Goal: Transaction & Acquisition: Purchase product/service

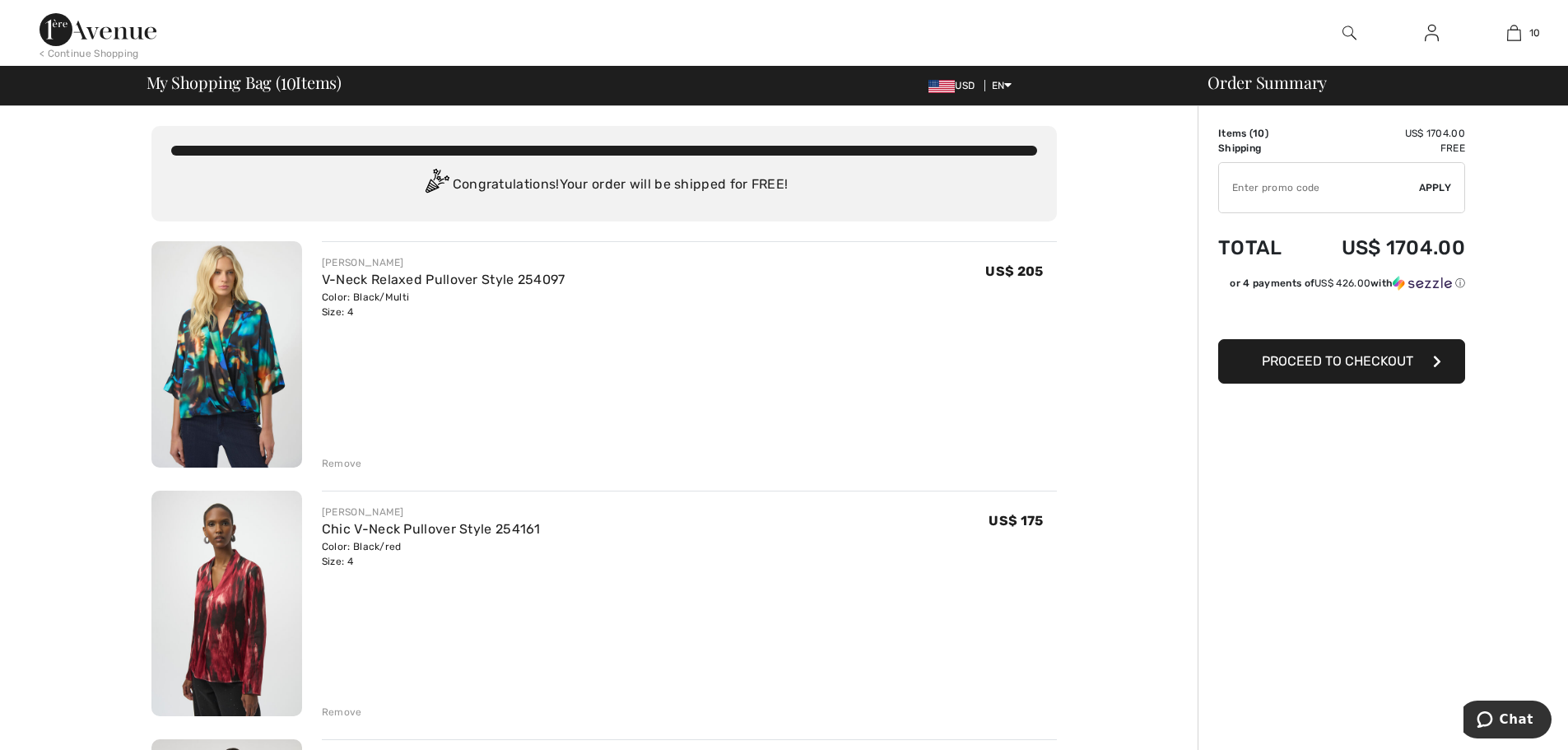
click at [337, 466] on div "Remove" at bounding box center [342, 463] width 40 height 15
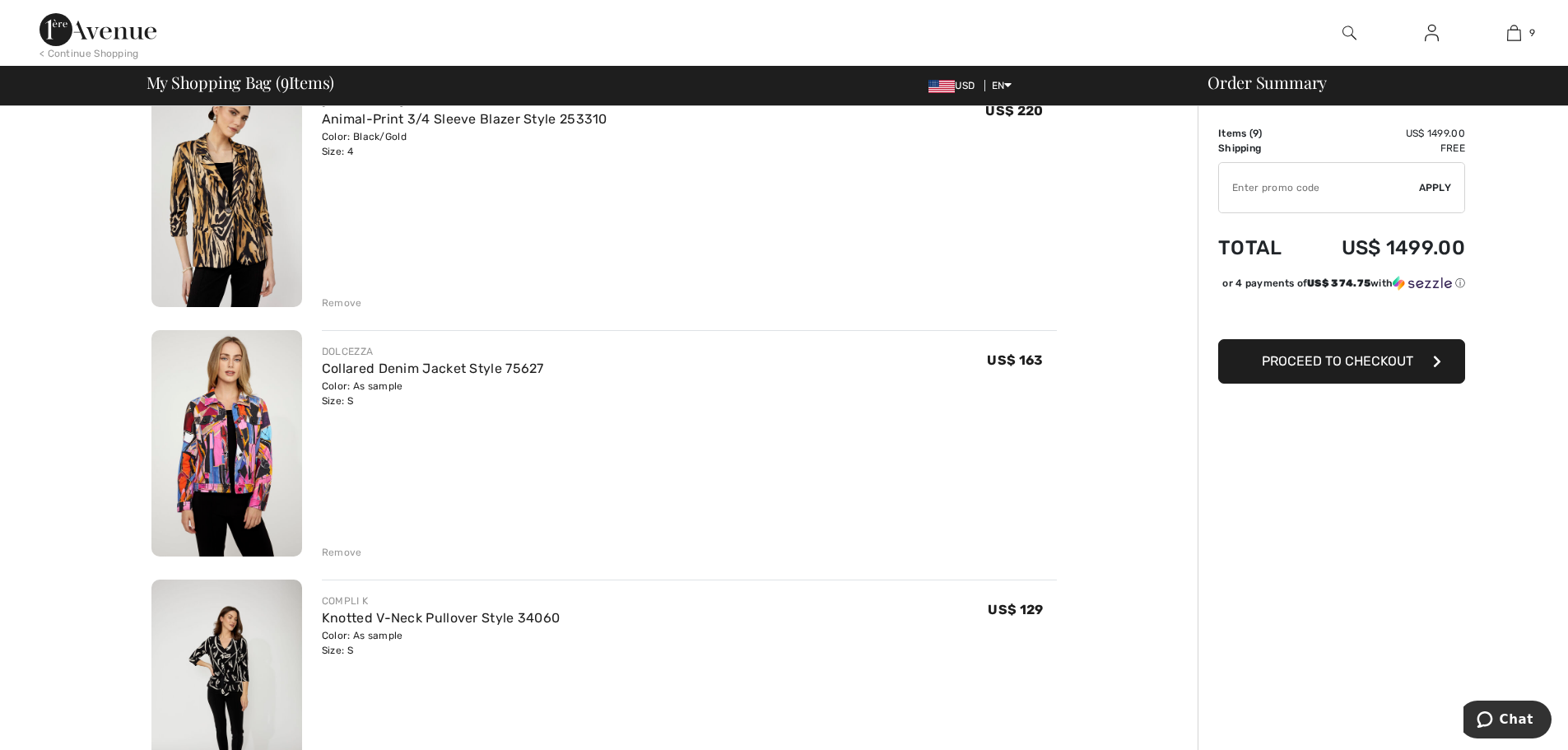
scroll to position [412, 0]
click at [342, 548] on div "Remove" at bounding box center [342, 551] width 40 height 15
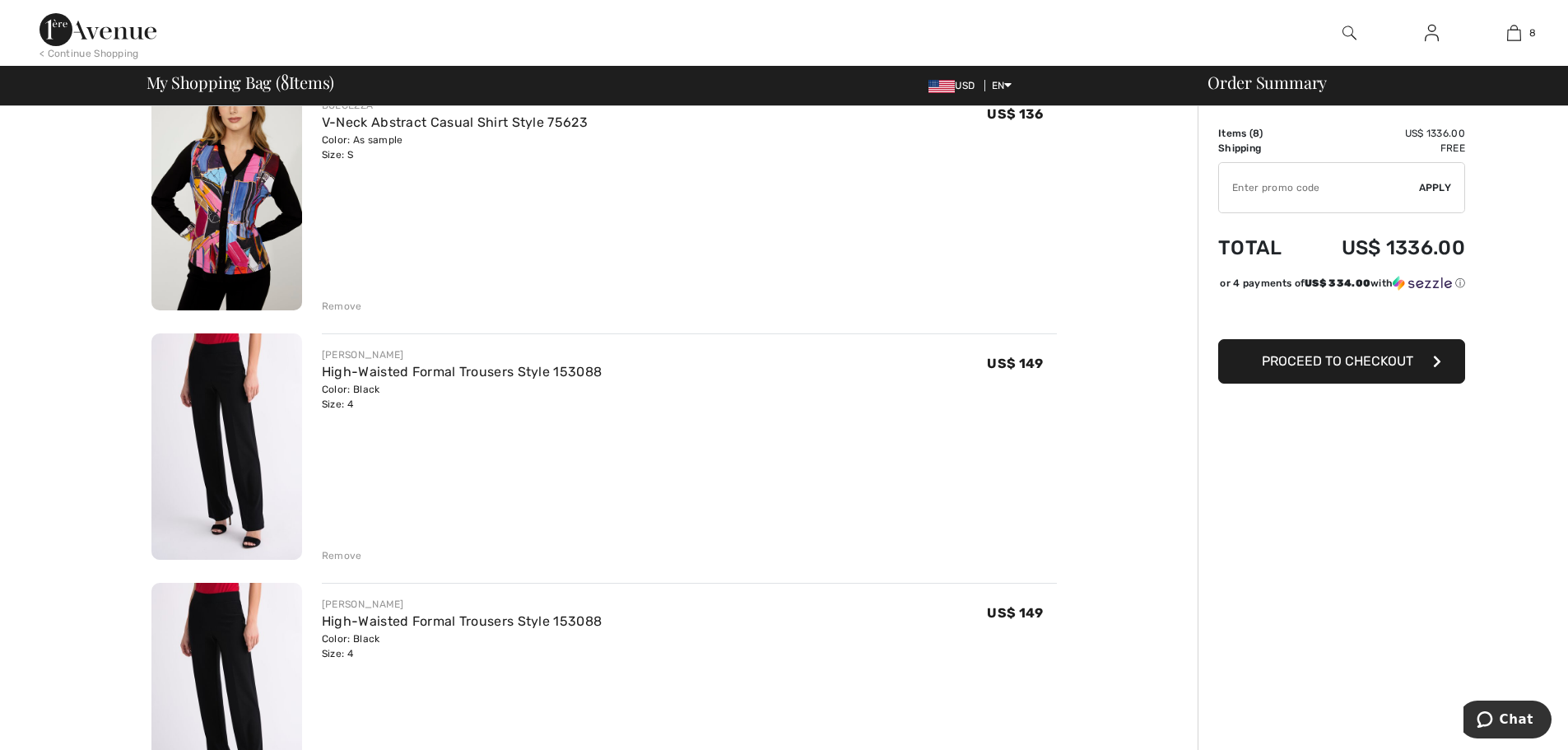
scroll to position [988, 0]
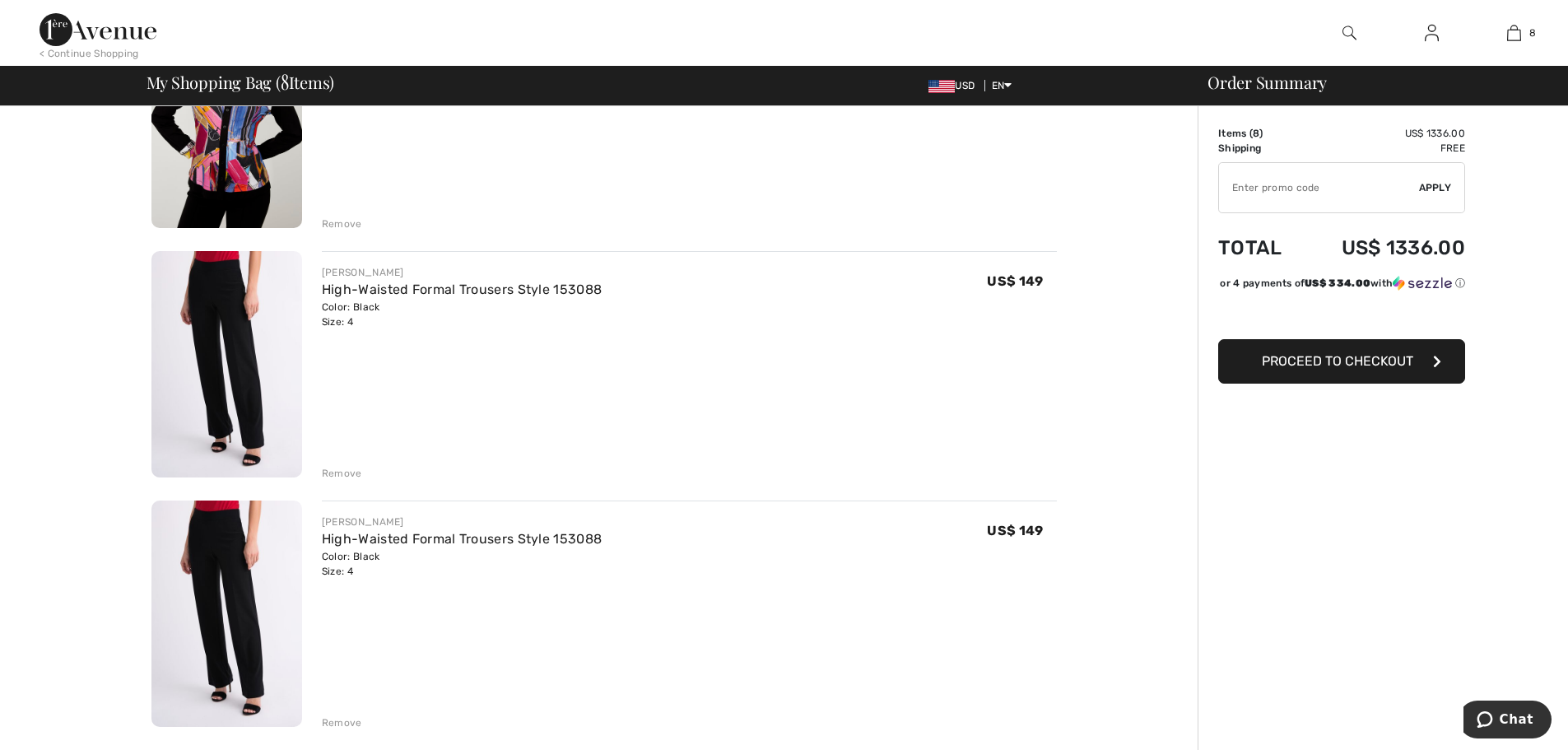
click at [343, 721] on div "Remove" at bounding box center [342, 723] width 40 height 15
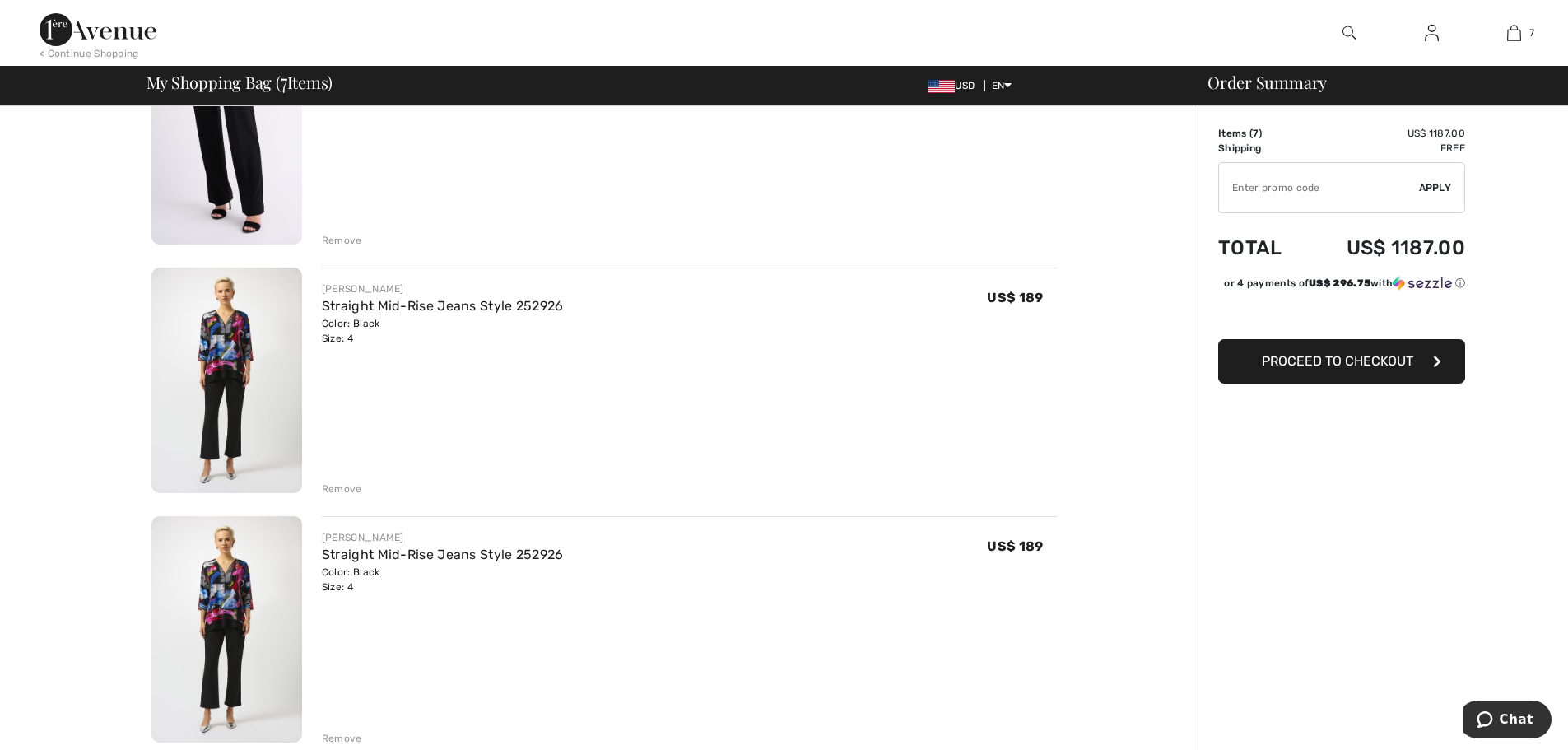
scroll to position [1235, 0]
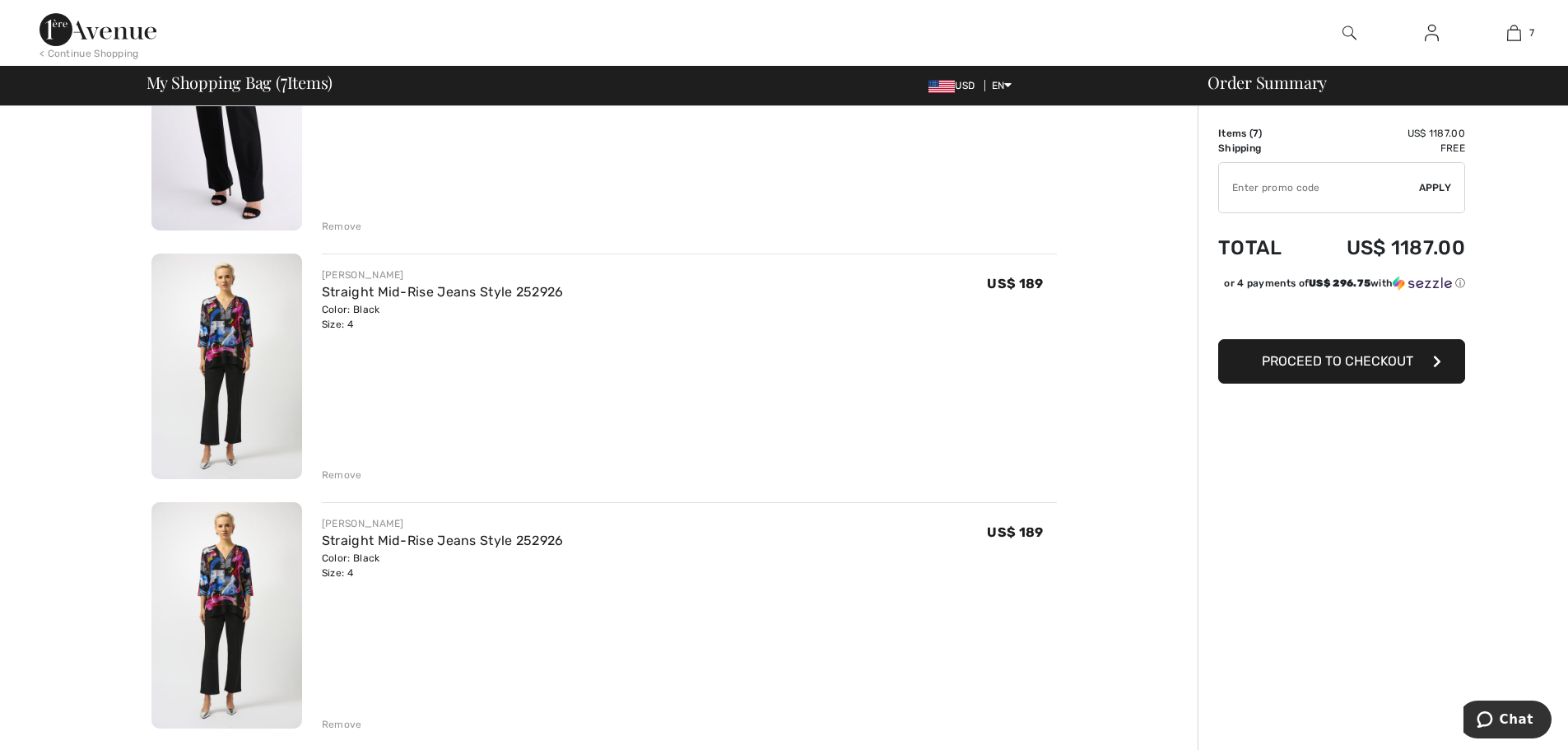
click at [327, 478] on div "Remove" at bounding box center [342, 475] width 40 height 15
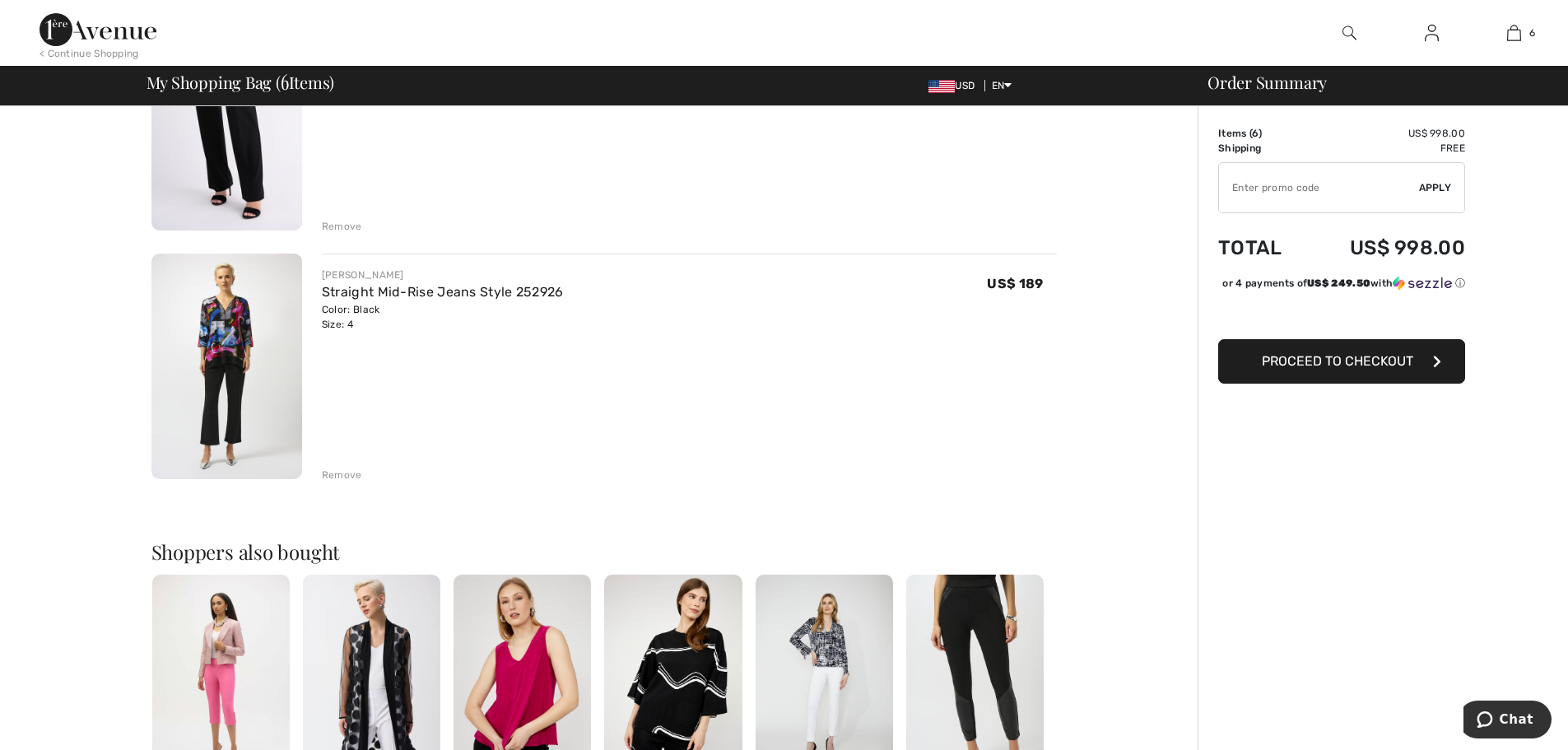
click at [236, 316] on img at bounding box center [227, 367] width 151 height 227
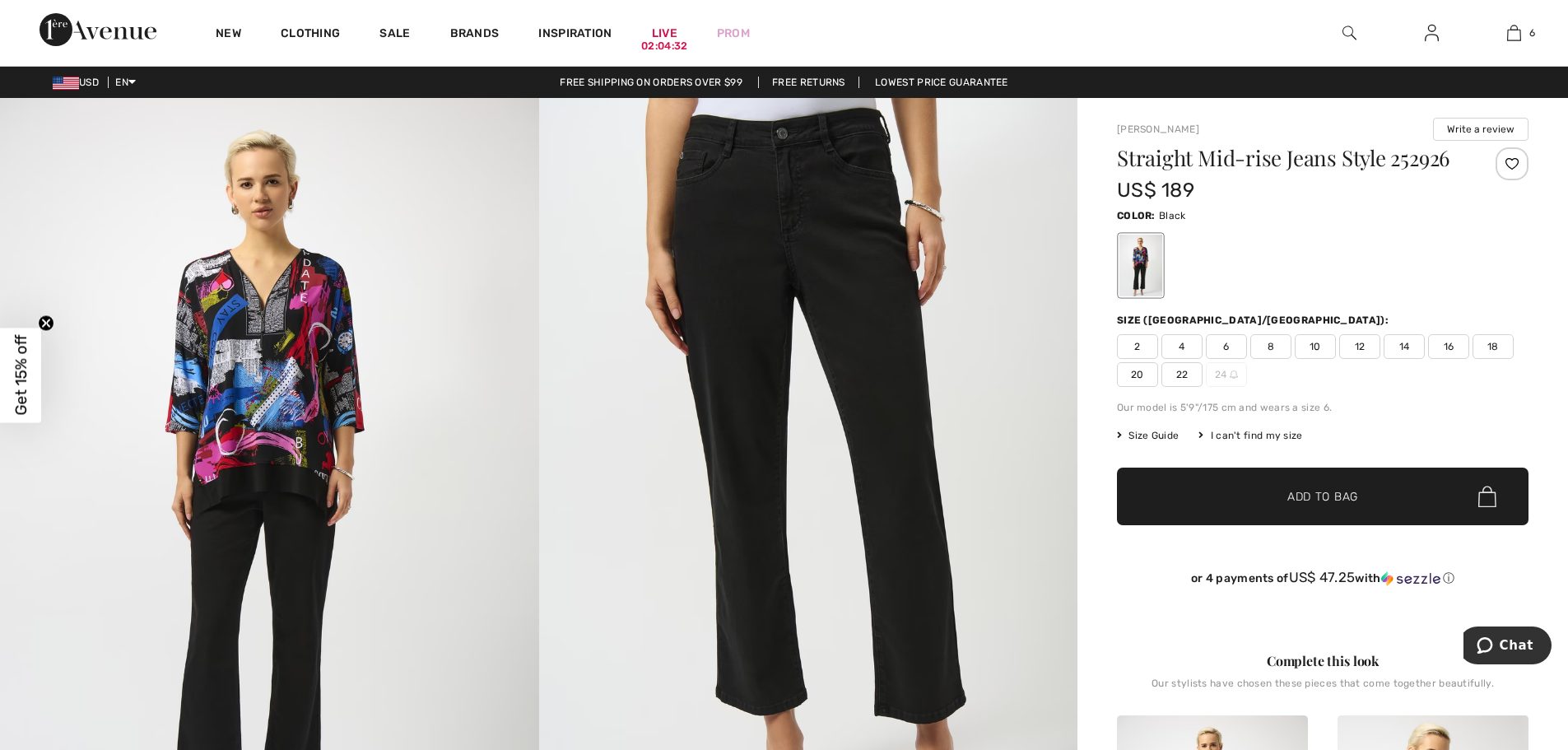
click at [293, 356] on img at bounding box center [270, 502] width 539 height 807
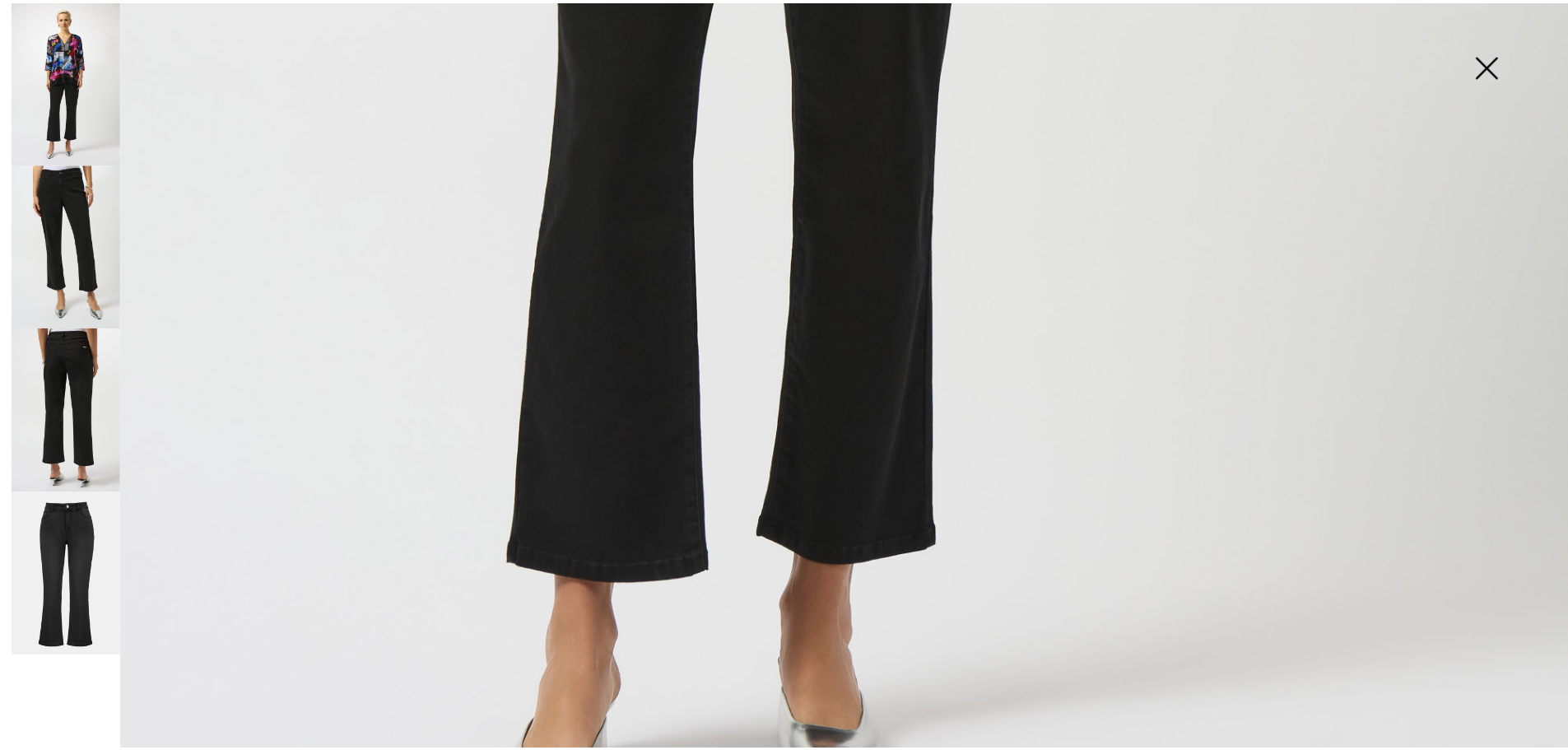
scroll to position [1271, 0]
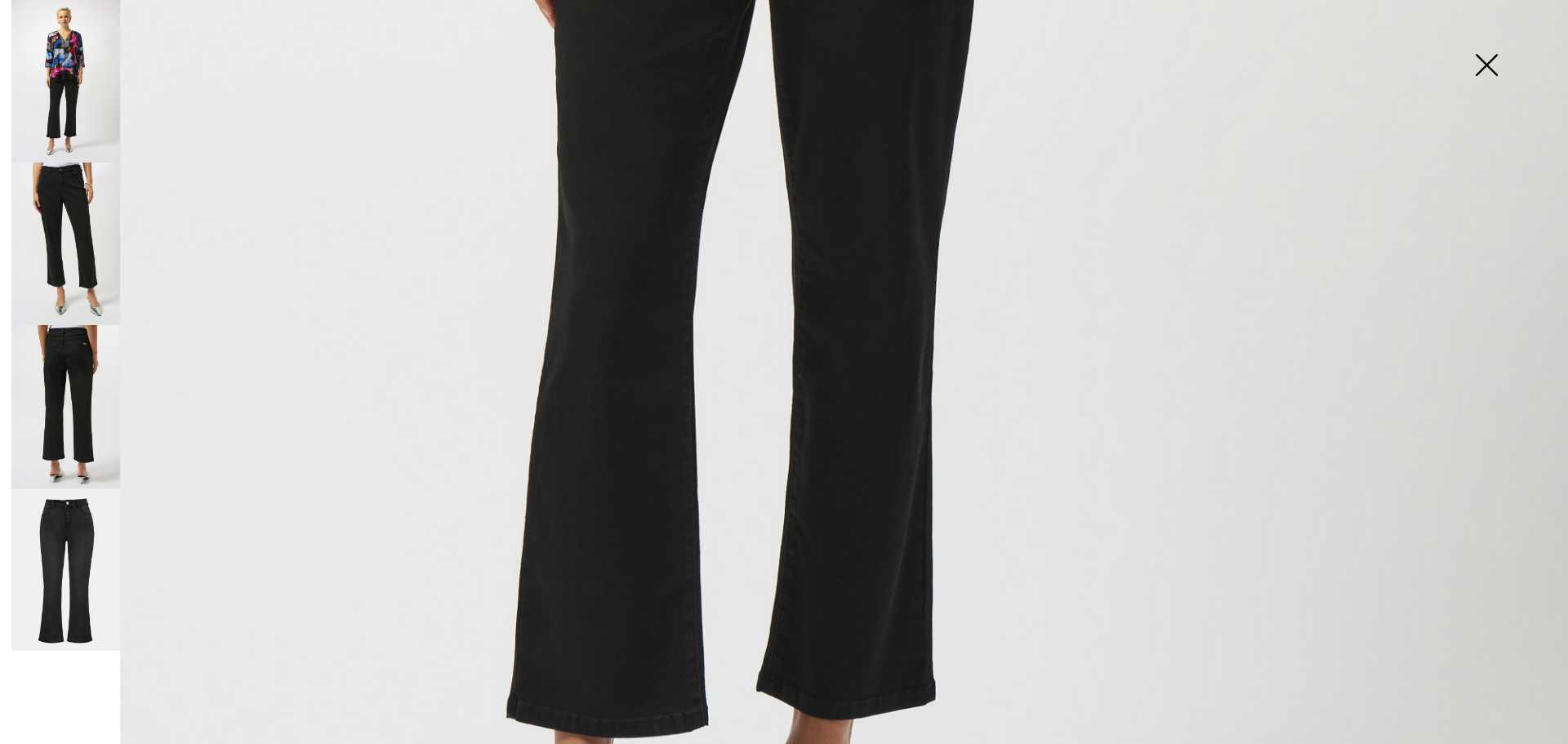
click at [1483, 70] on img at bounding box center [1486, 66] width 82 height 85
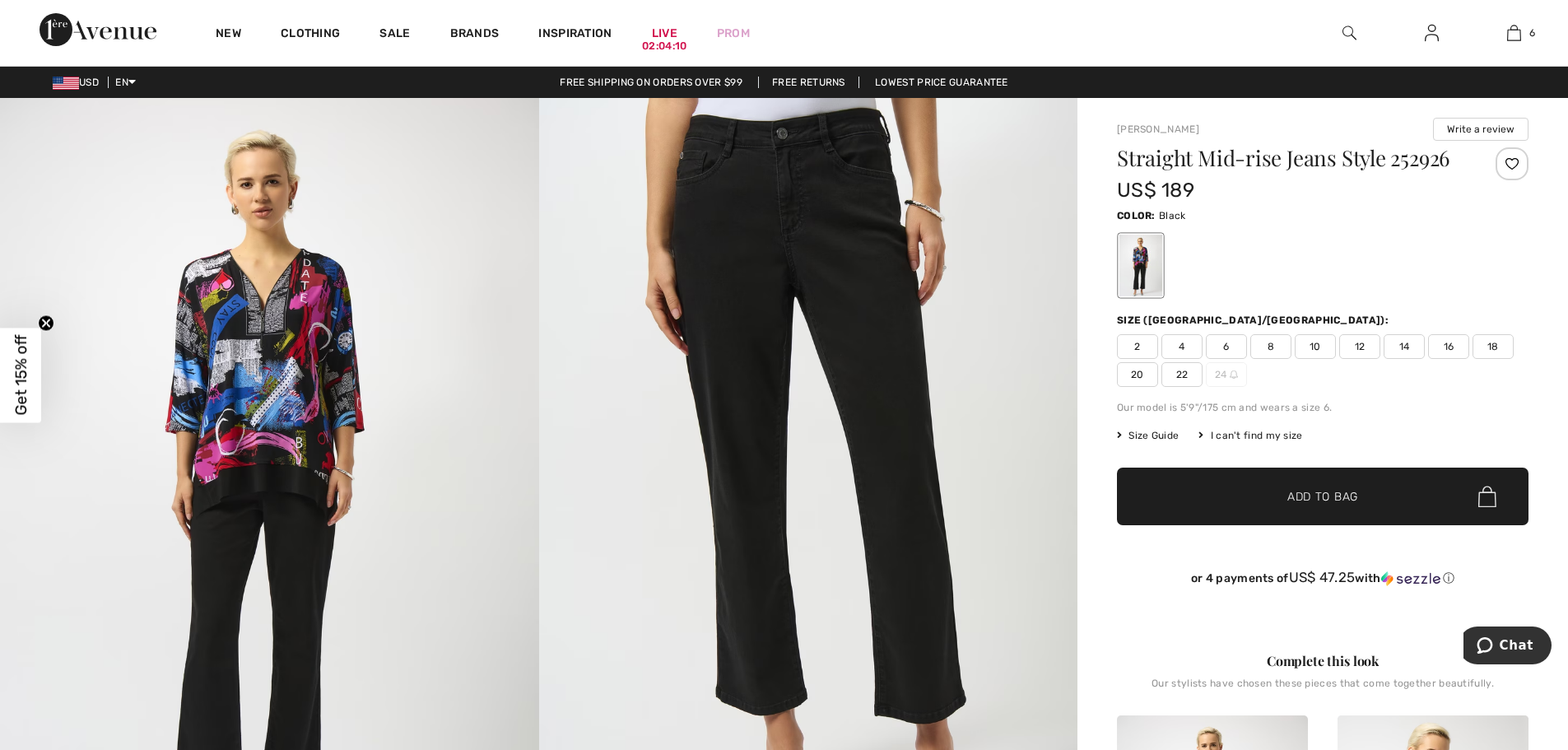
scroll to position [330, 0]
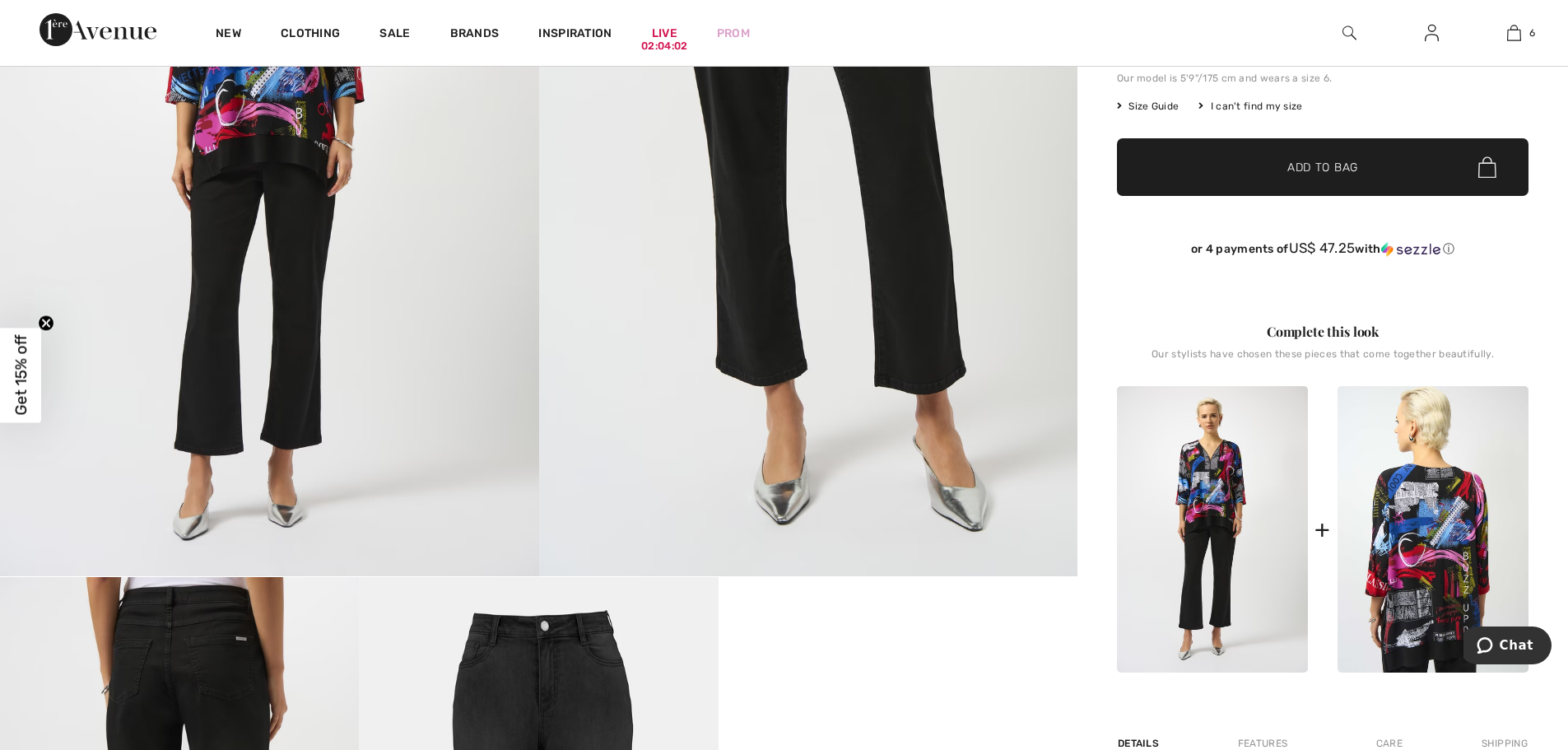
click at [1424, 527] on img at bounding box center [1433, 529] width 191 height 287
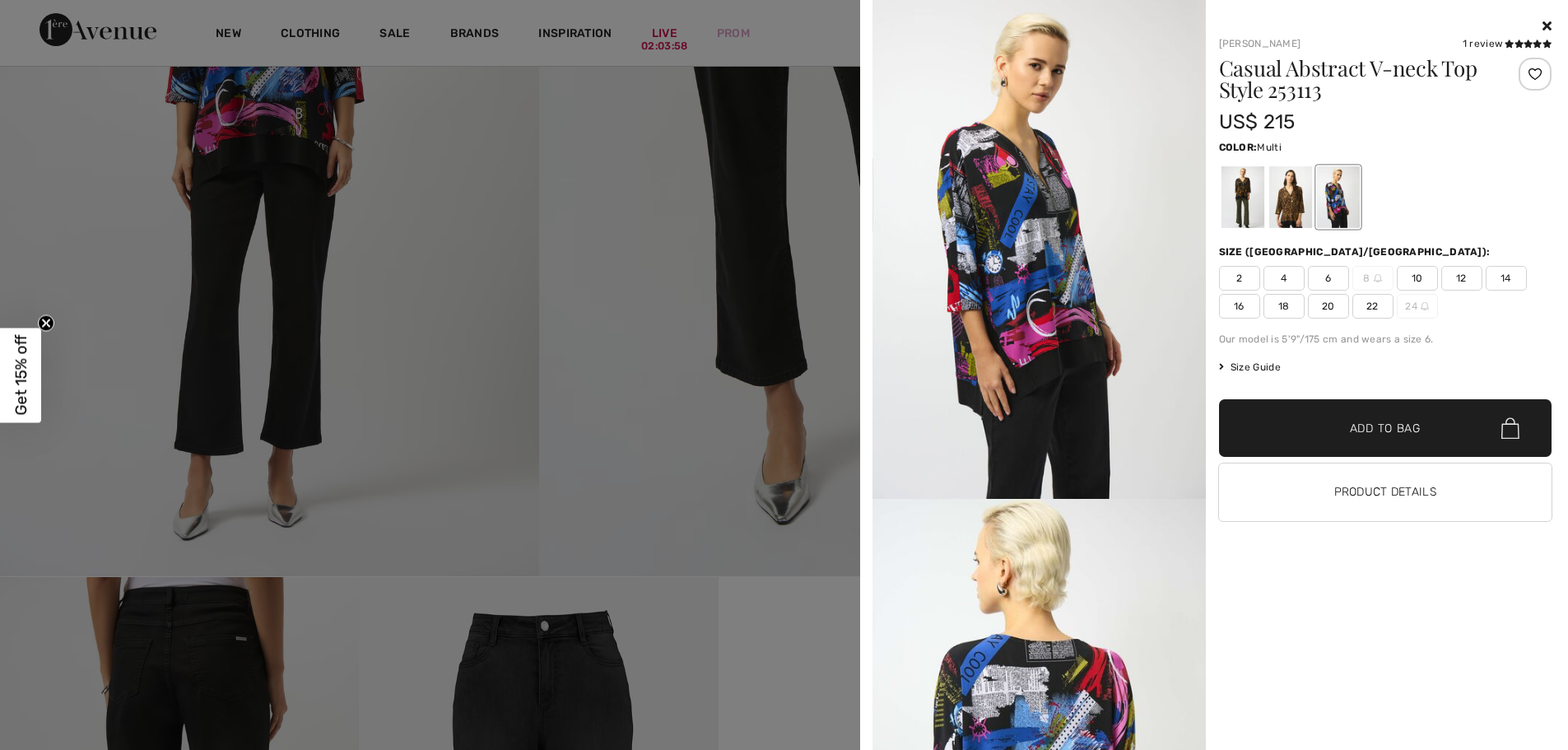
click at [1282, 275] on span "4" at bounding box center [1283, 278] width 41 height 24
click at [1375, 430] on span "Add to Bag" at bounding box center [1385, 428] width 71 height 17
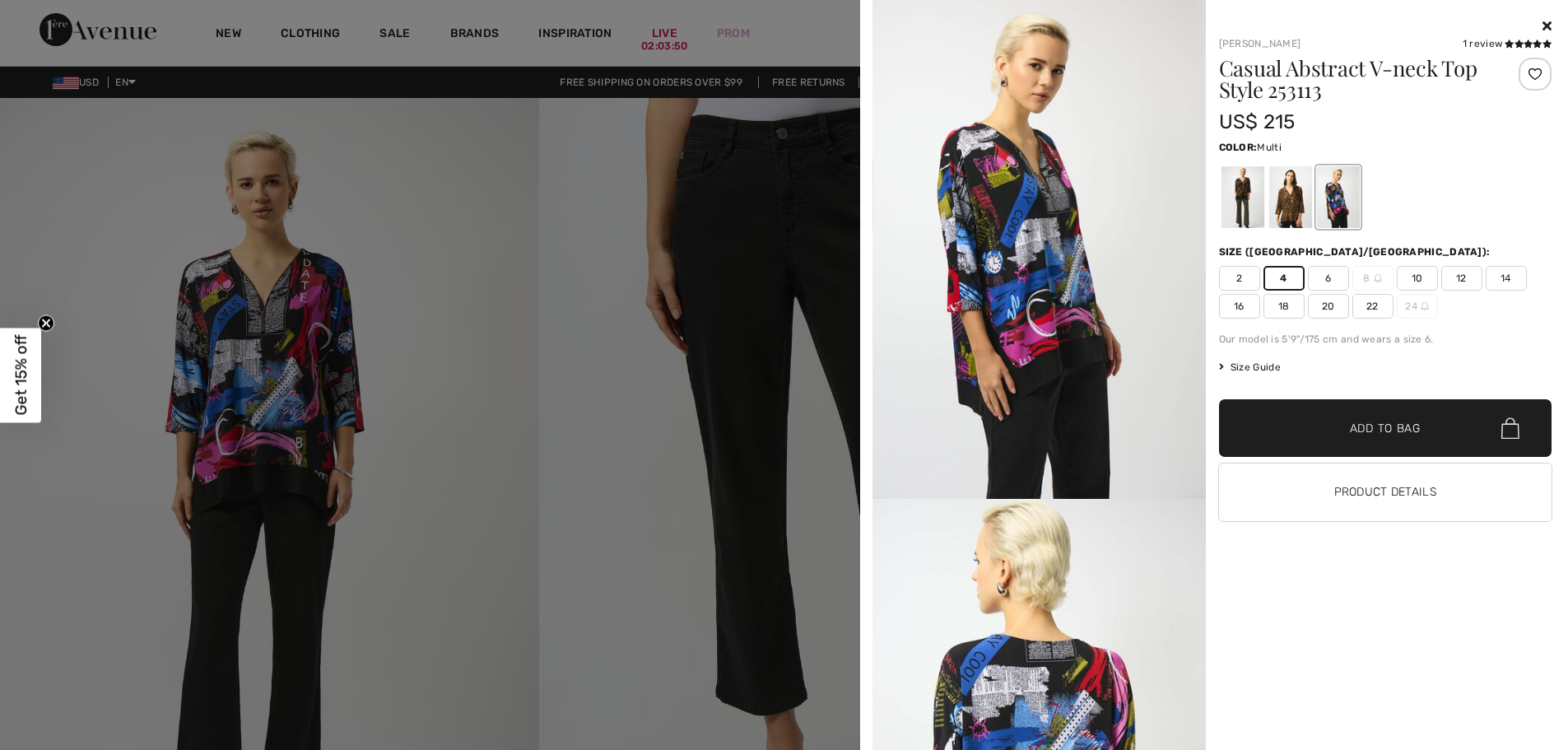
click at [1380, 432] on span "Add to Bag" at bounding box center [1385, 428] width 71 height 17
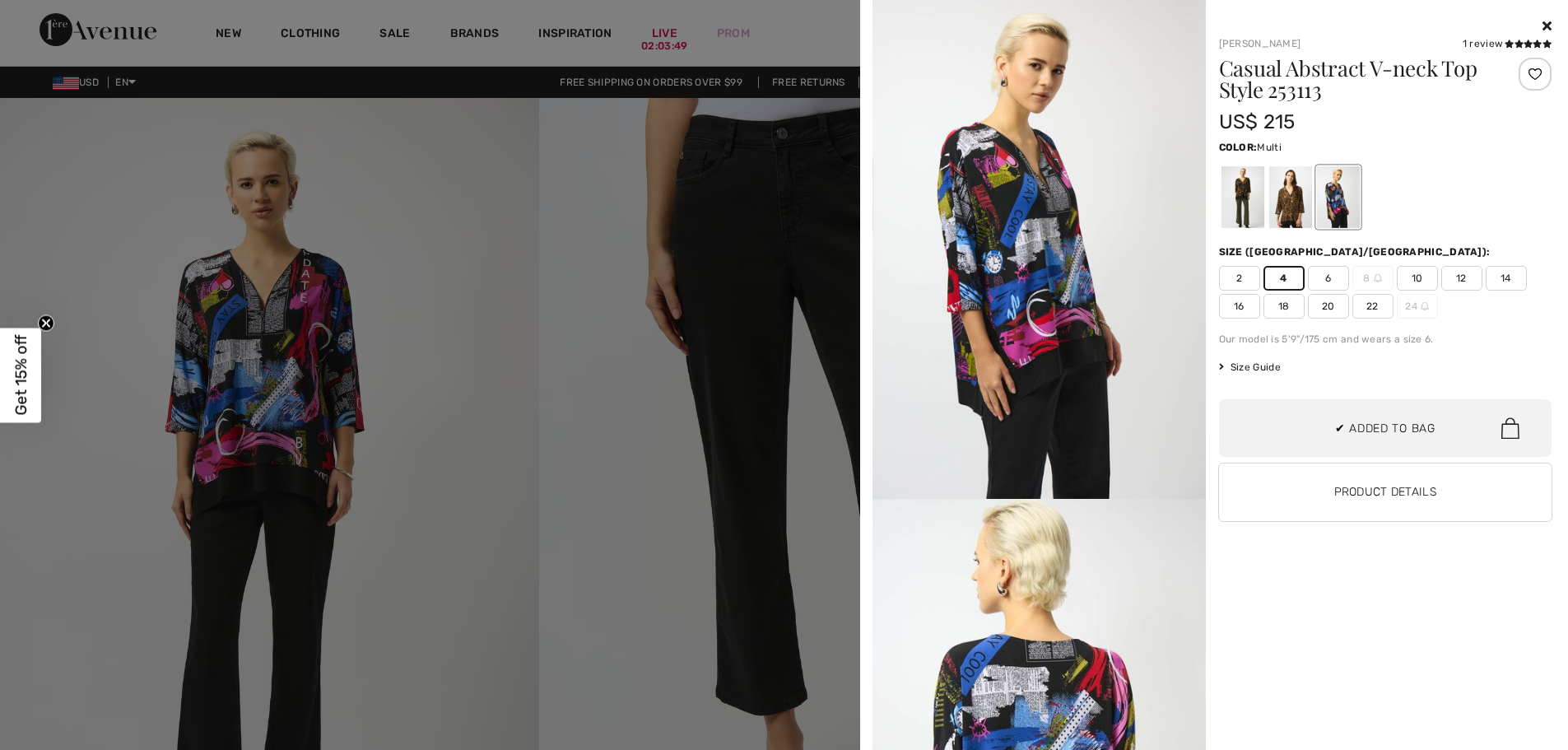
scroll to position [821, 0]
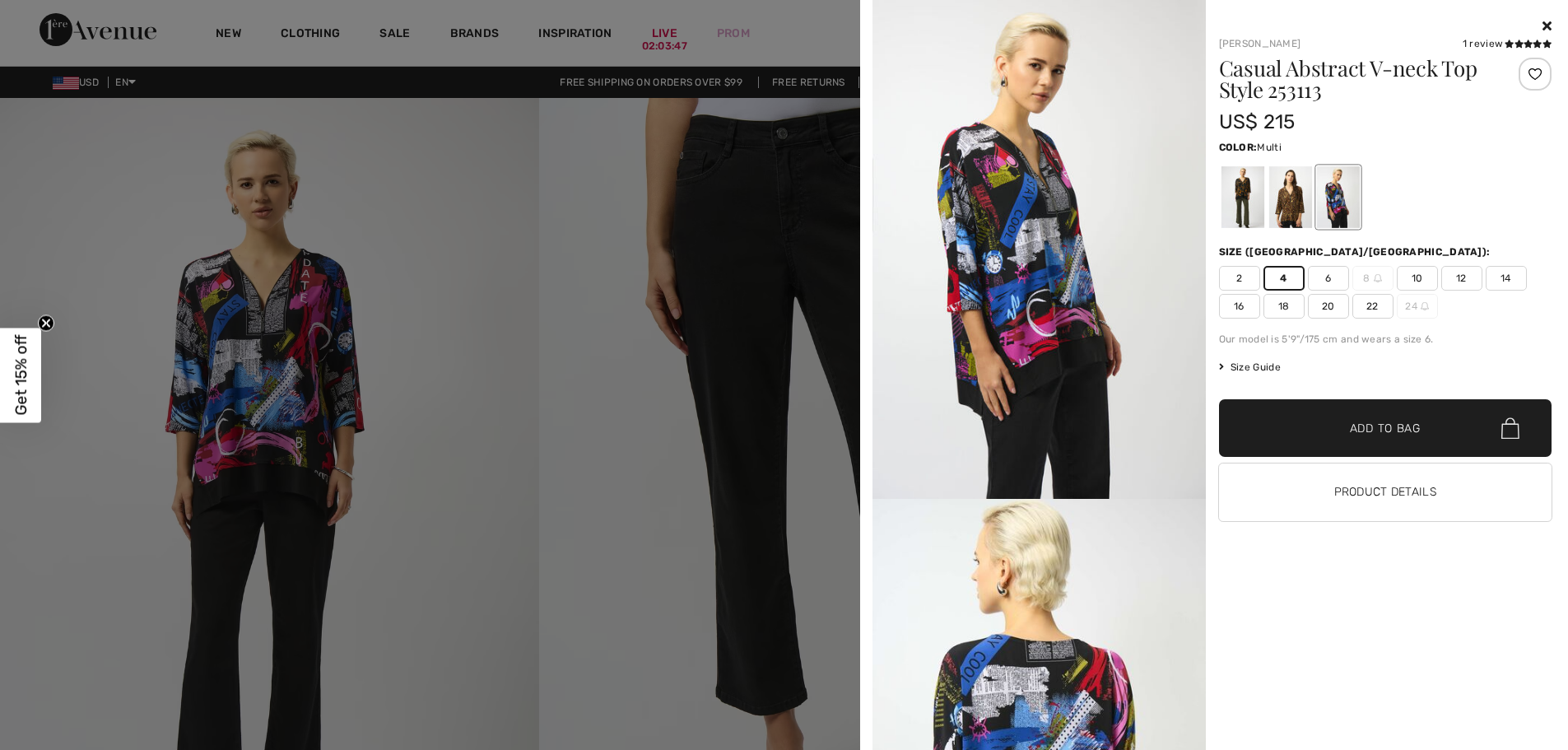
click at [1548, 22] on icon at bounding box center [1546, 25] width 9 height 13
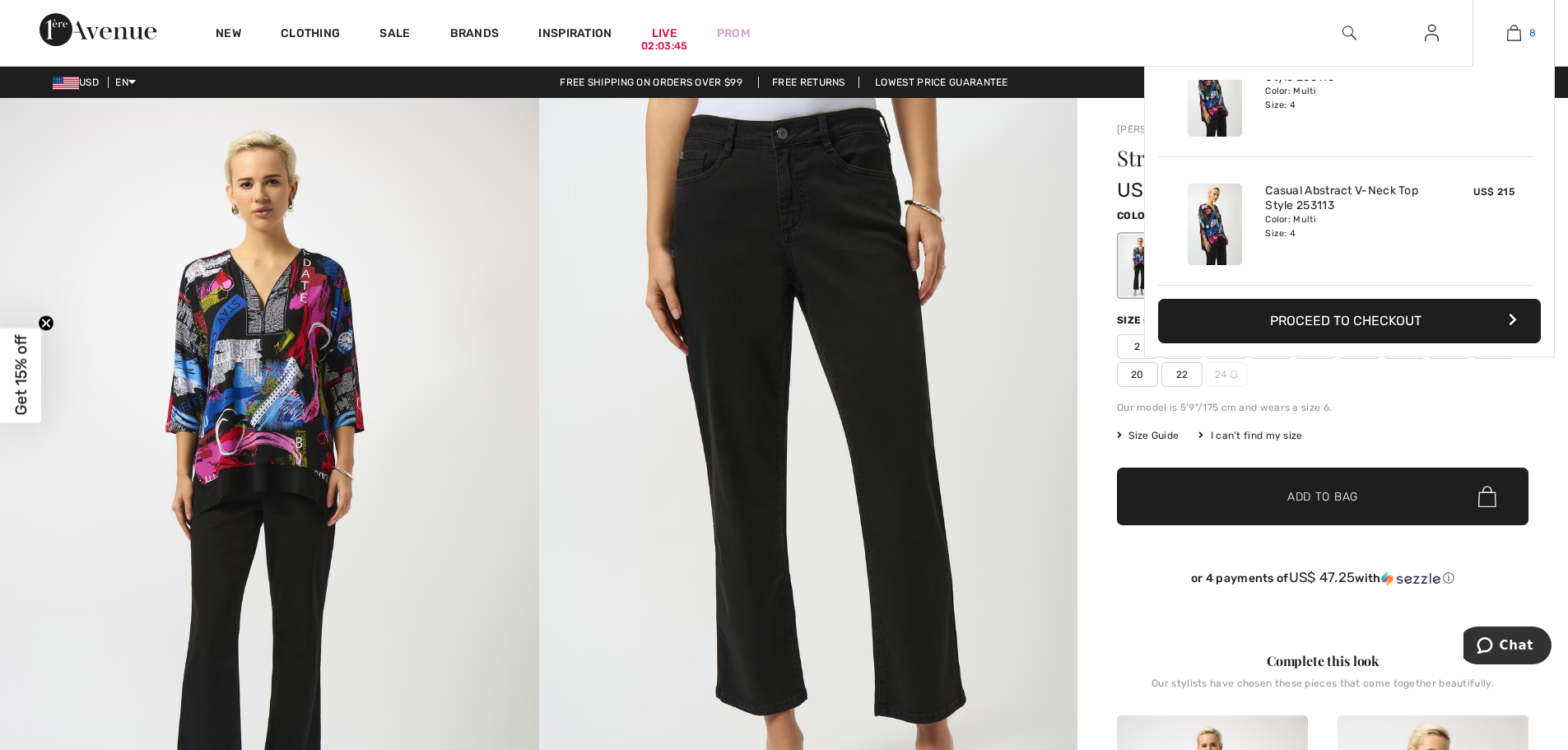
click at [1513, 30] on img at bounding box center [1514, 33] width 14 height 20
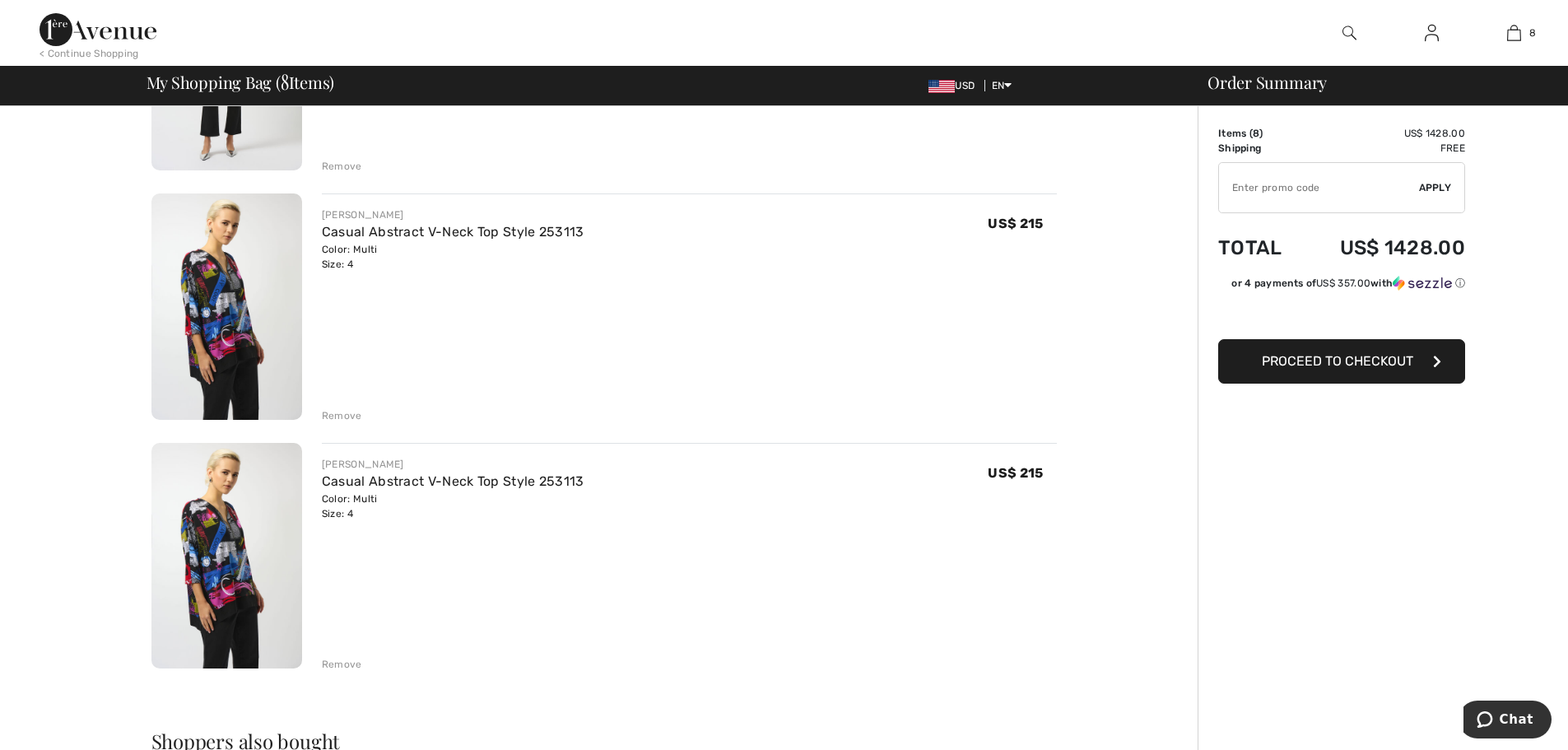
scroll to position [1563, 0]
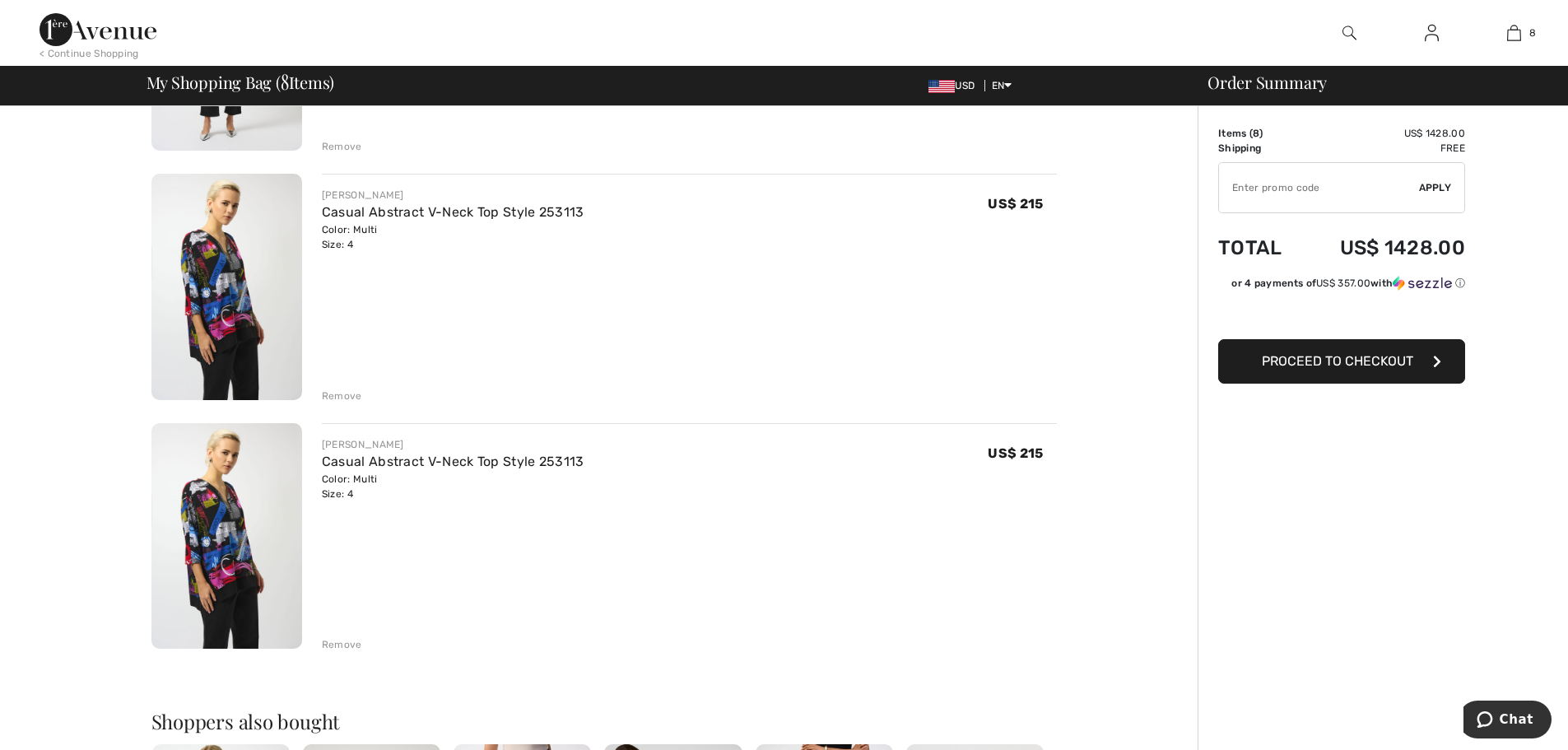
click at [326, 649] on div "Remove" at bounding box center [342, 644] width 40 height 15
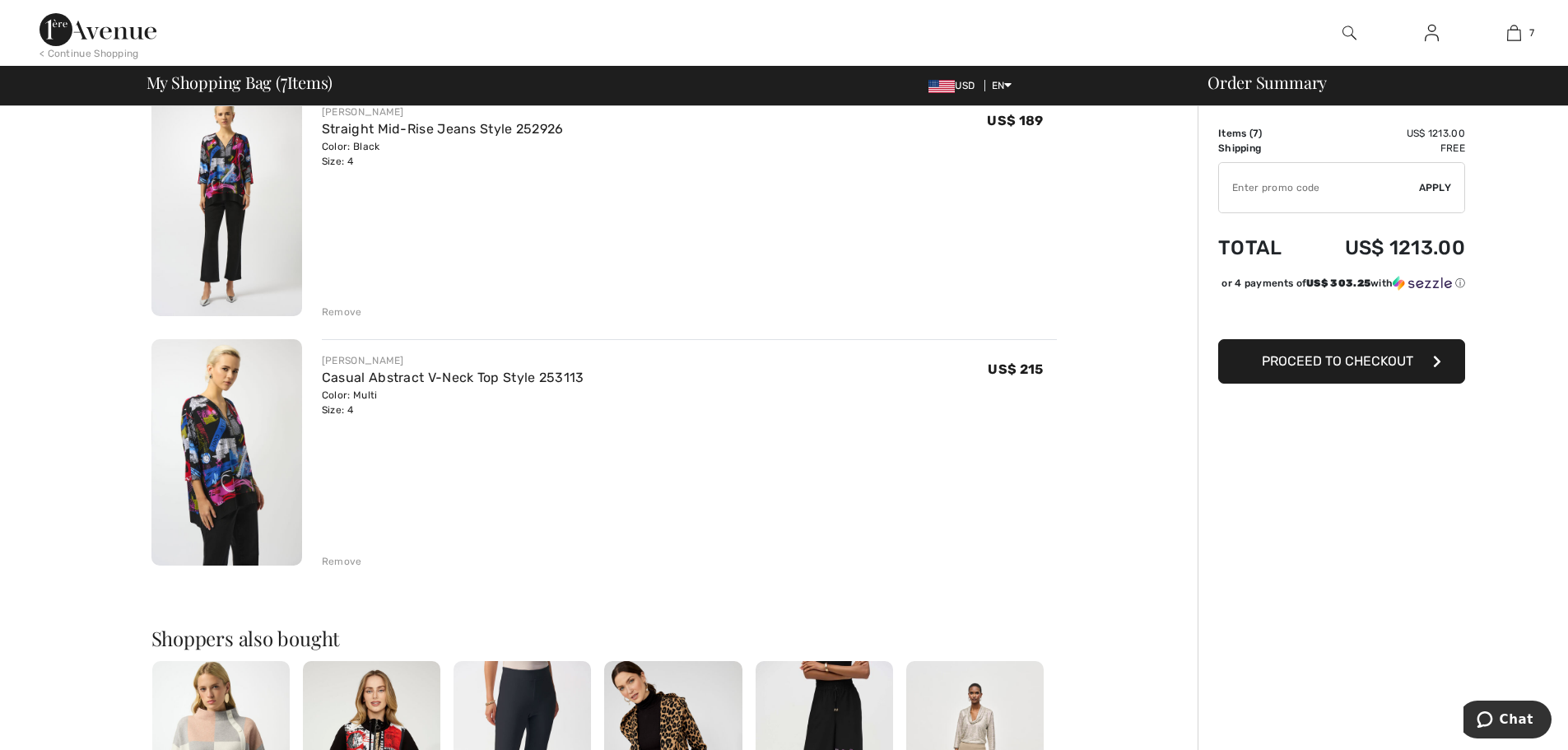
scroll to position [1152, 0]
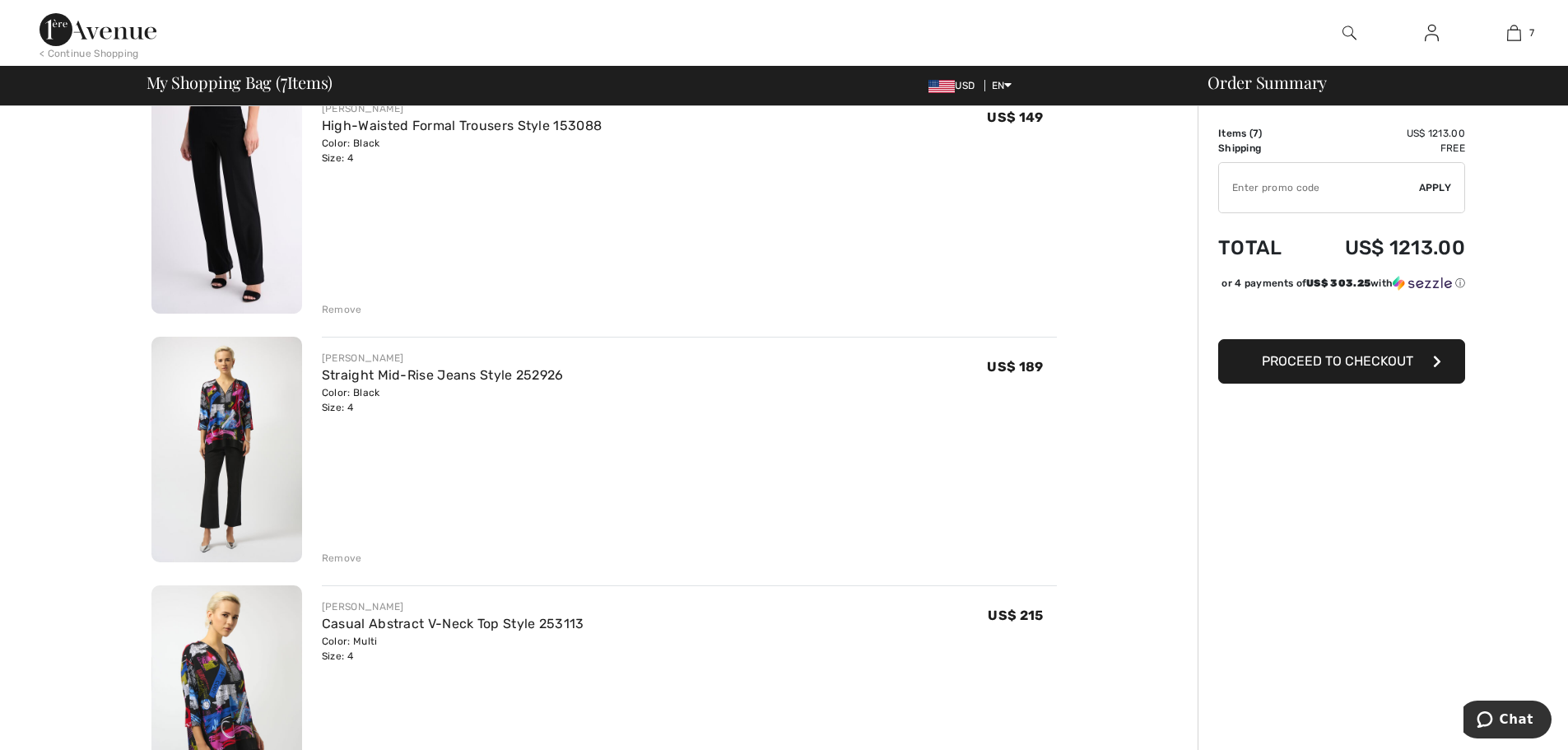
click at [336, 559] on div "Remove" at bounding box center [342, 558] width 40 height 15
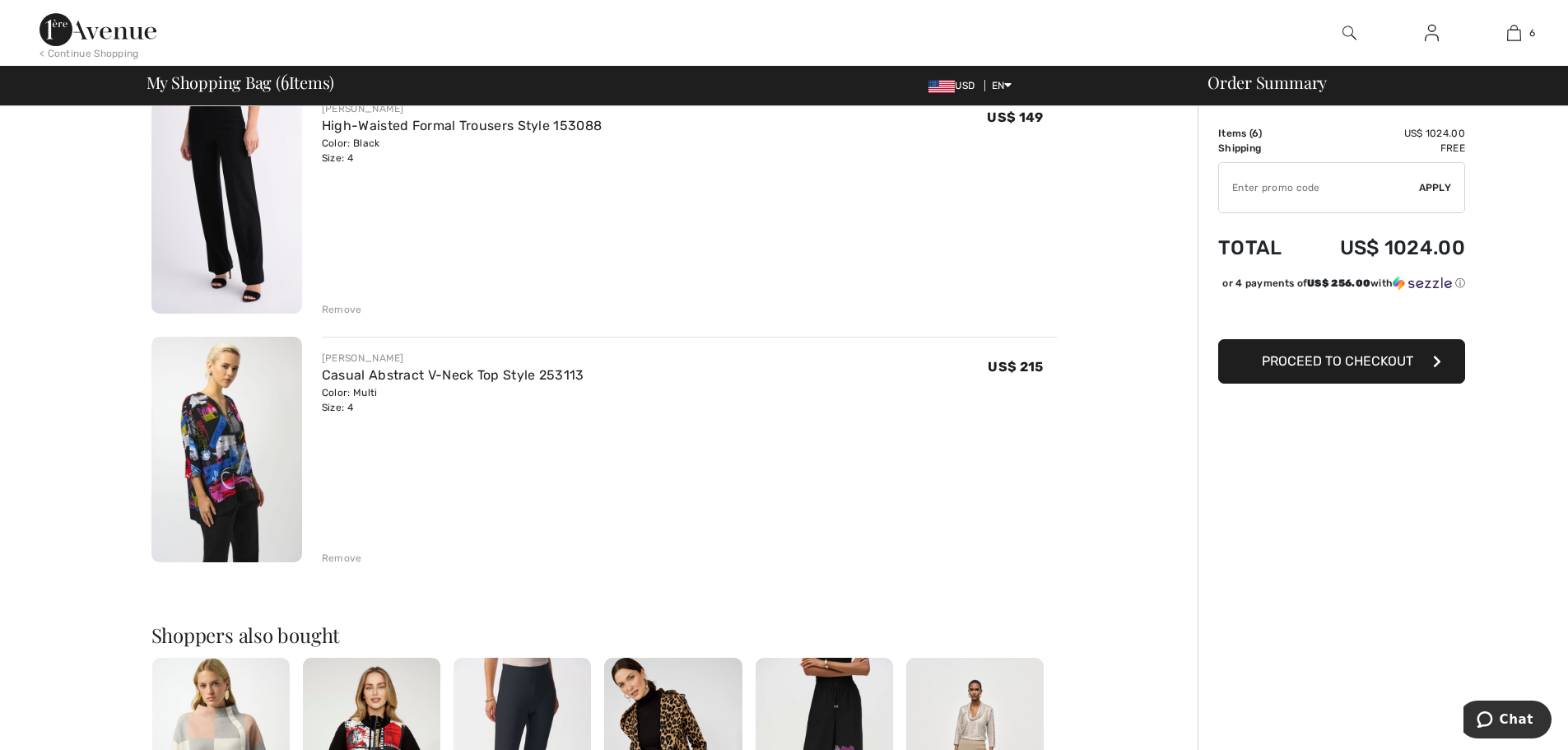
click at [194, 439] on img at bounding box center [227, 450] width 151 height 227
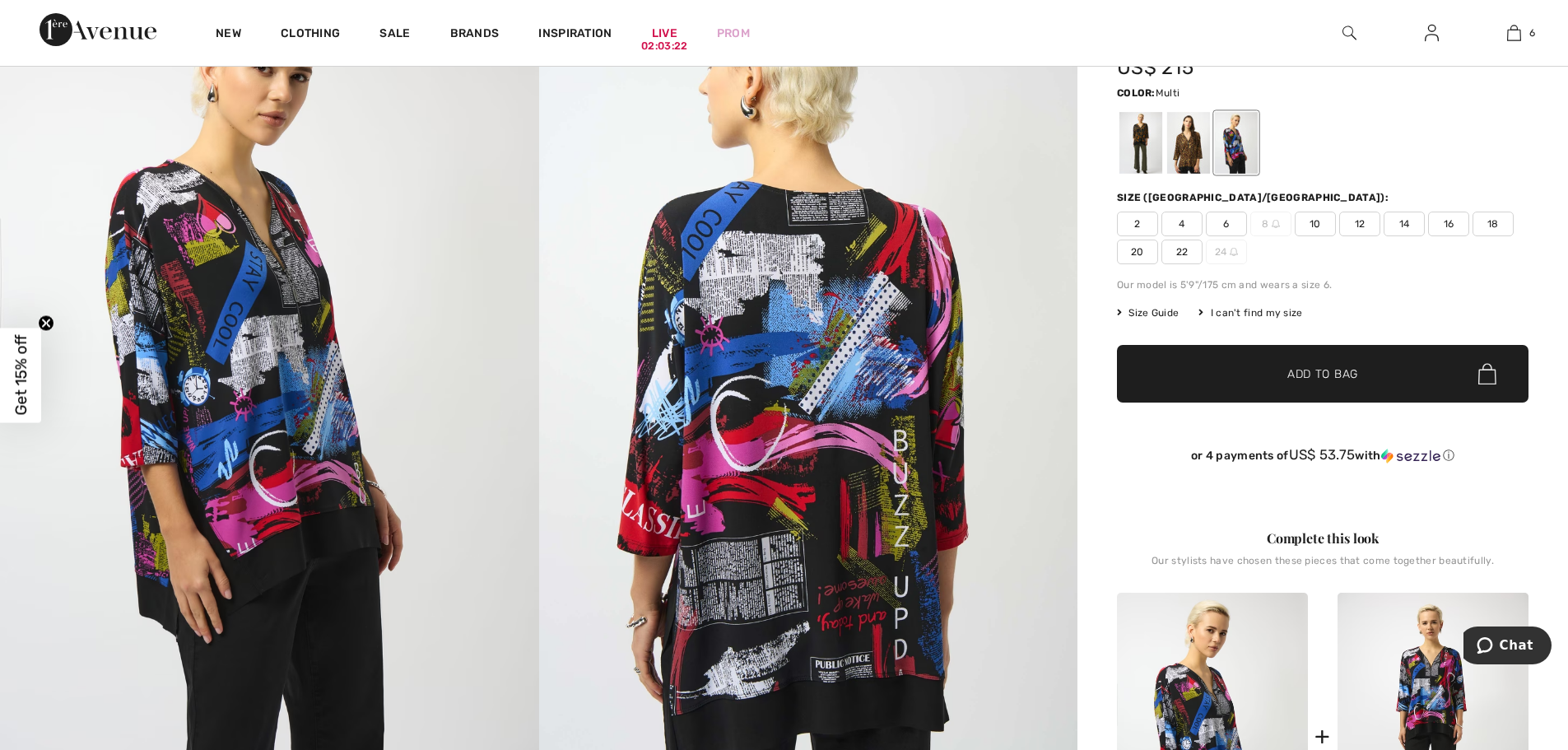
scroll to position [165, 0]
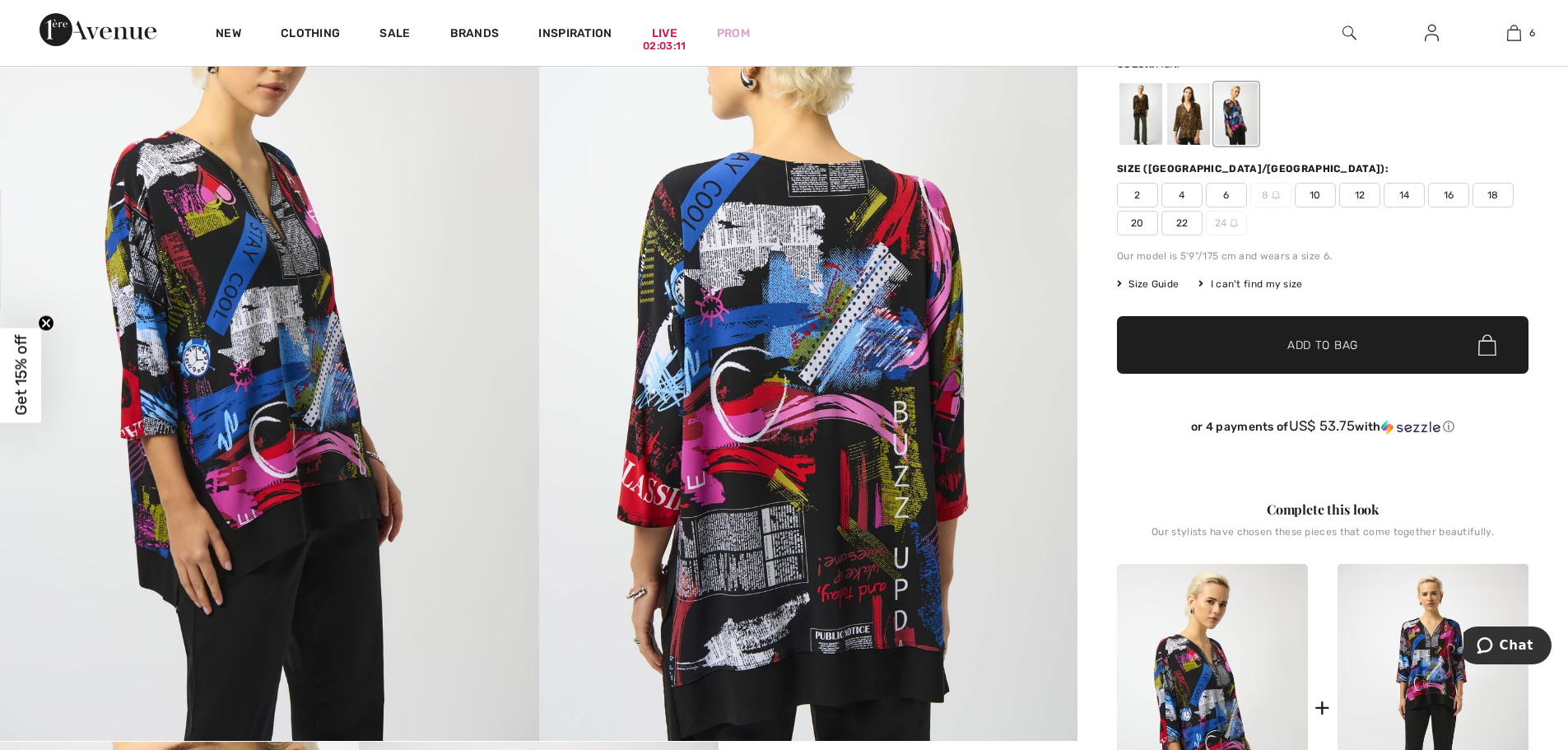
click at [1140, 192] on span "2" at bounding box center [1137, 195] width 41 height 24
click at [1317, 346] on span "Add to Bag" at bounding box center [1323, 346] width 71 height 17
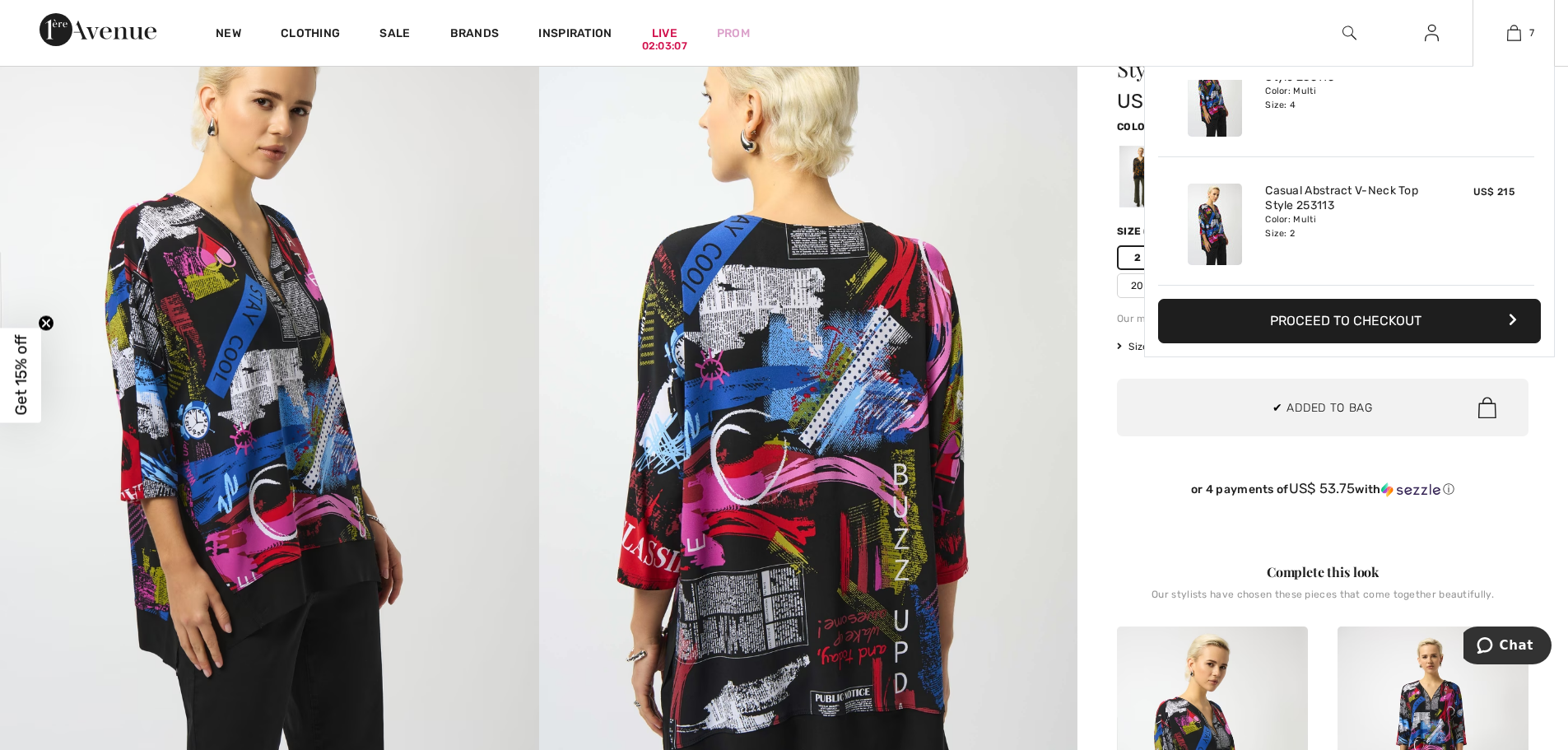
scroll to position [0, 0]
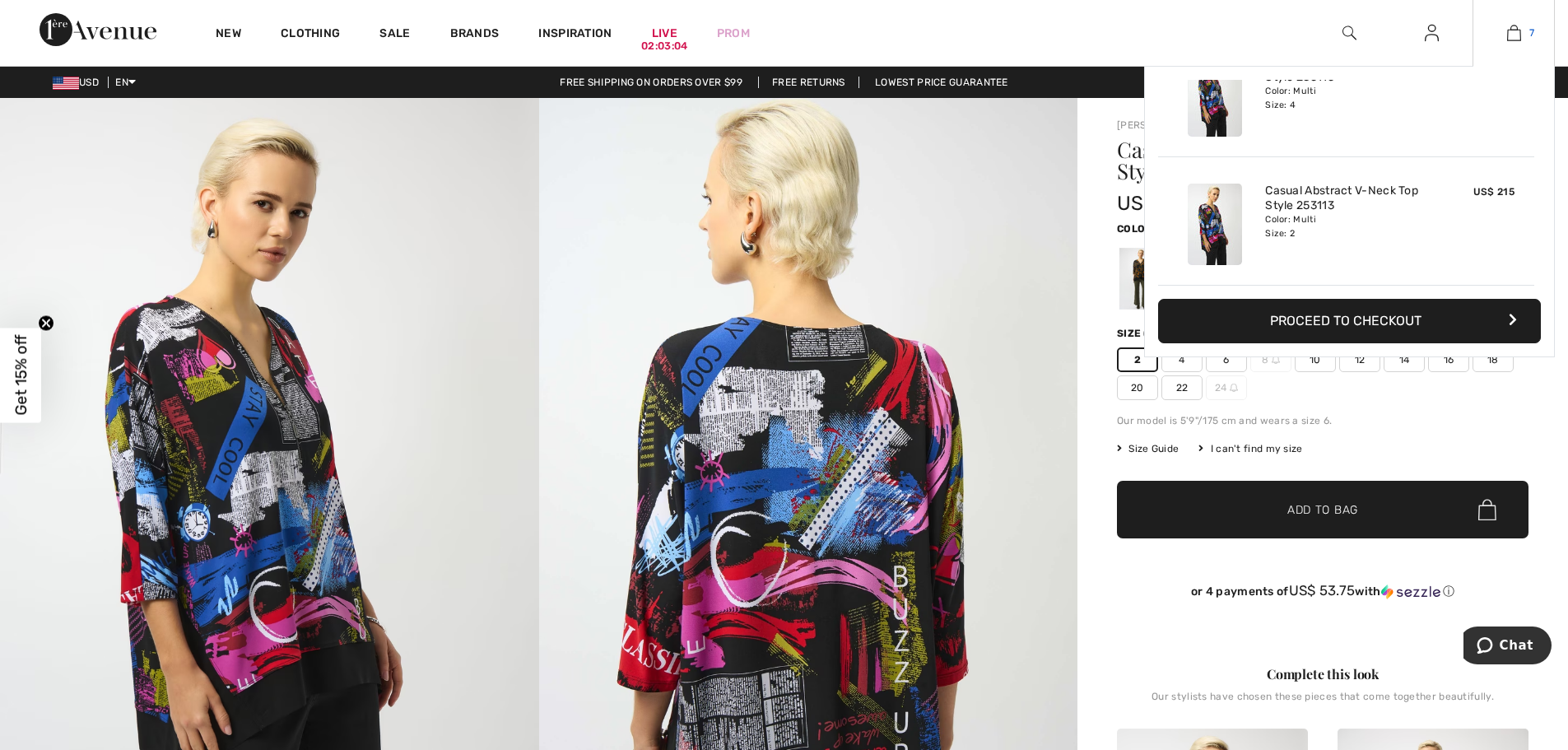
click at [1507, 35] on img at bounding box center [1514, 33] width 14 height 20
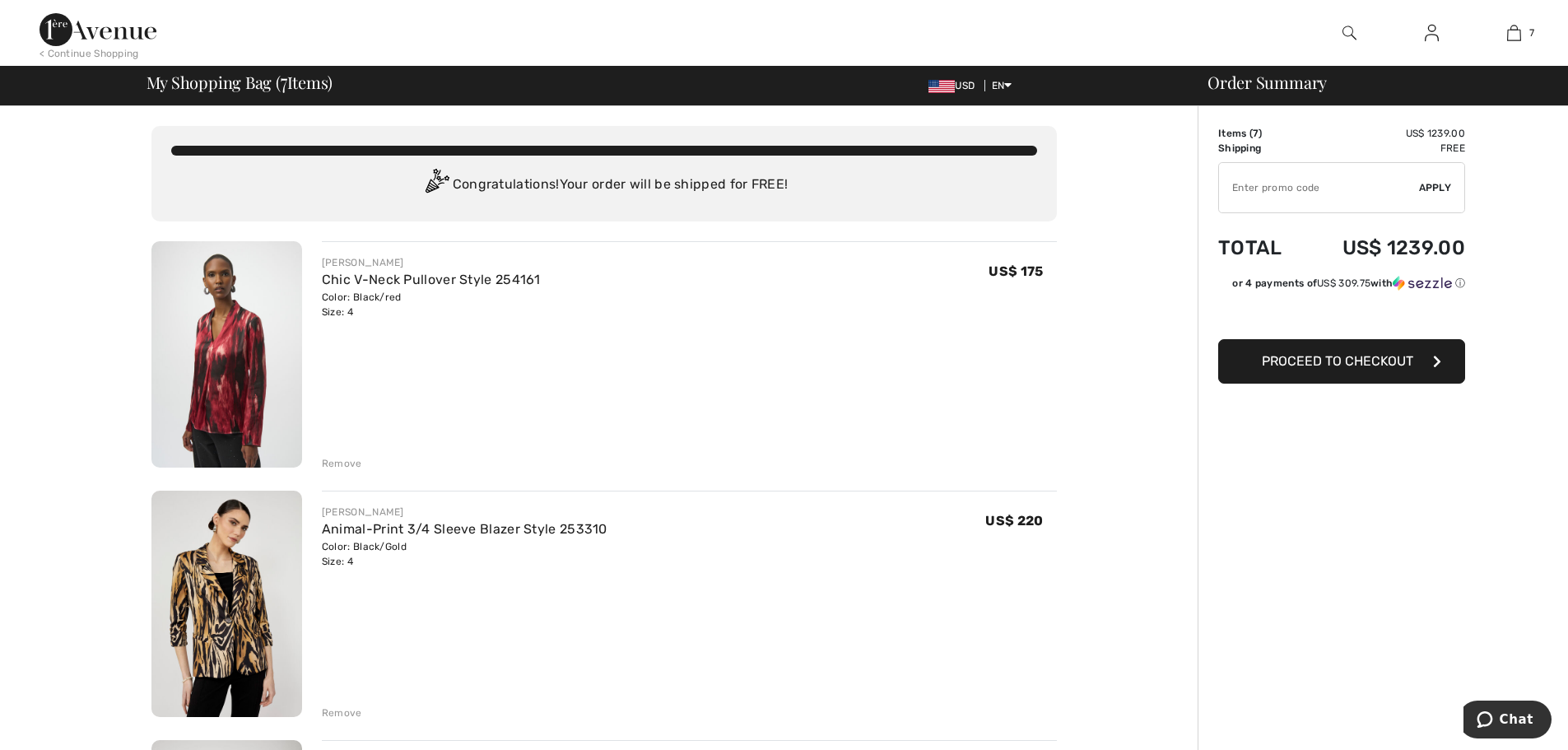
click at [220, 383] on img at bounding box center [227, 355] width 151 height 227
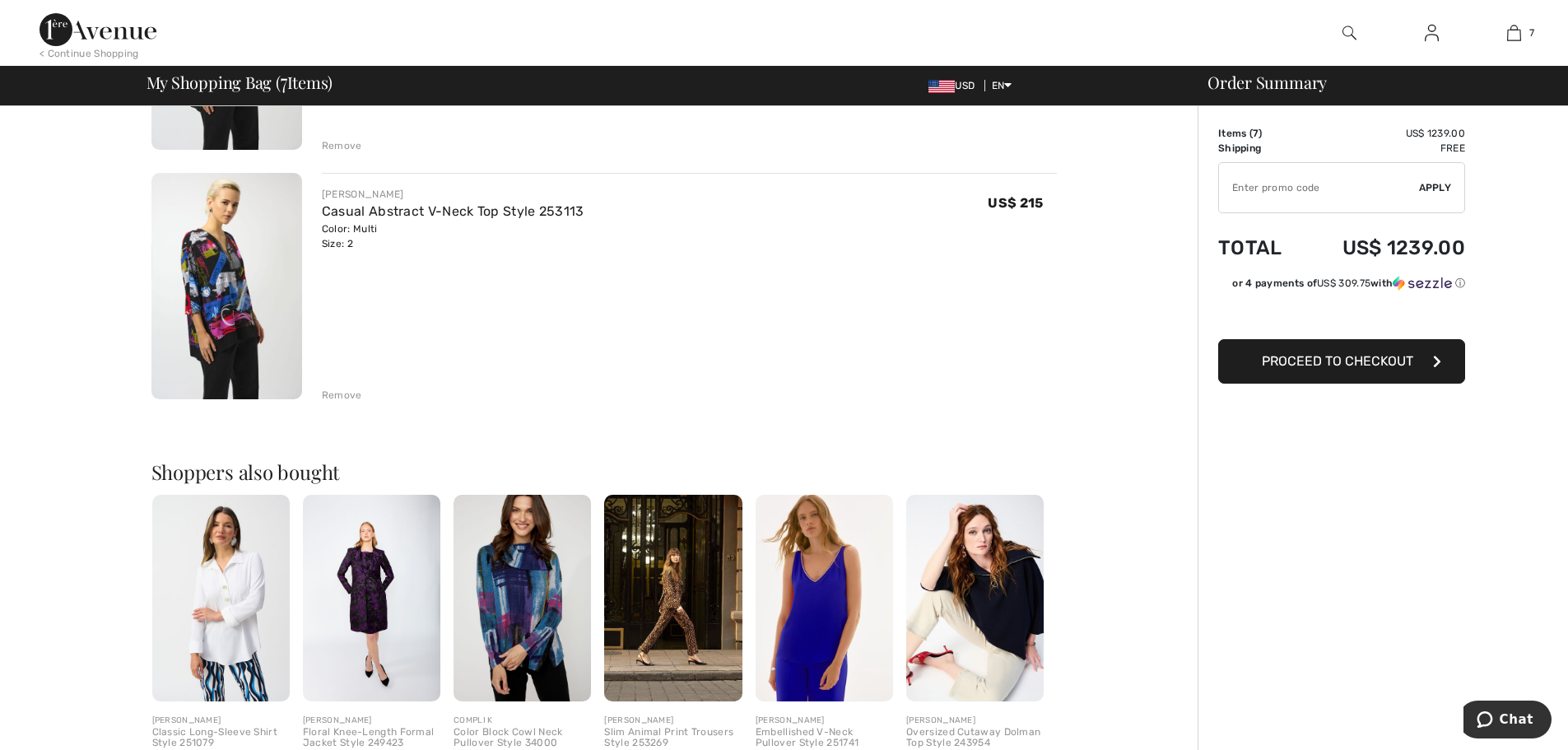
scroll to position [1070, 0]
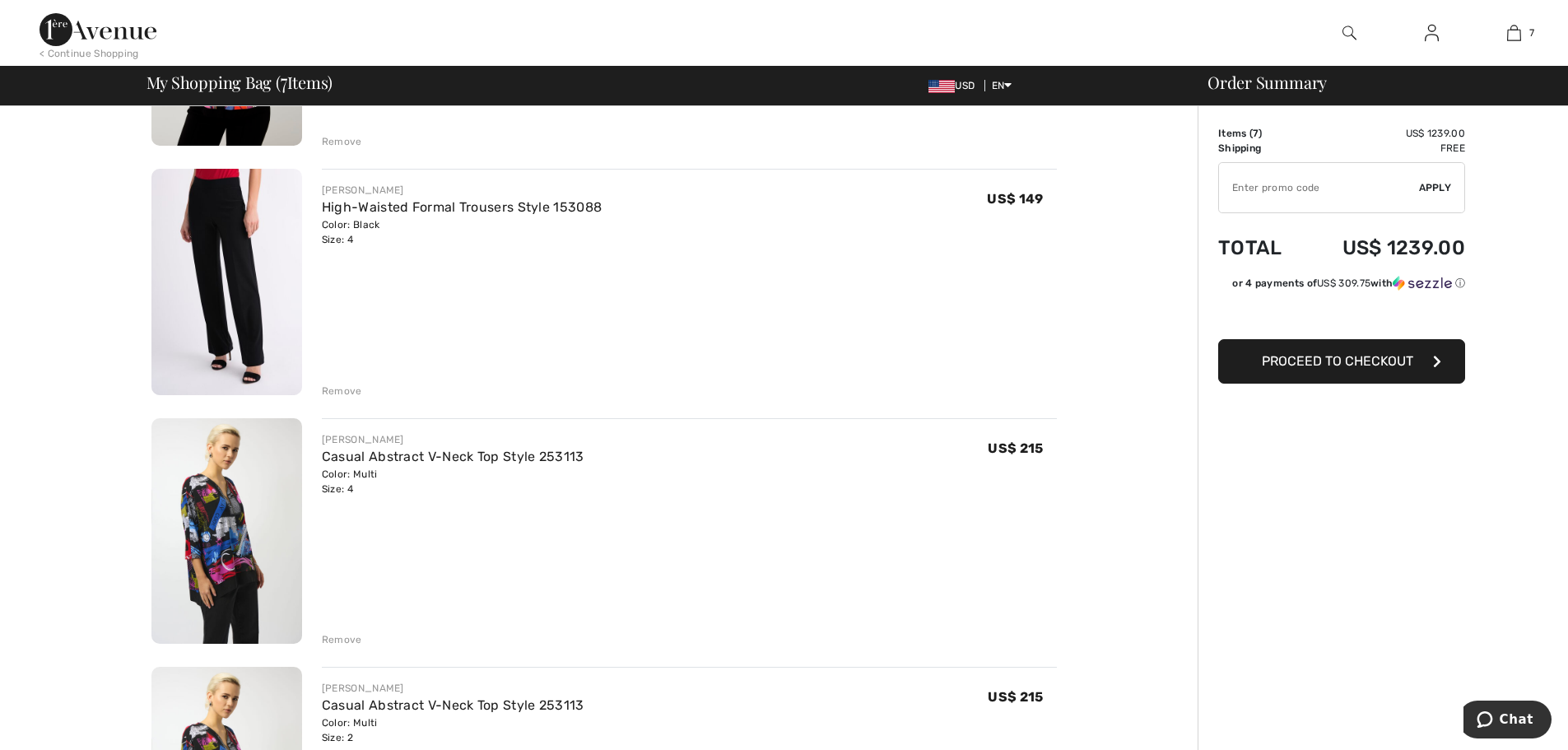
click at [207, 232] on img at bounding box center [227, 282] width 151 height 227
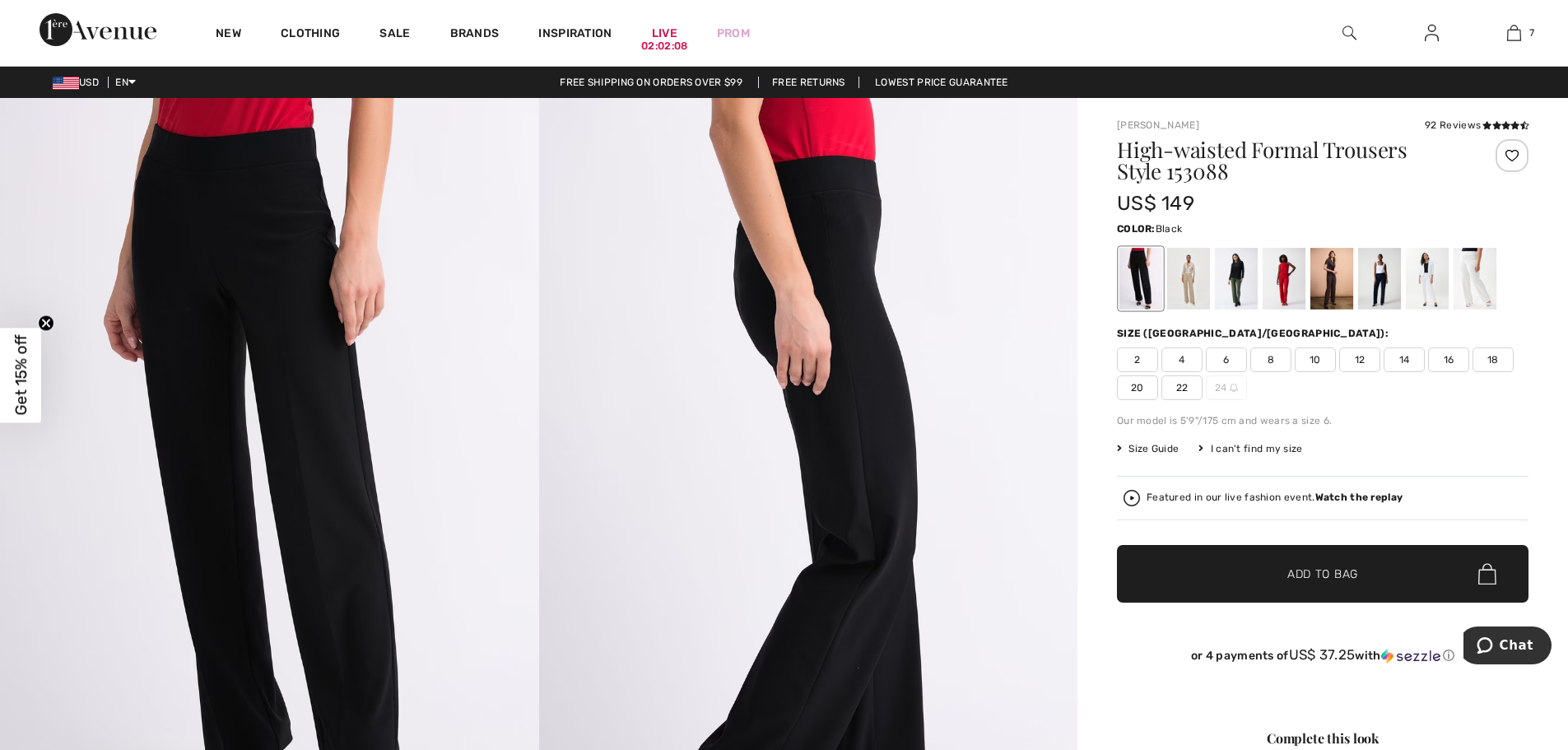
click at [1435, 39] on img at bounding box center [1431, 33] width 14 height 20
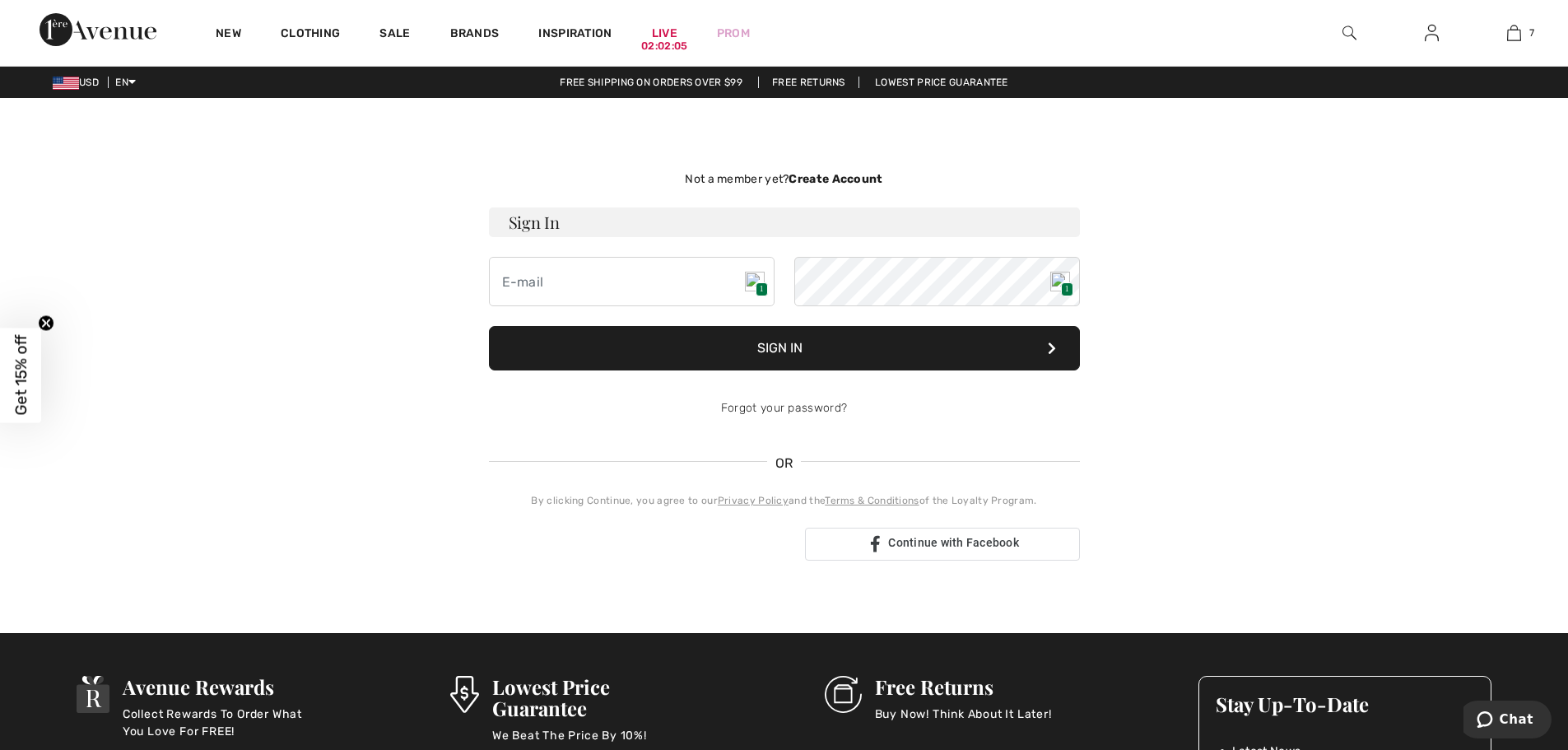
click at [755, 285] on span "1" at bounding box center [761, 289] width 12 height 14
type input "[EMAIL_ADDRESS][DOMAIN_NAME]"
click at [779, 346] on button "Sign In" at bounding box center [784, 347] width 591 height 44
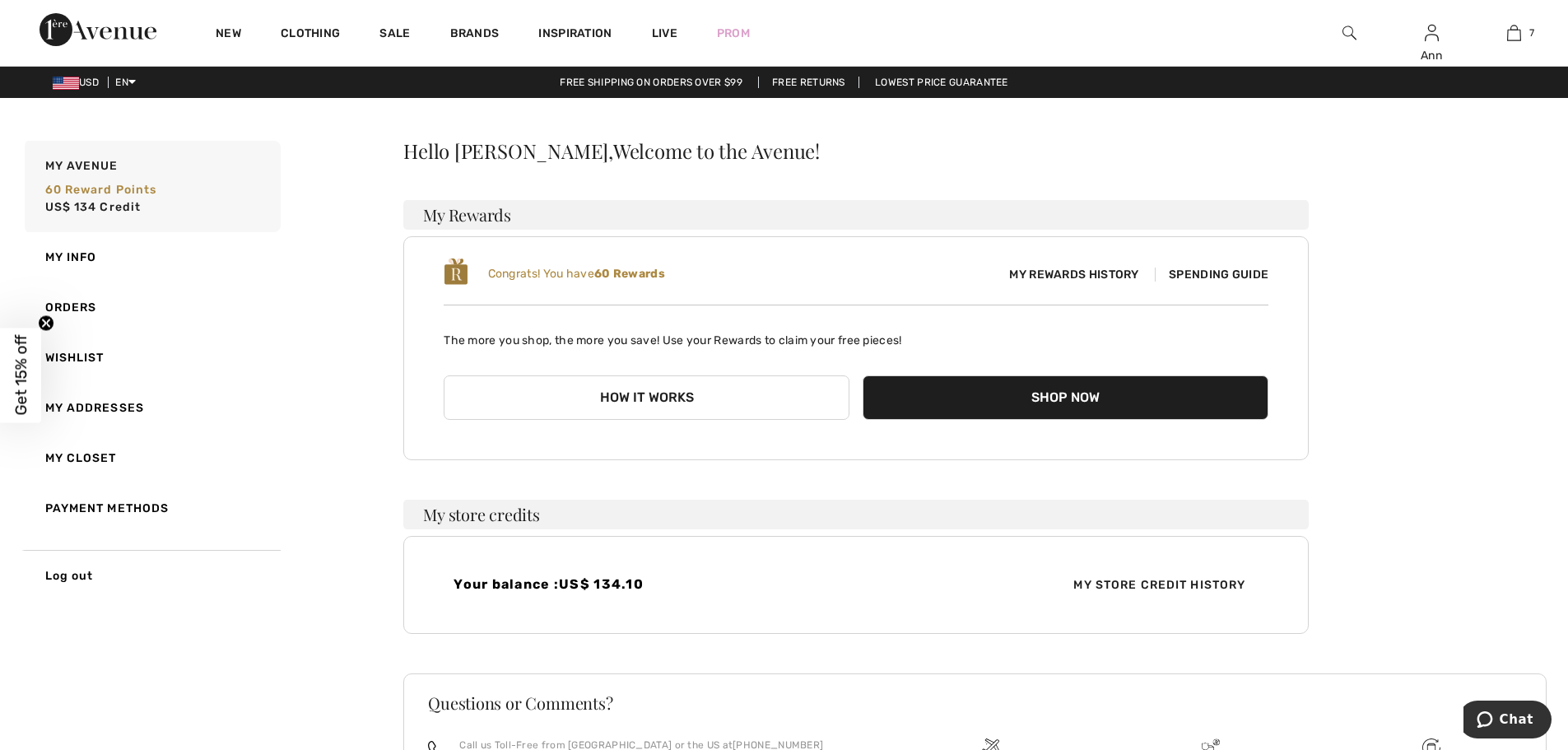
click at [1117, 270] on span "My Rewards History" at bounding box center [1074, 274] width 155 height 17
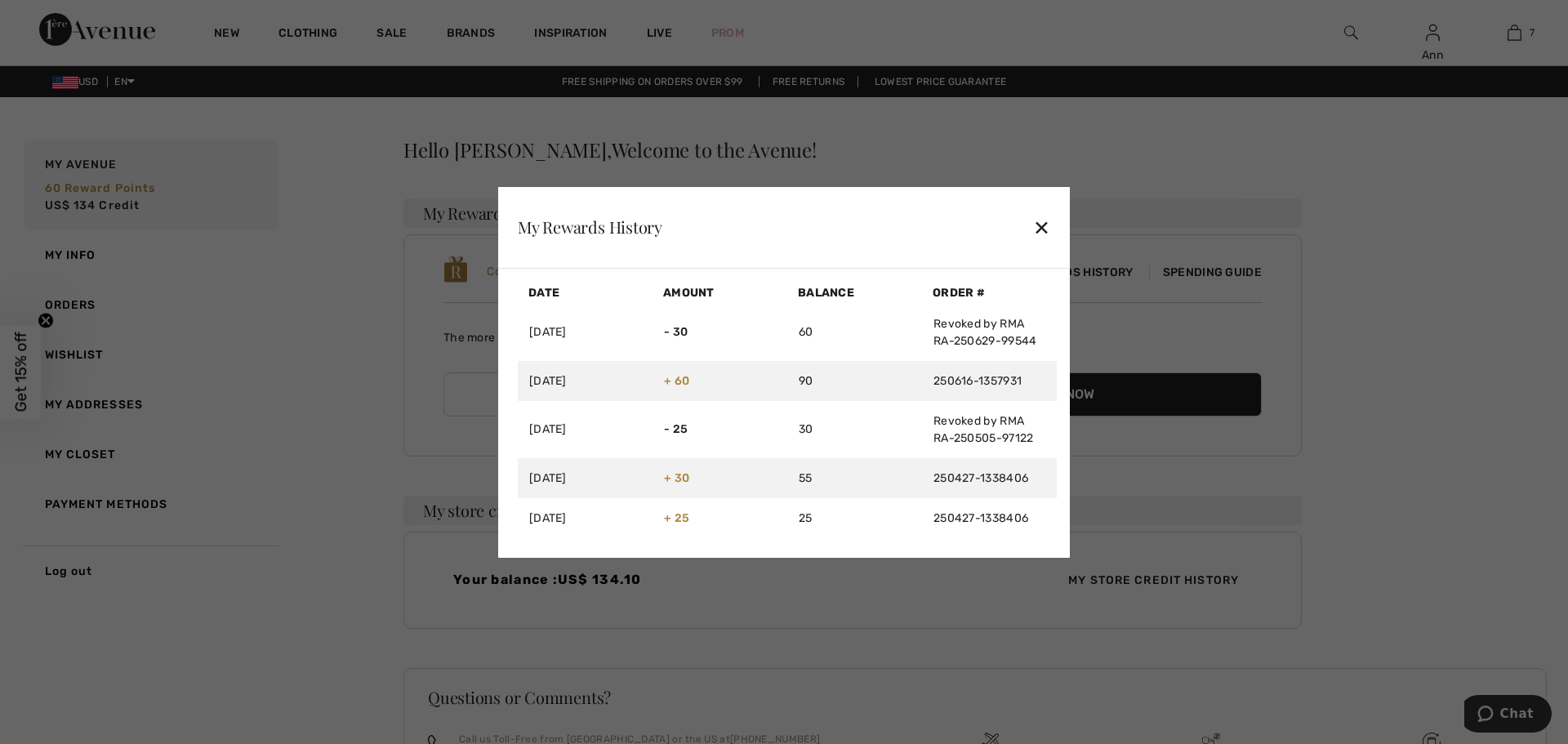
click at [233, 422] on div at bounding box center [784, 372] width 1568 height 744
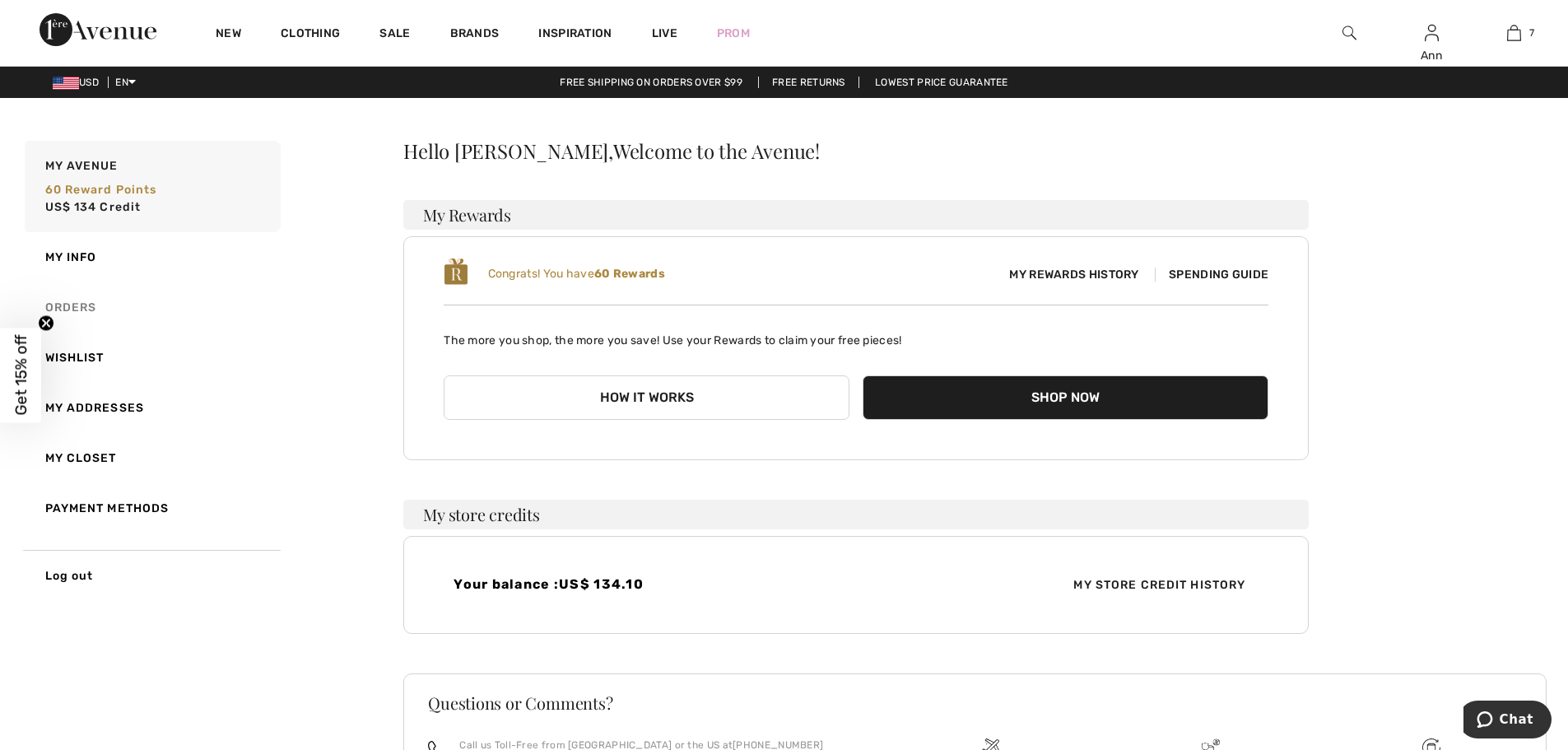
click at [71, 303] on link "Orders" at bounding box center [151, 308] width 259 height 51
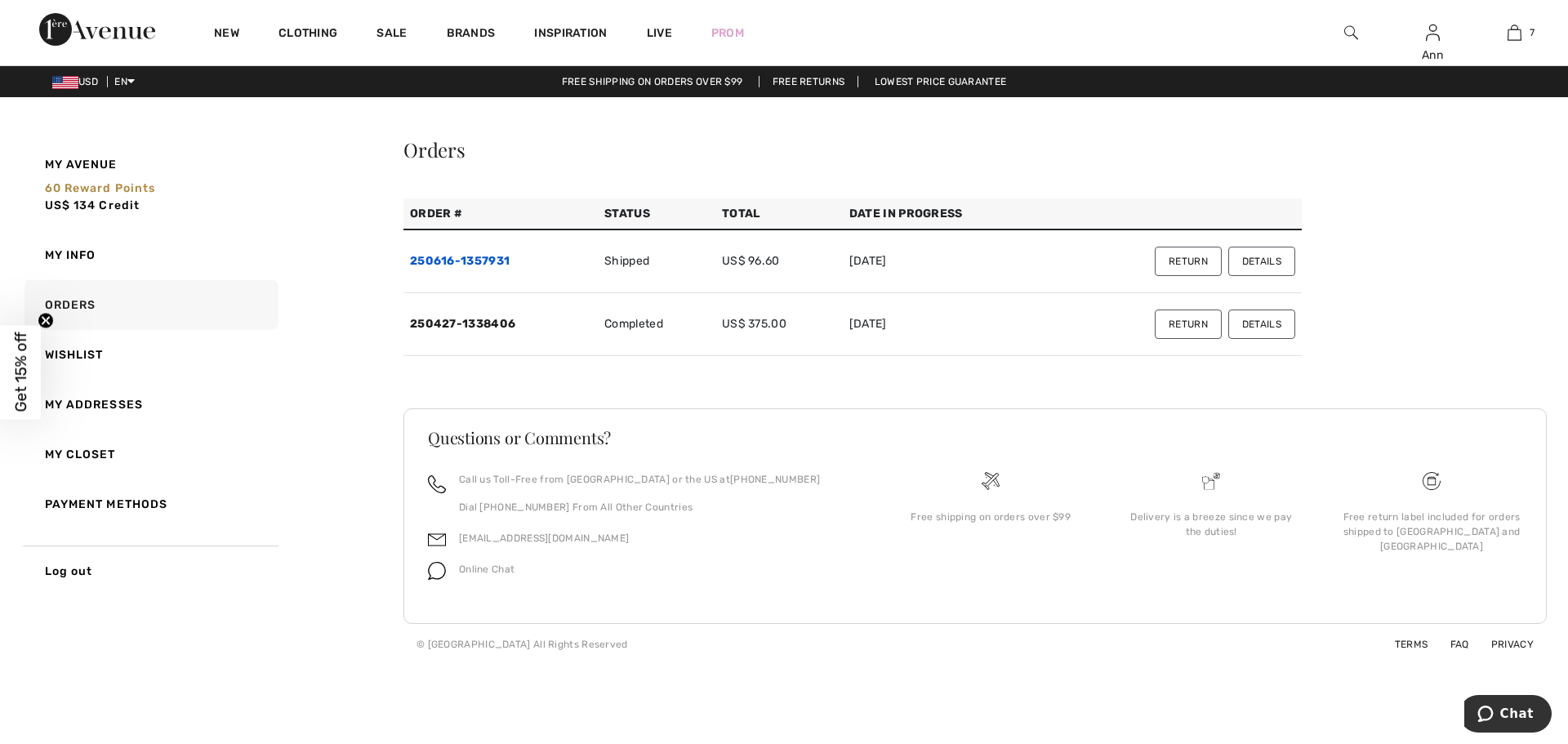
click at [478, 260] on link "250616-1357931" at bounding box center [459, 260] width 99 height 14
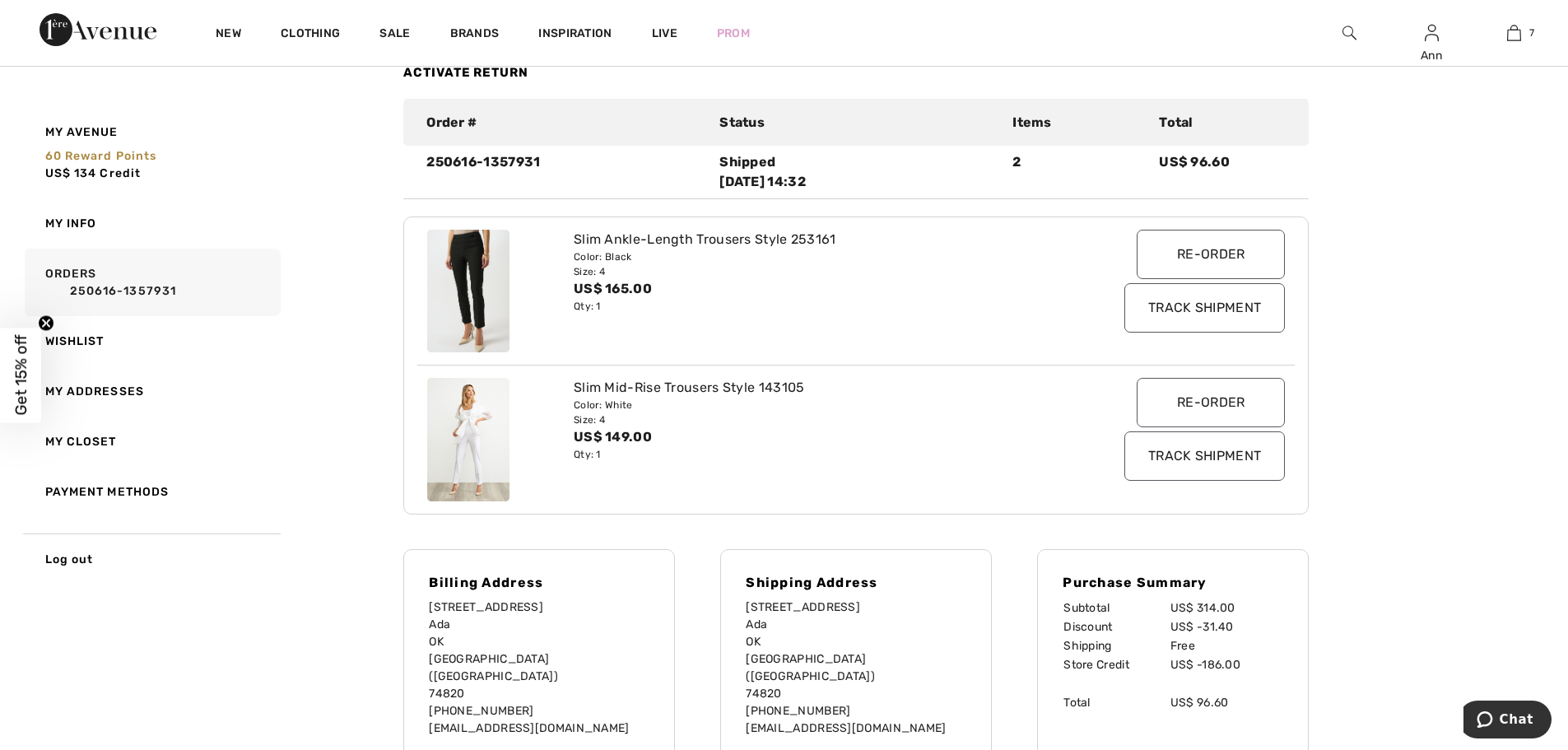
scroll to position [165, 0]
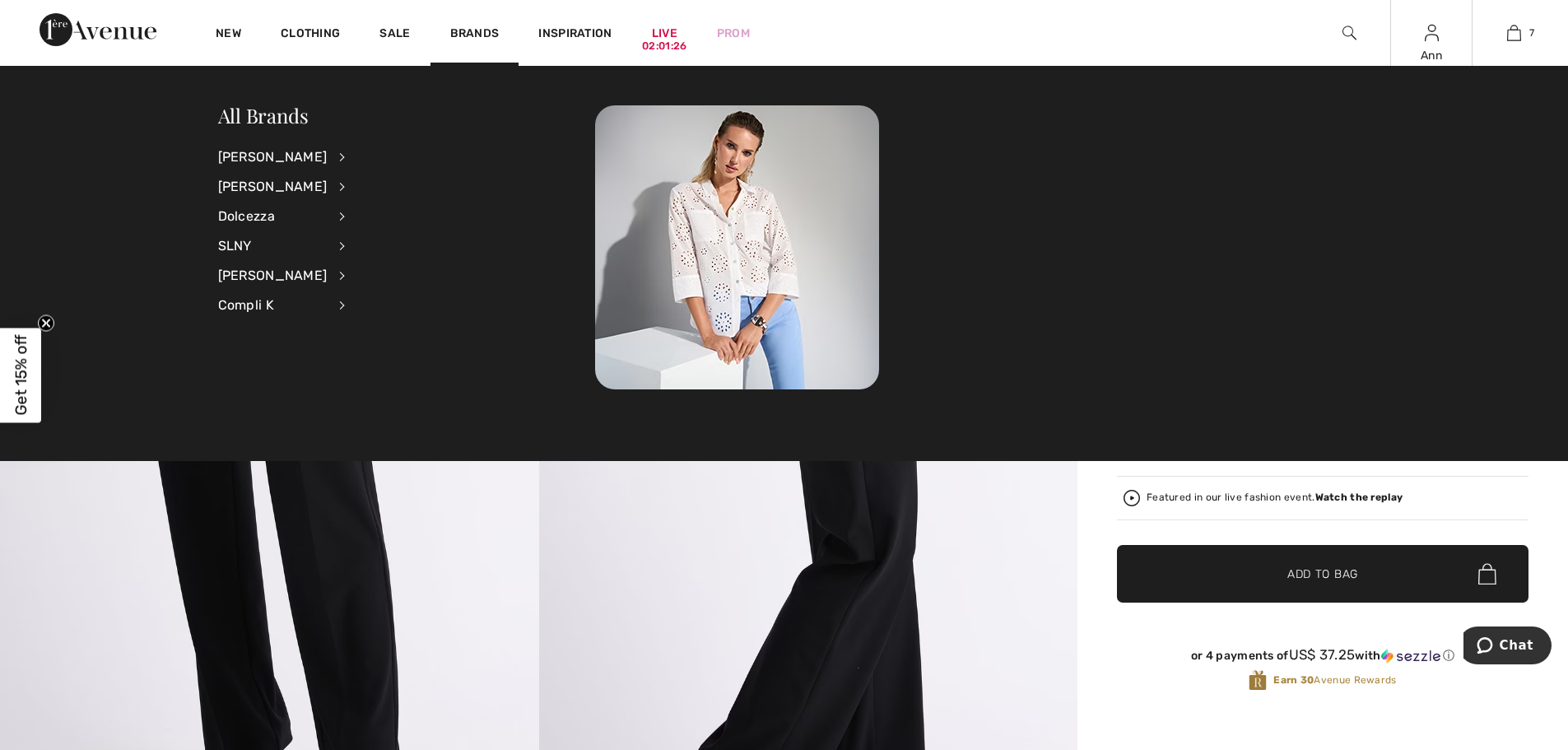
click at [1435, 29] on img at bounding box center [1431, 33] width 14 height 20
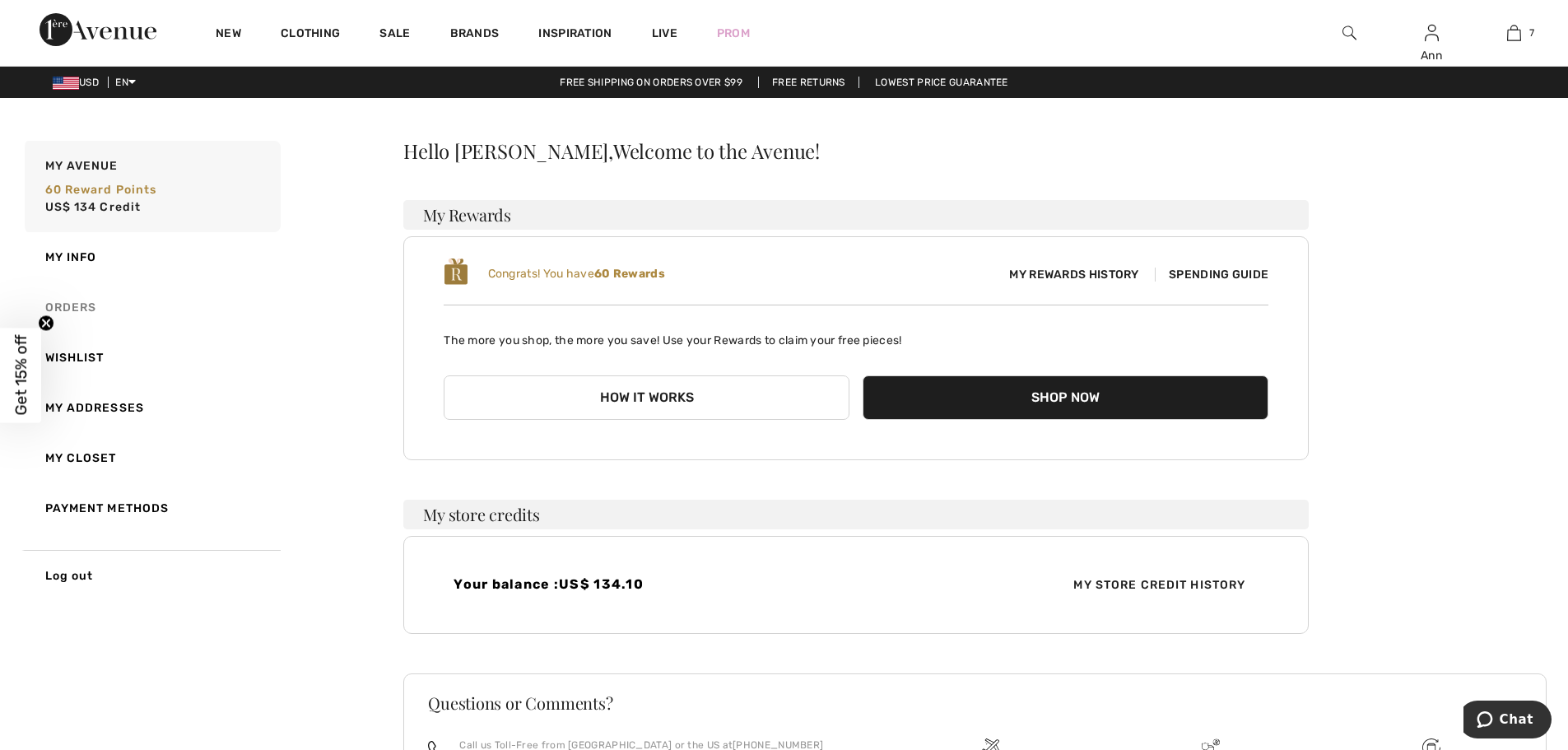
click at [71, 301] on link "Orders" at bounding box center [151, 308] width 259 height 51
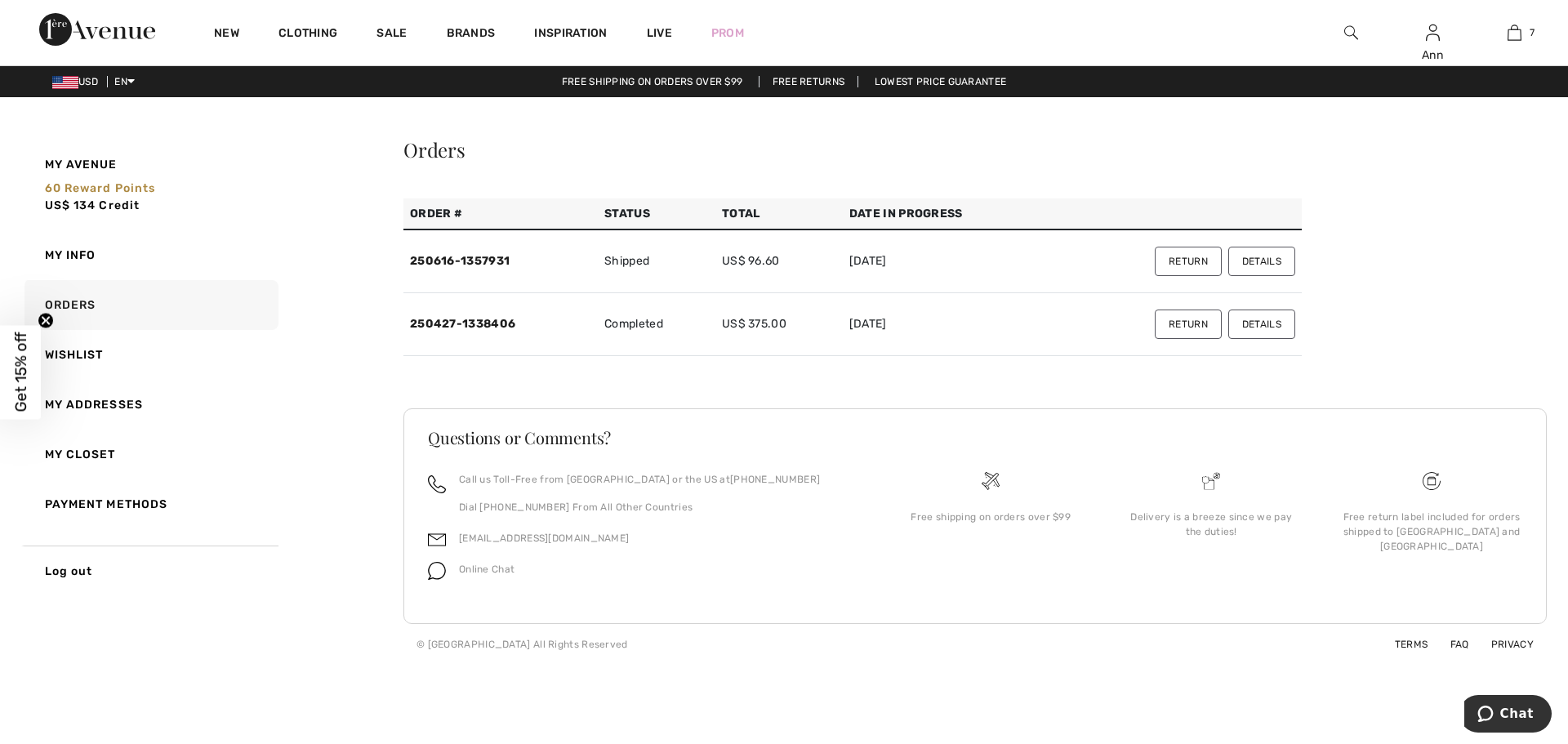
click at [464, 315] on td "250427-1338406" at bounding box center [500, 325] width 194 height 63
click at [470, 320] on link "250427-1338406" at bounding box center [462, 323] width 105 height 14
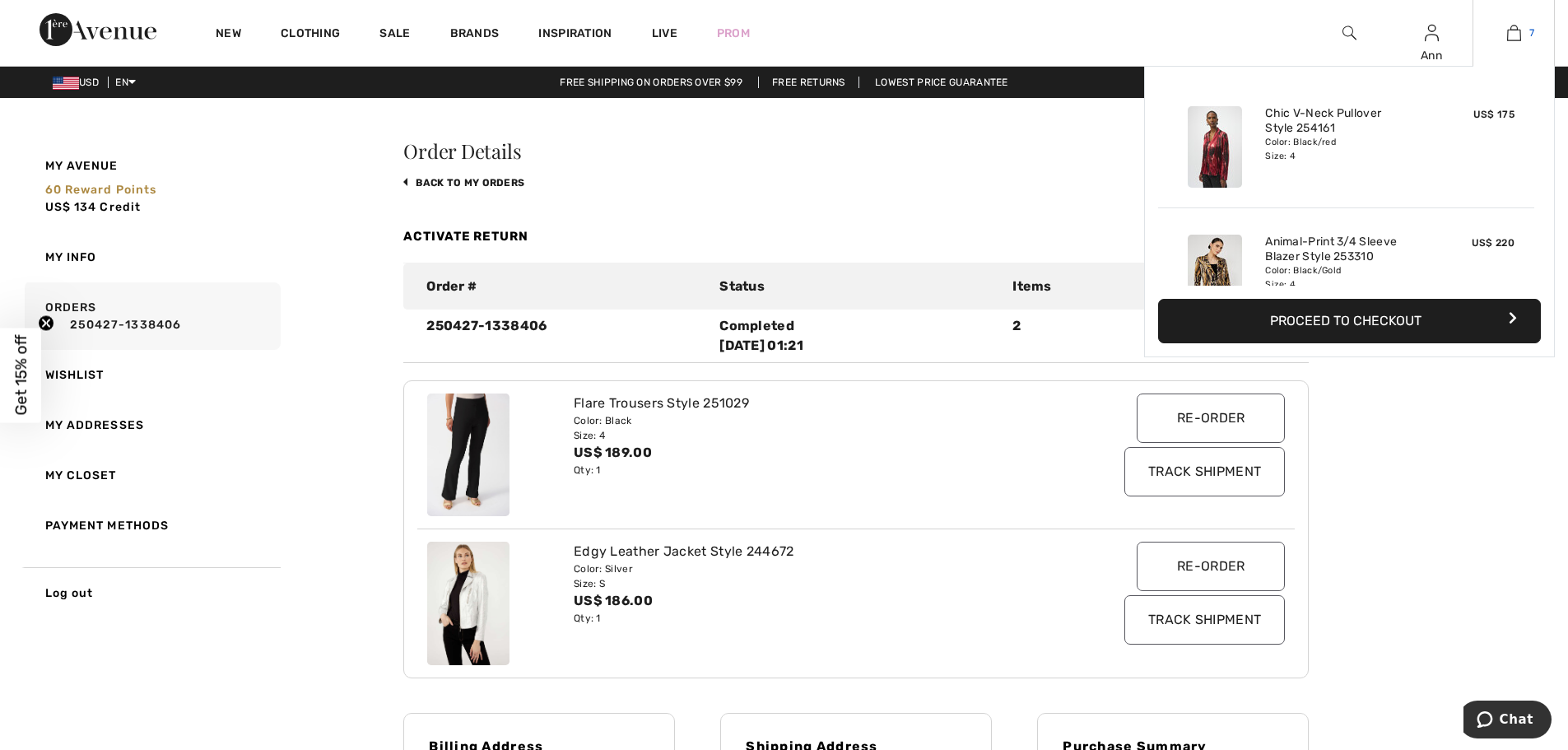
click at [1508, 37] on img at bounding box center [1514, 33] width 14 height 20
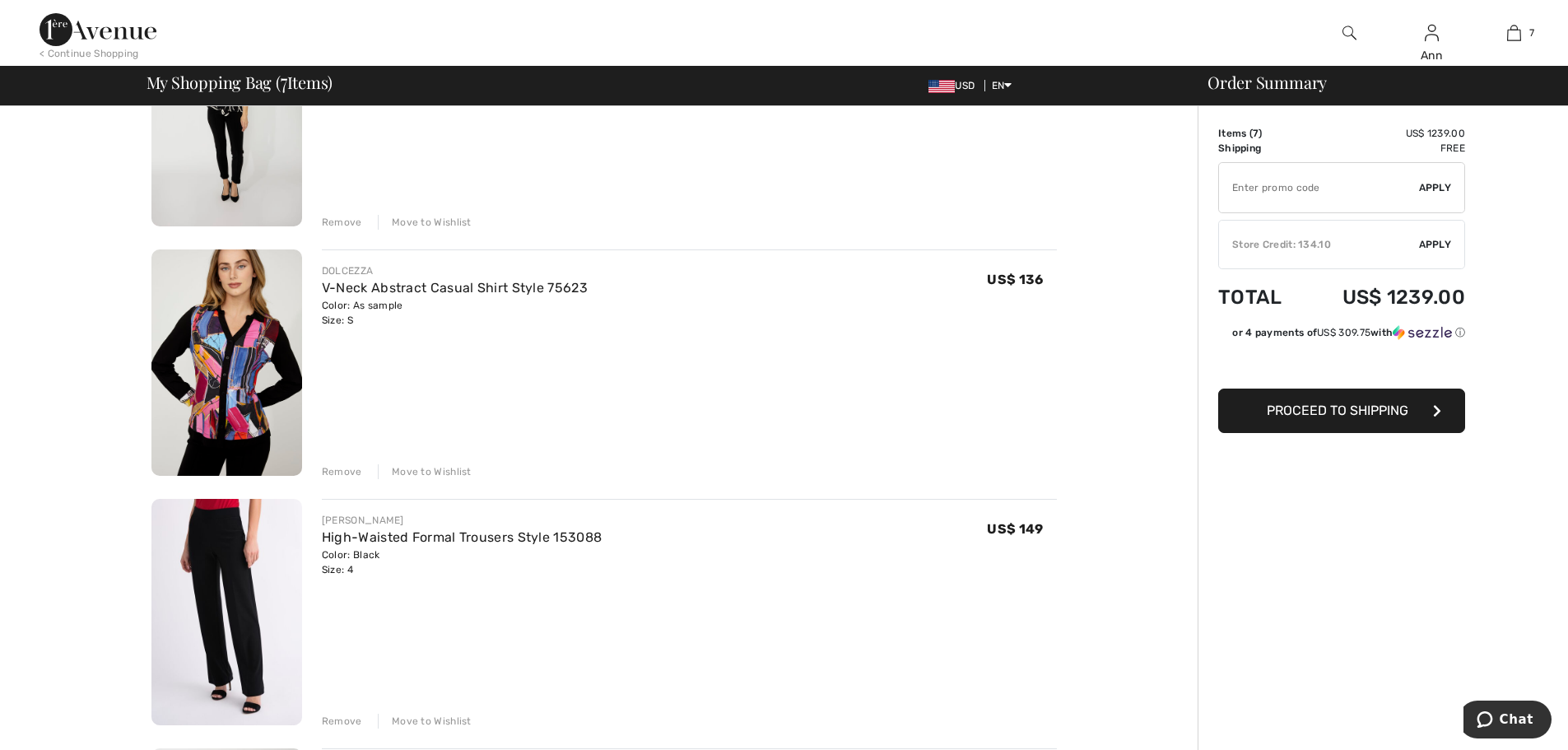
scroll to position [741, 0]
click at [444, 539] on link "High-Waisted Formal Trousers Style 153088" at bounding box center [462, 536] width 280 height 16
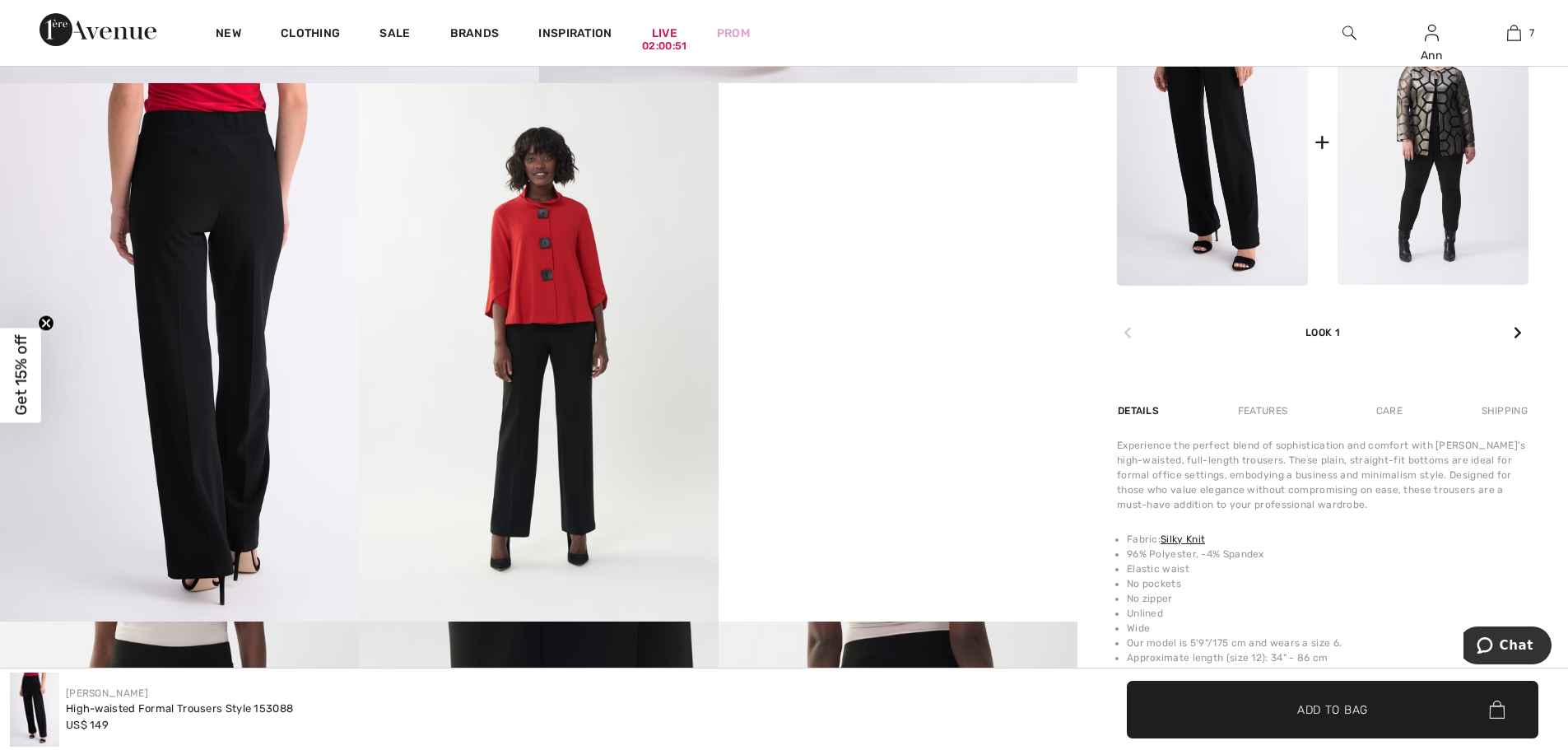
scroll to position [493, 0]
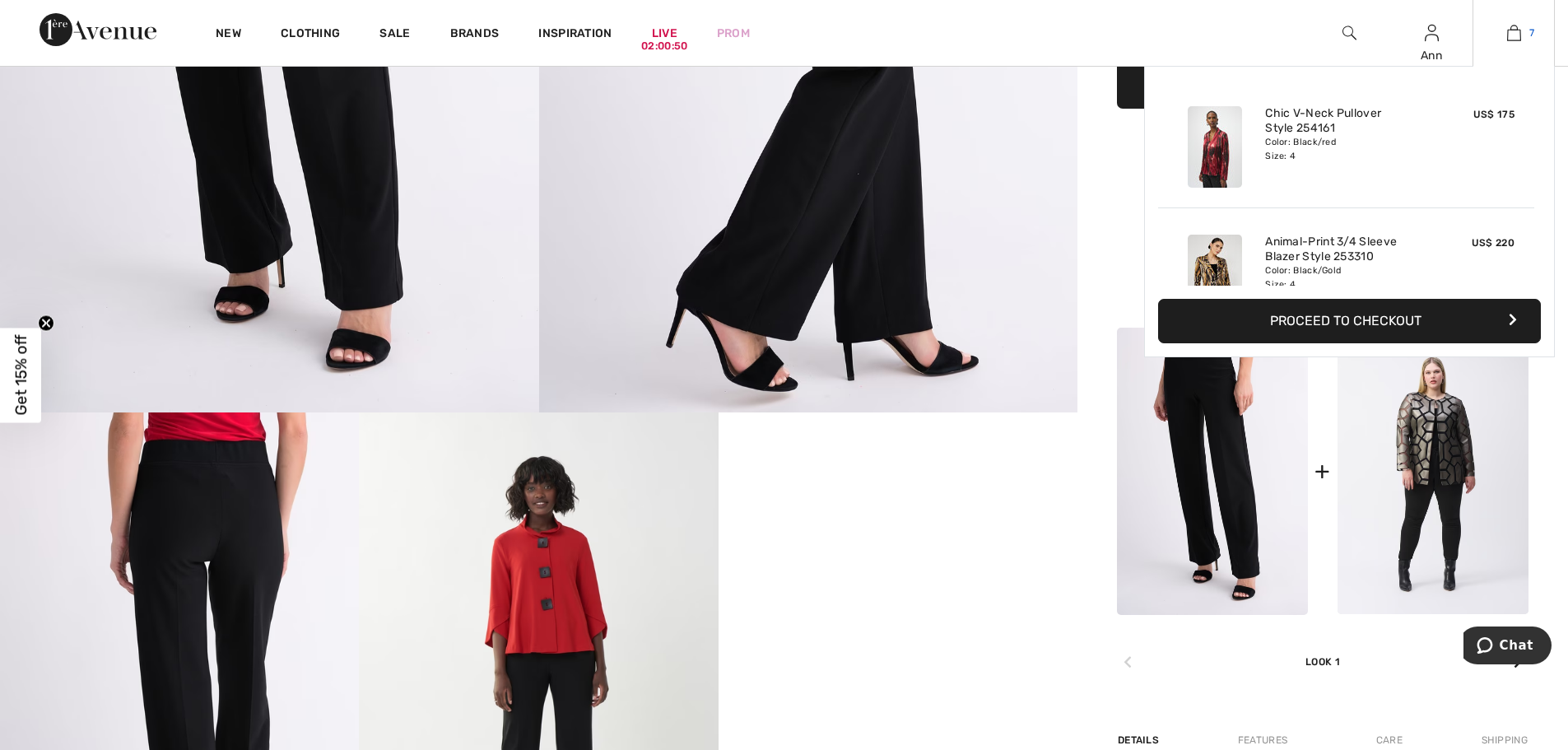
click at [1515, 35] on img at bounding box center [1514, 33] width 14 height 20
click at [1348, 318] on button "Proceed to Checkout" at bounding box center [1349, 320] width 383 height 44
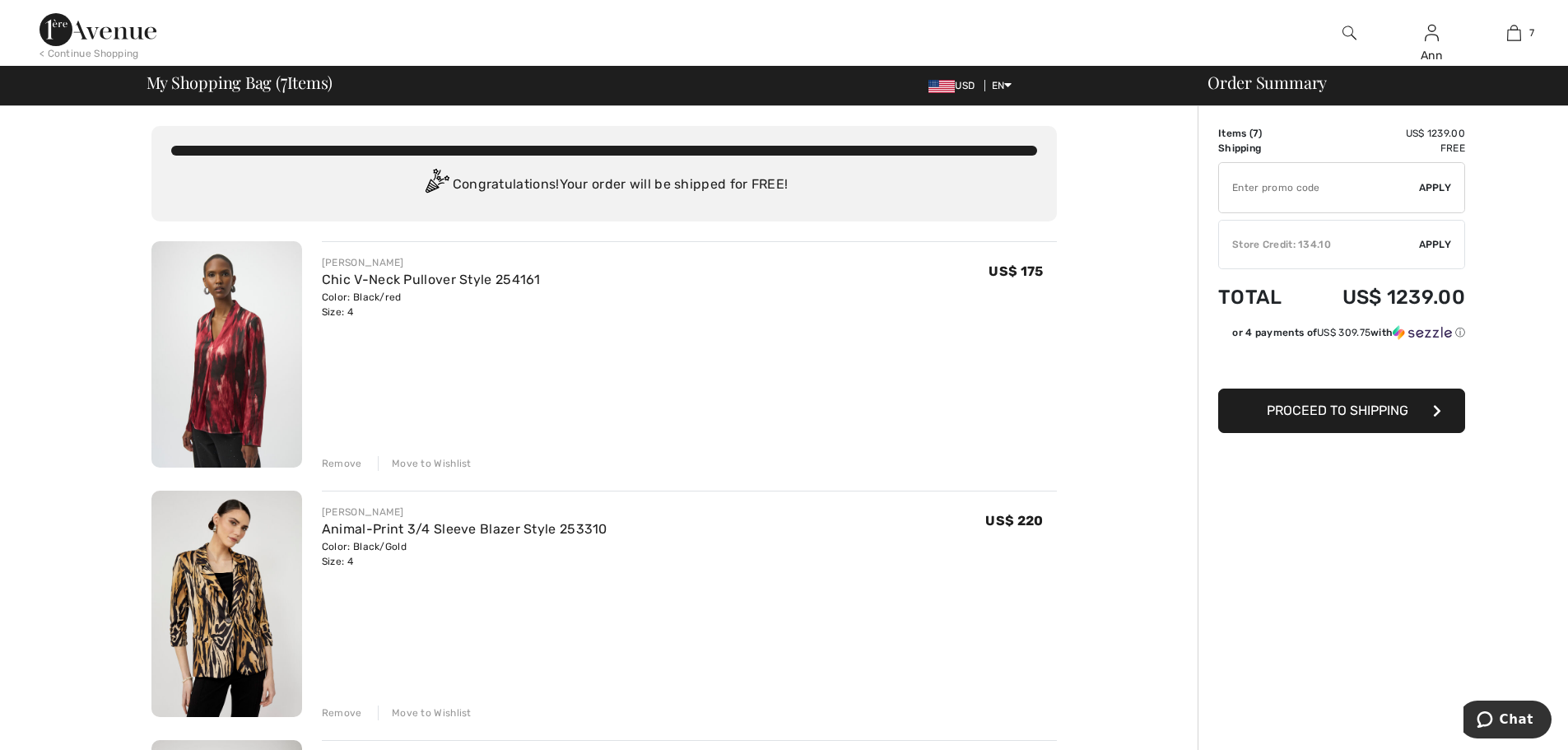
click at [235, 582] on img at bounding box center [227, 604] width 151 height 227
click at [336, 716] on div "Remove" at bounding box center [342, 713] width 40 height 15
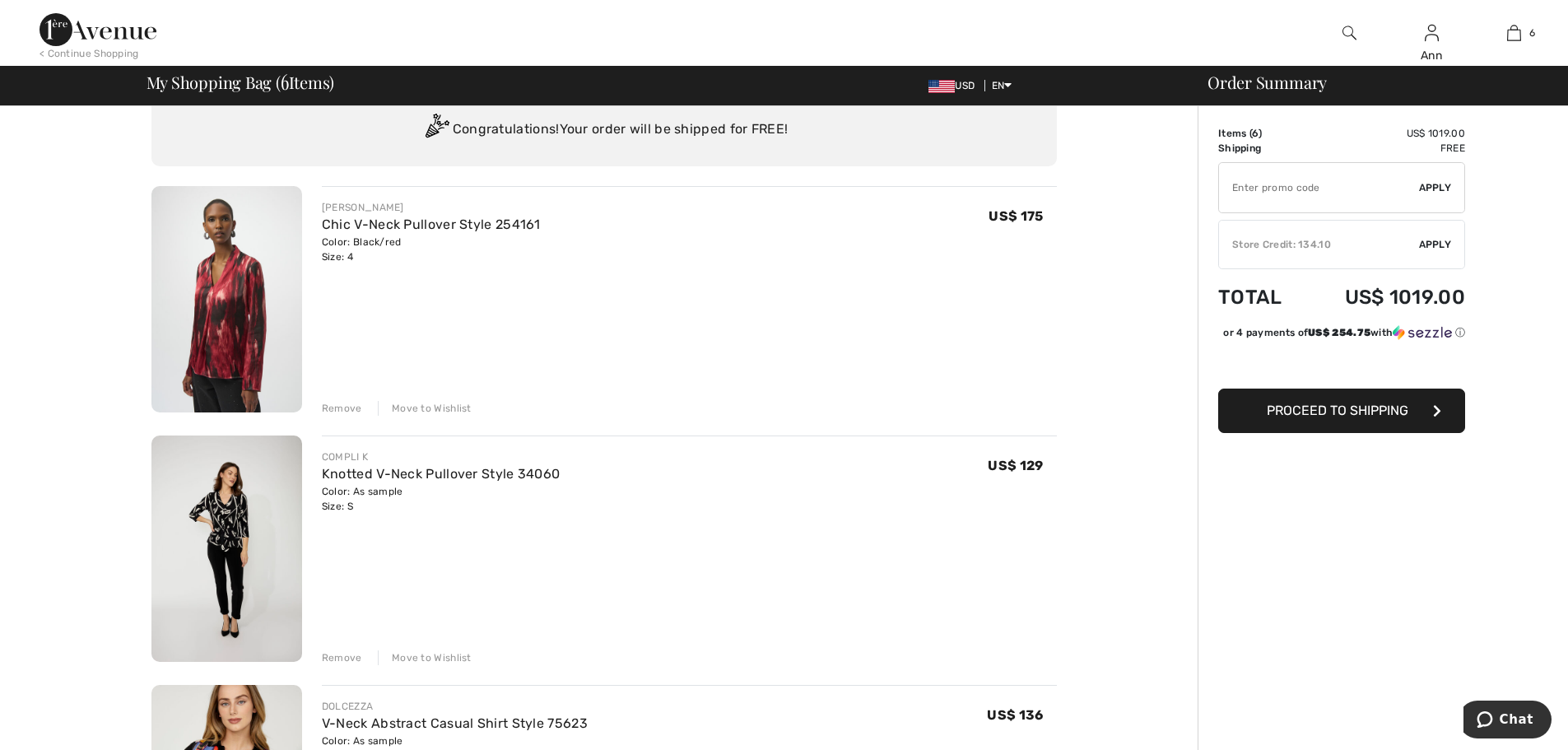
scroll to position [165, 0]
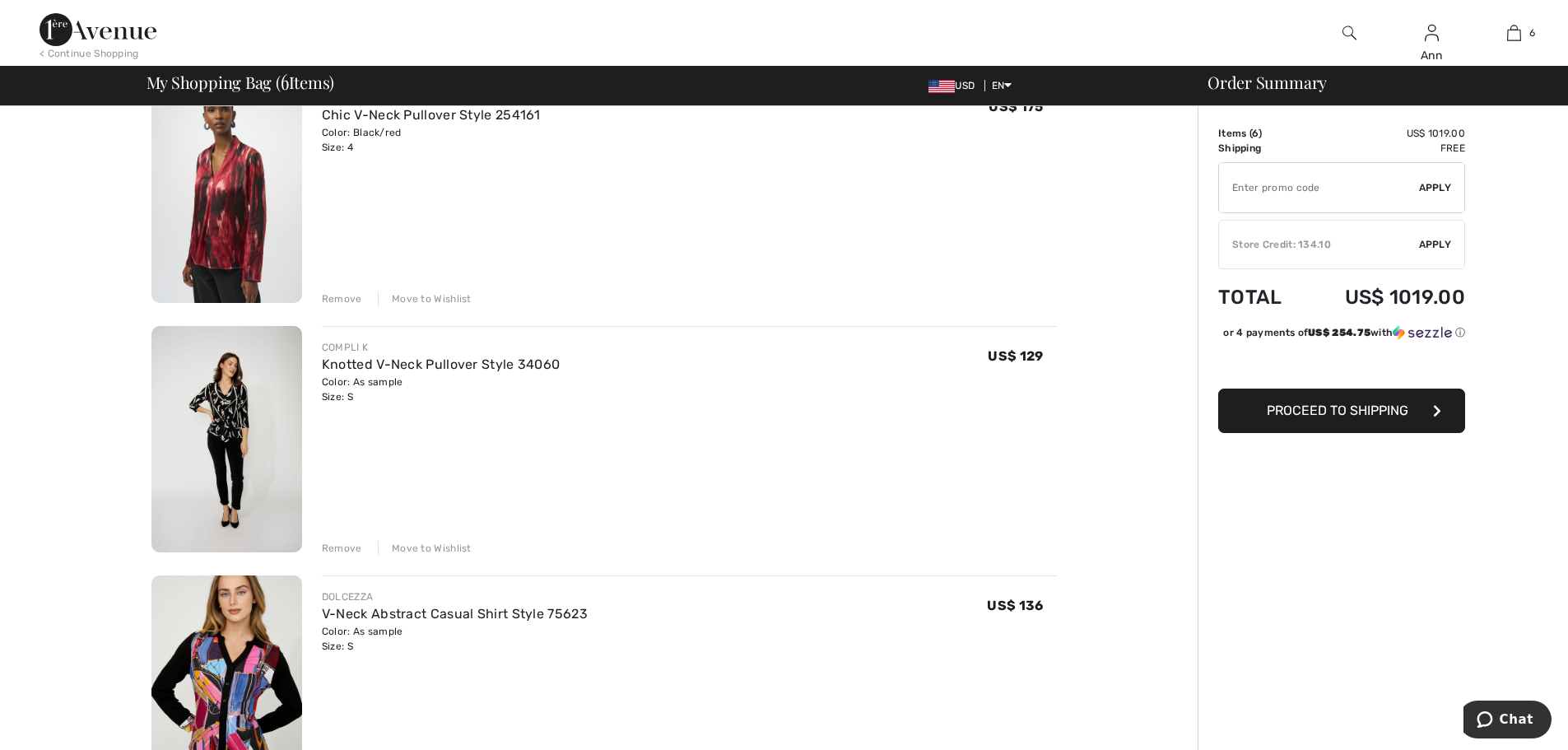
click at [234, 419] on img at bounding box center [227, 439] width 151 height 227
click at [344, 551] on div "Remove" at bounding box center [342, 549] width 40 height 15
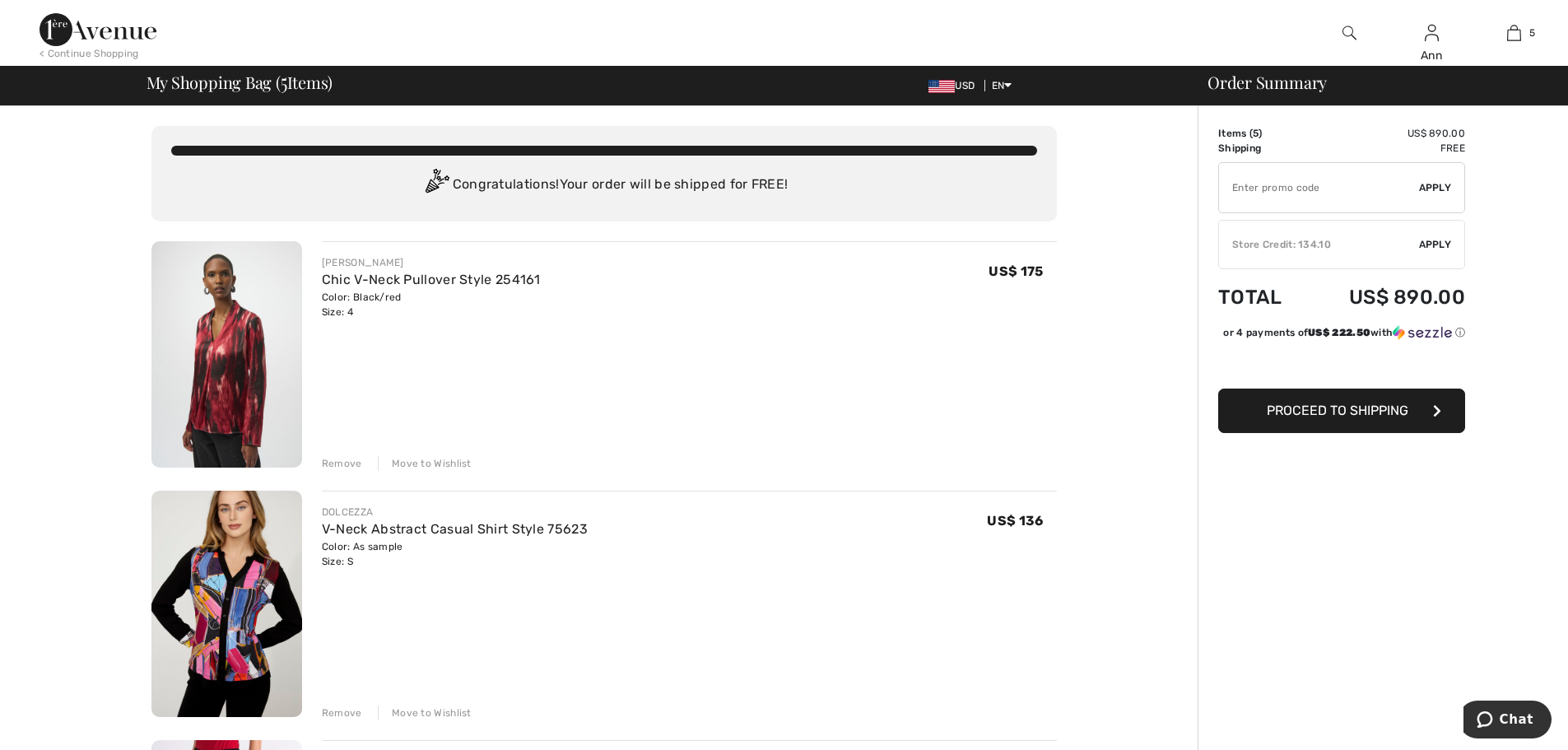
click at [234, 361] on img at bounding box center [227, 355] width 151 height 227
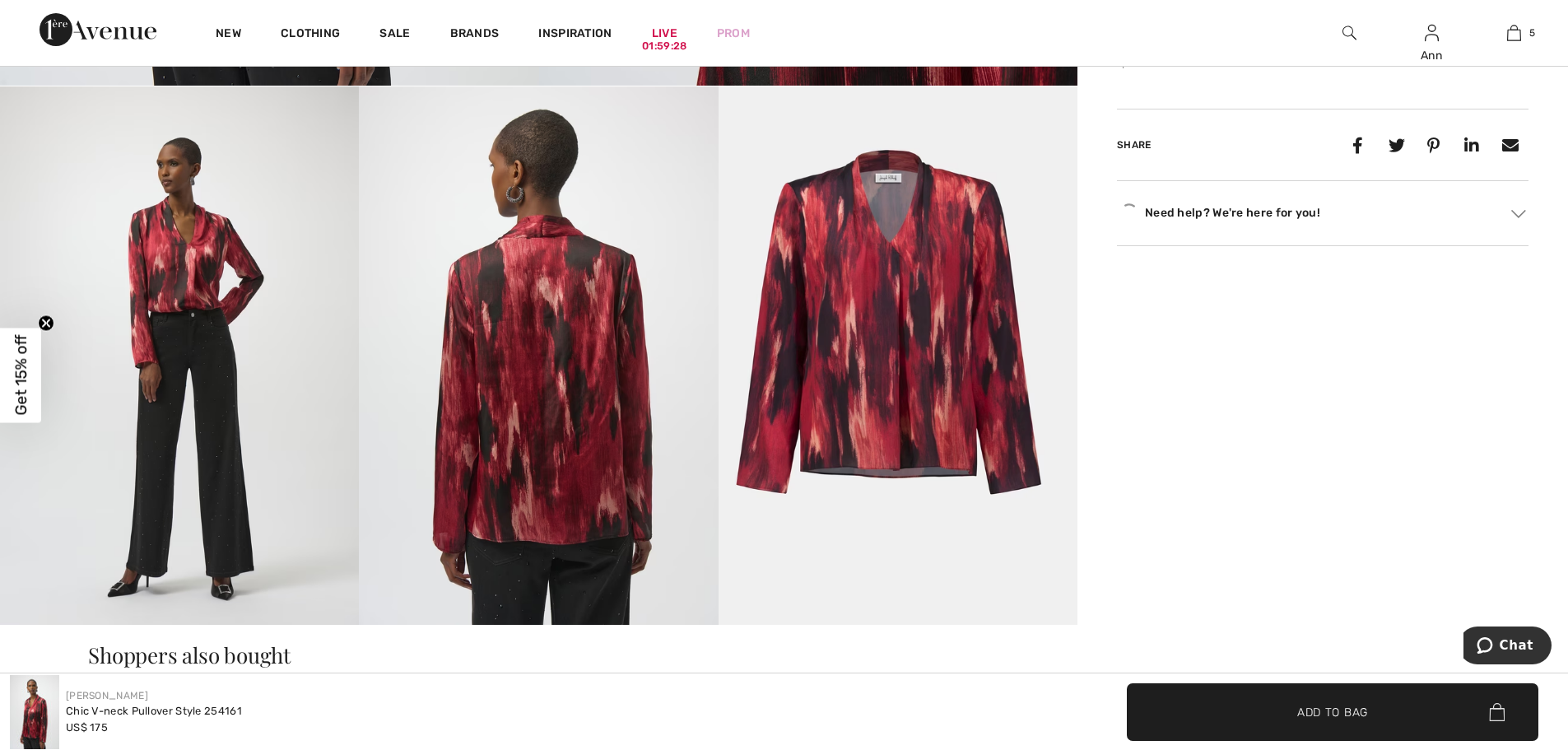
scroll to position [823, 0]
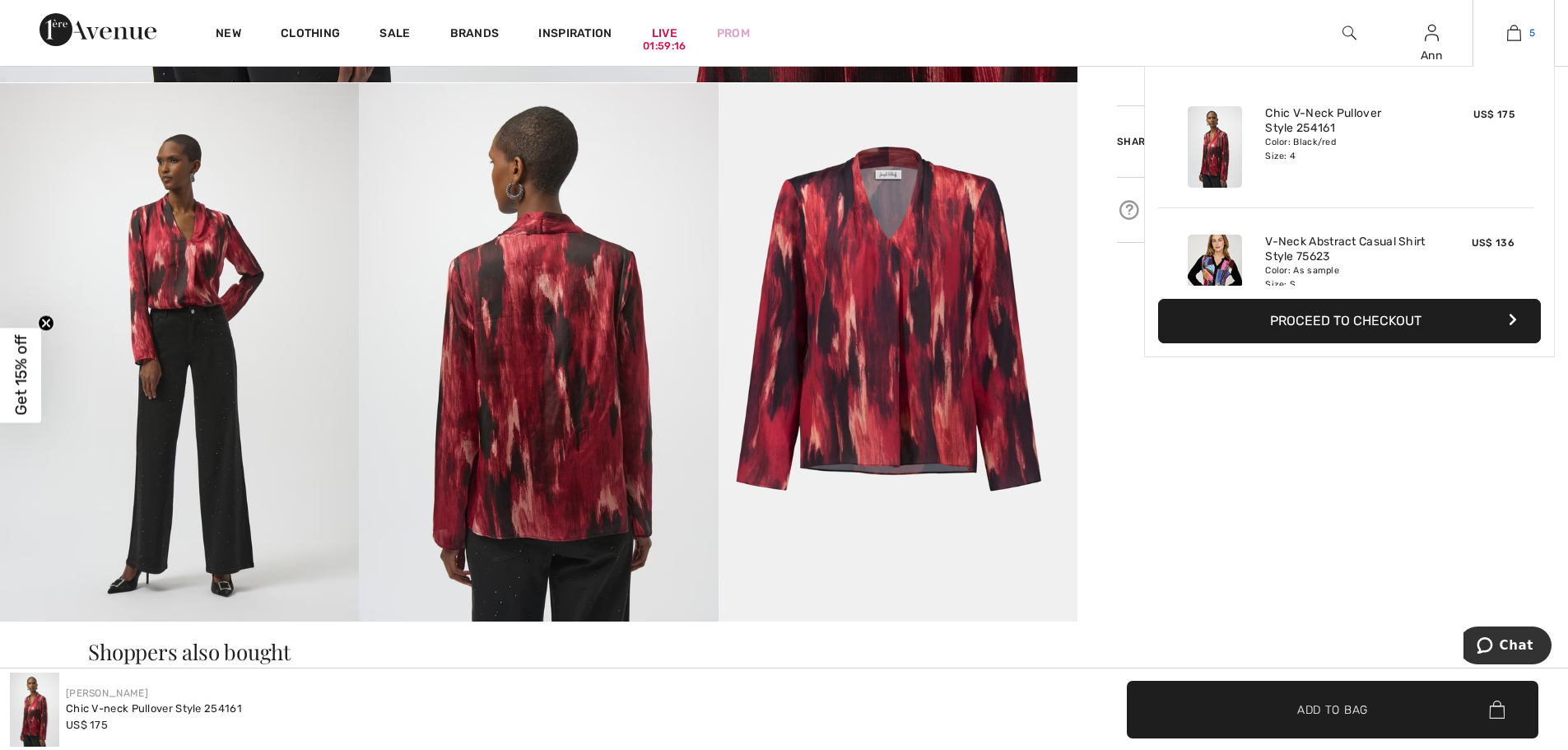
click at [1508, 33] on img at bounding box center [1514, 33] width 14 height 20
click at [1357, 315] on button "Proceed to Checkout" at bounding box center [1349, 320] width 383 height 44
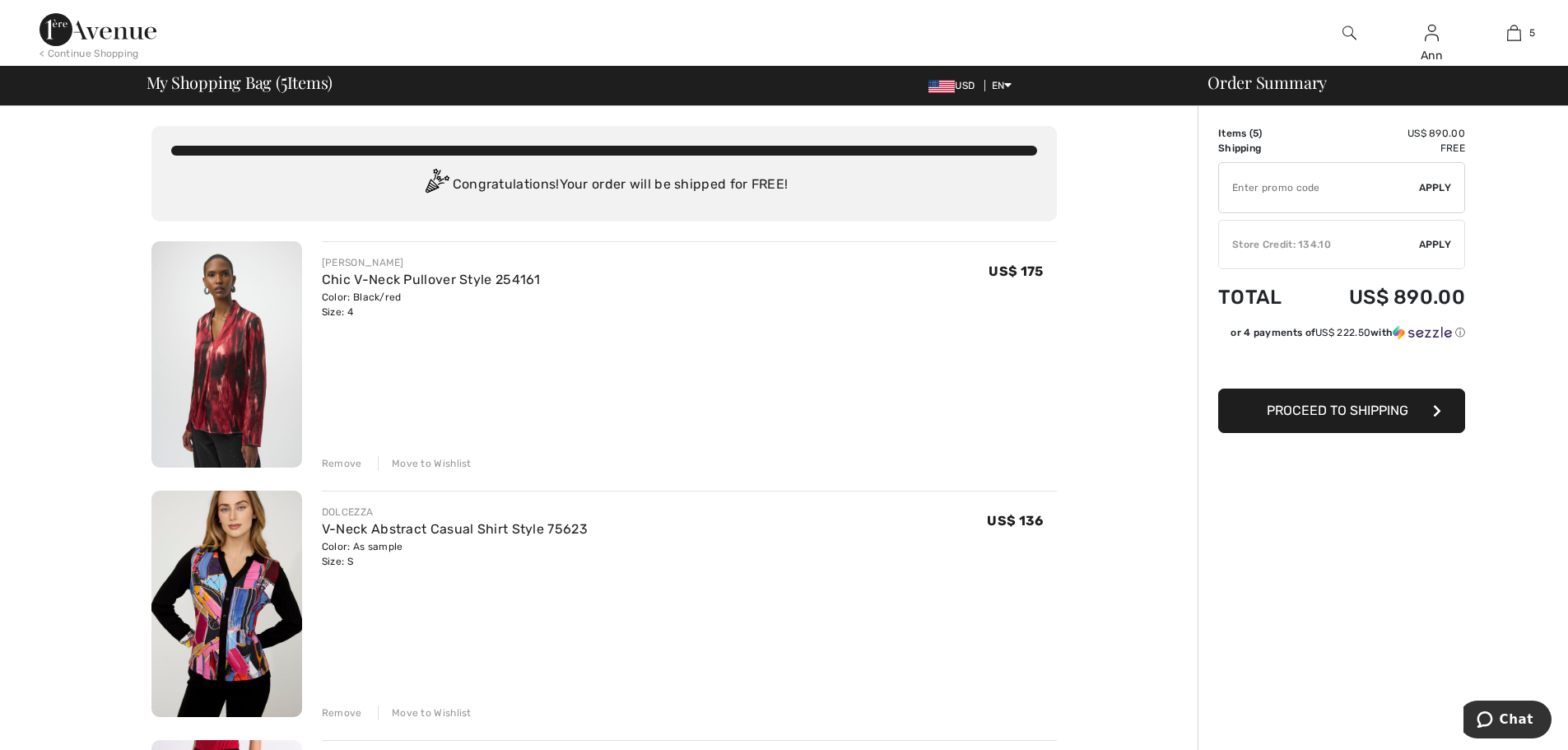
click at [1429, 245] on span "Apply" at bounding box center [1435, 244] width 33 height 15
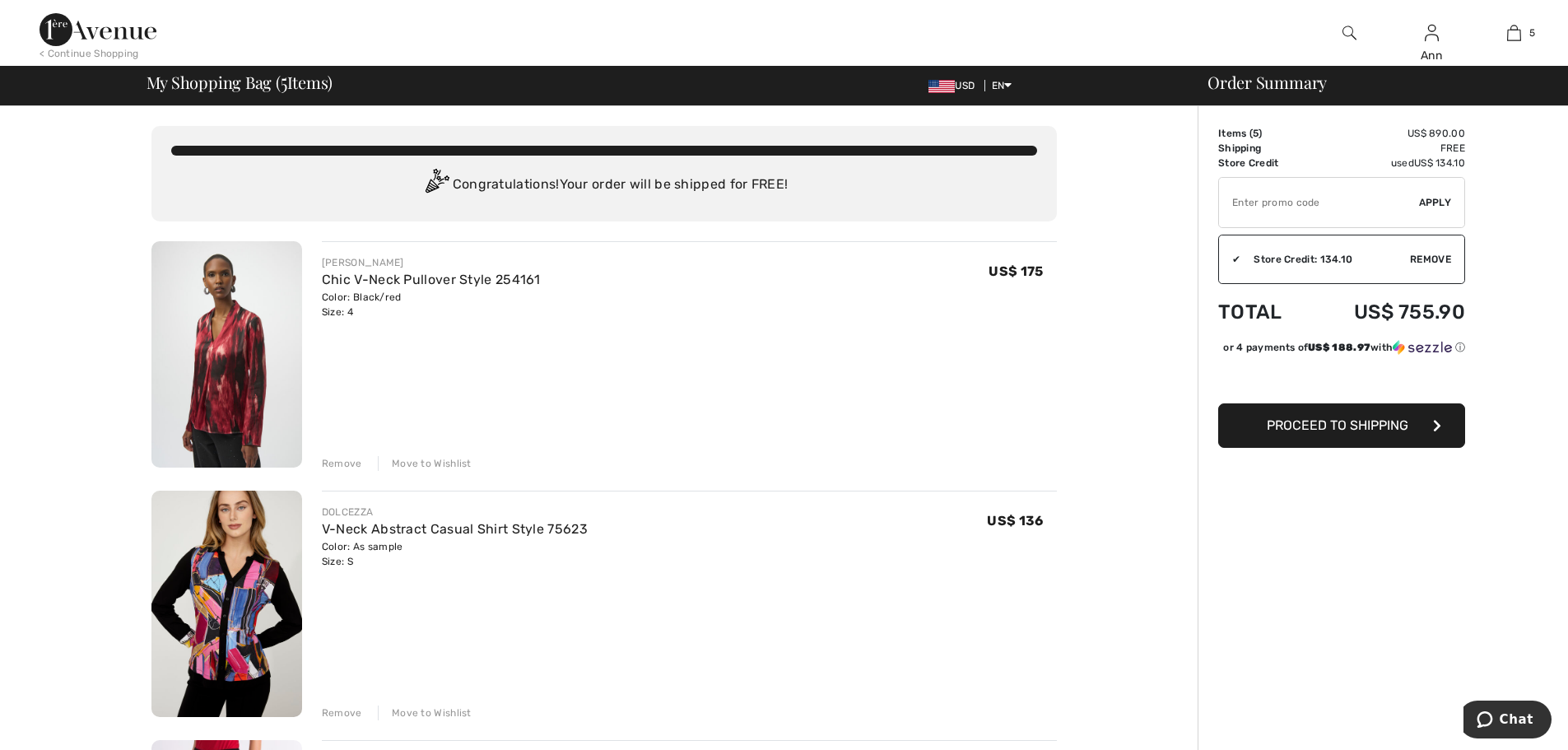
click at [333, 464] on div "Remove" at bounding box center [342, 463] width 40 height 15
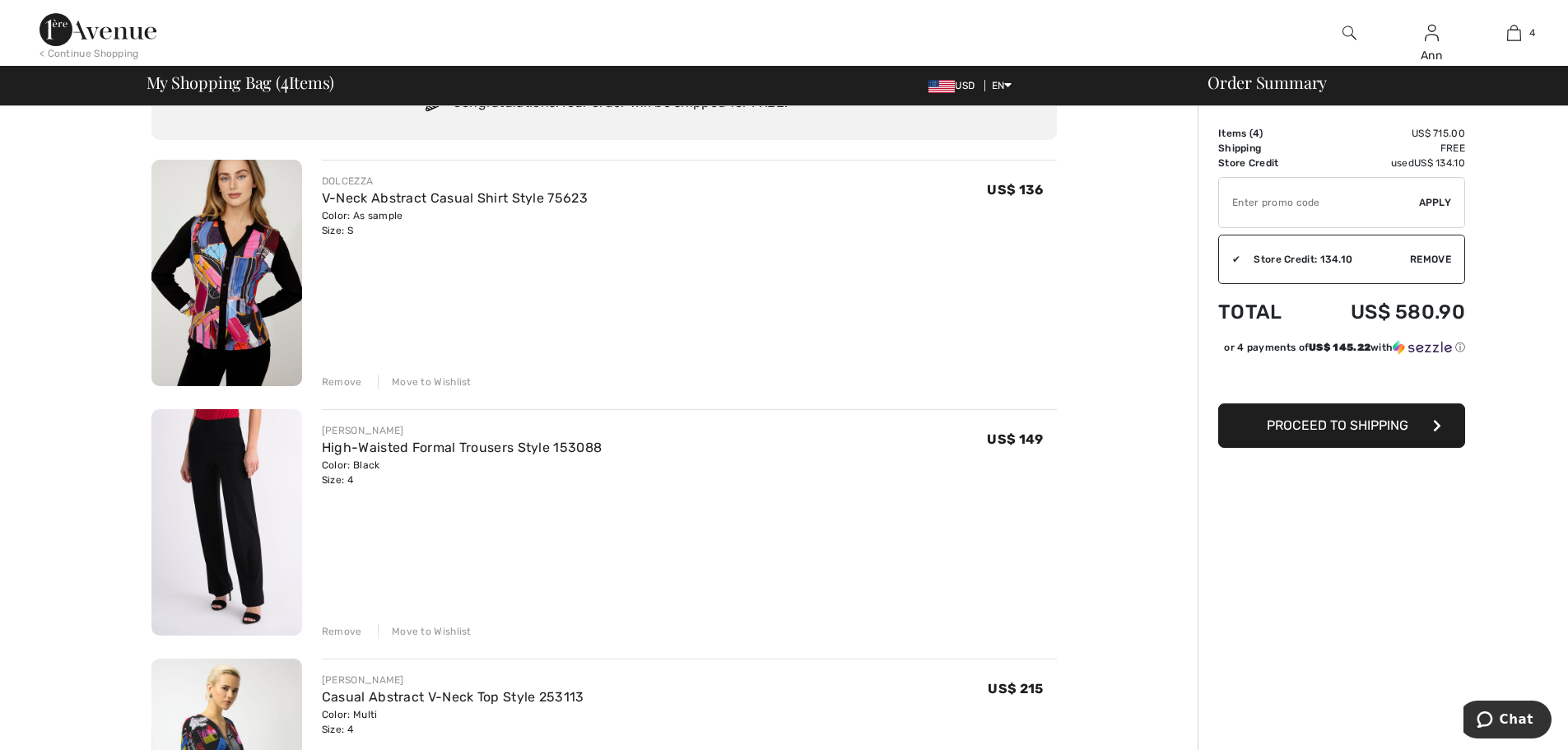
scroll to position [82, 0]
click at [250, 263] on img at bounding box center [227, 272] width 151 height 227
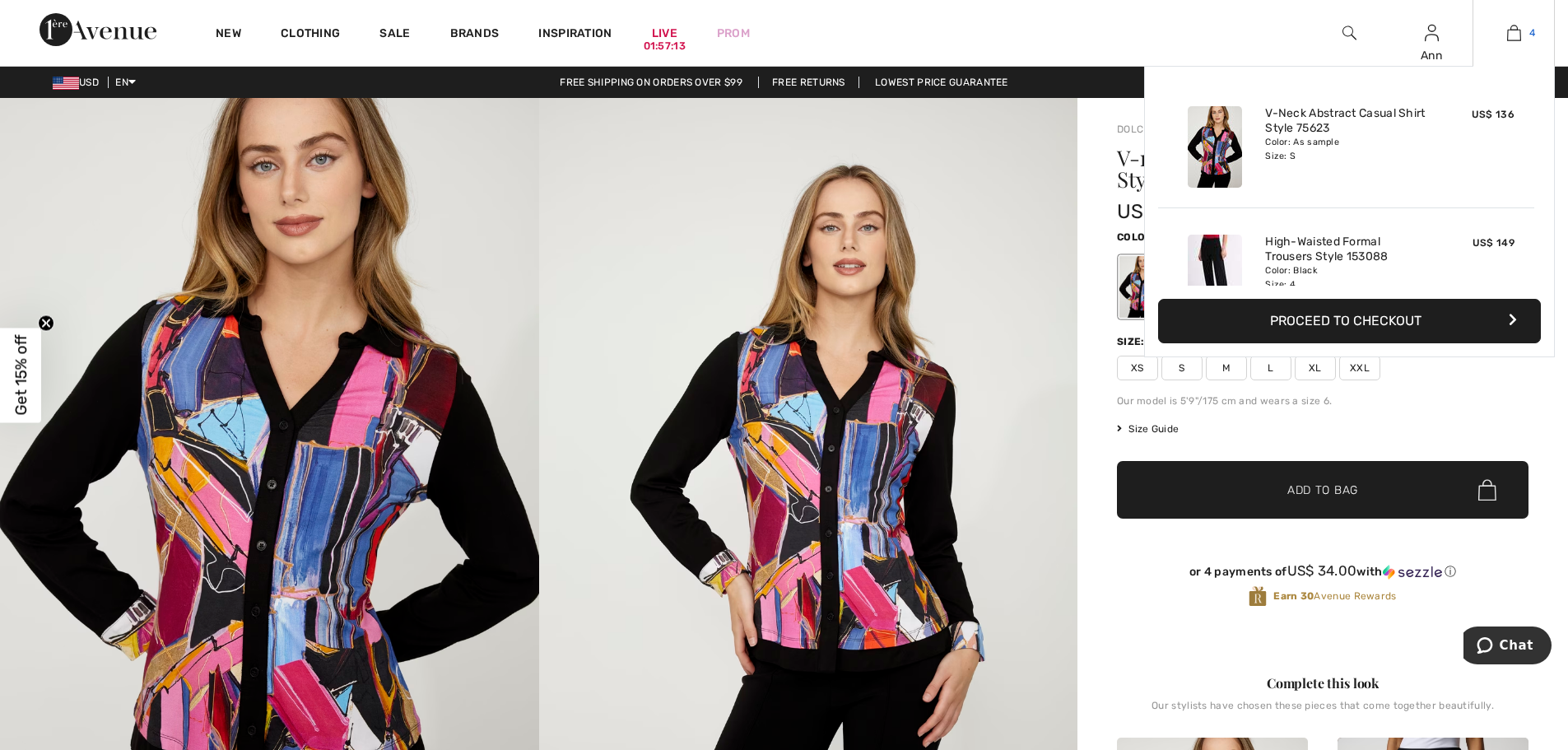
click at [1509, 37] on img at bounding box center [1514, 33] width 14 height 20
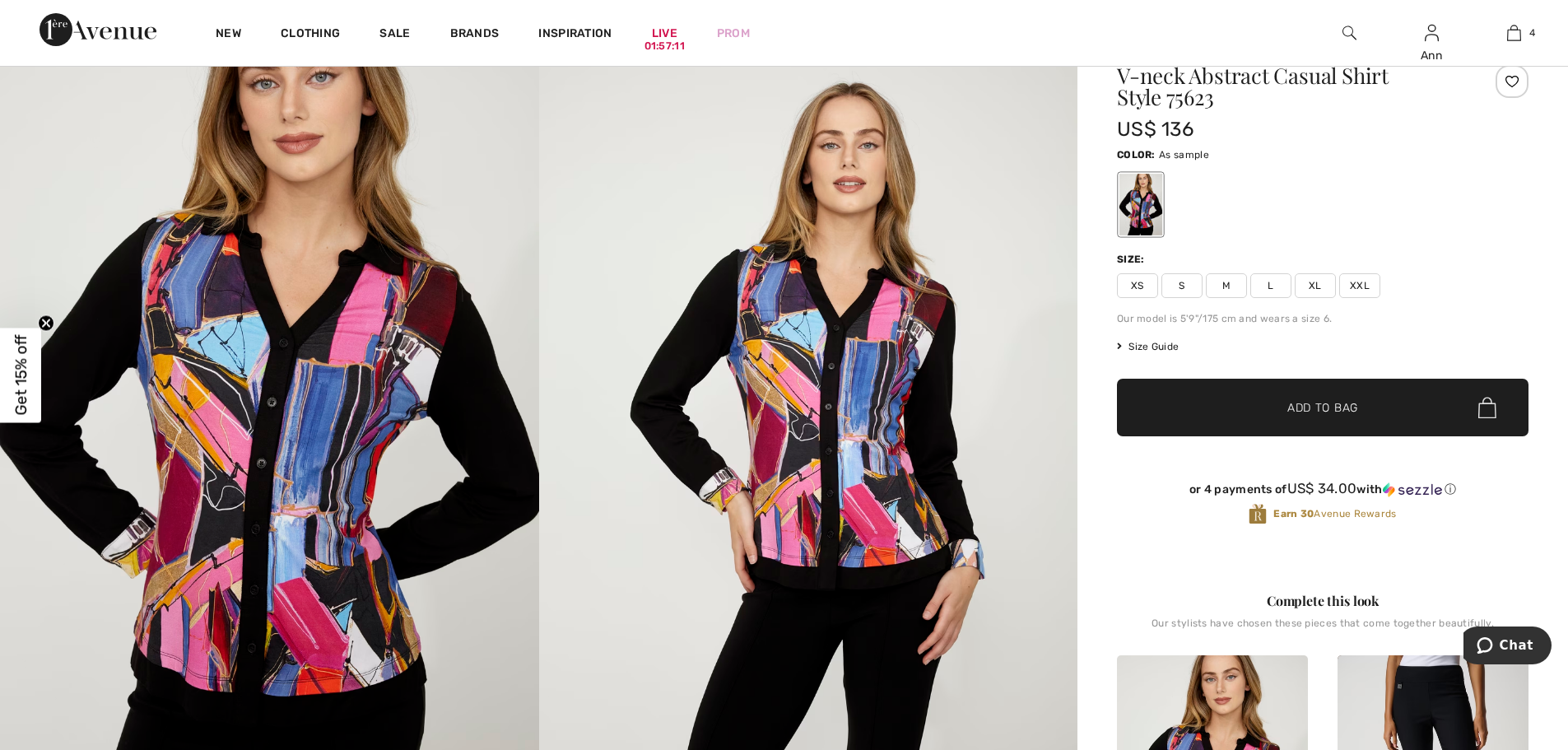
scroll to position [134, 0]
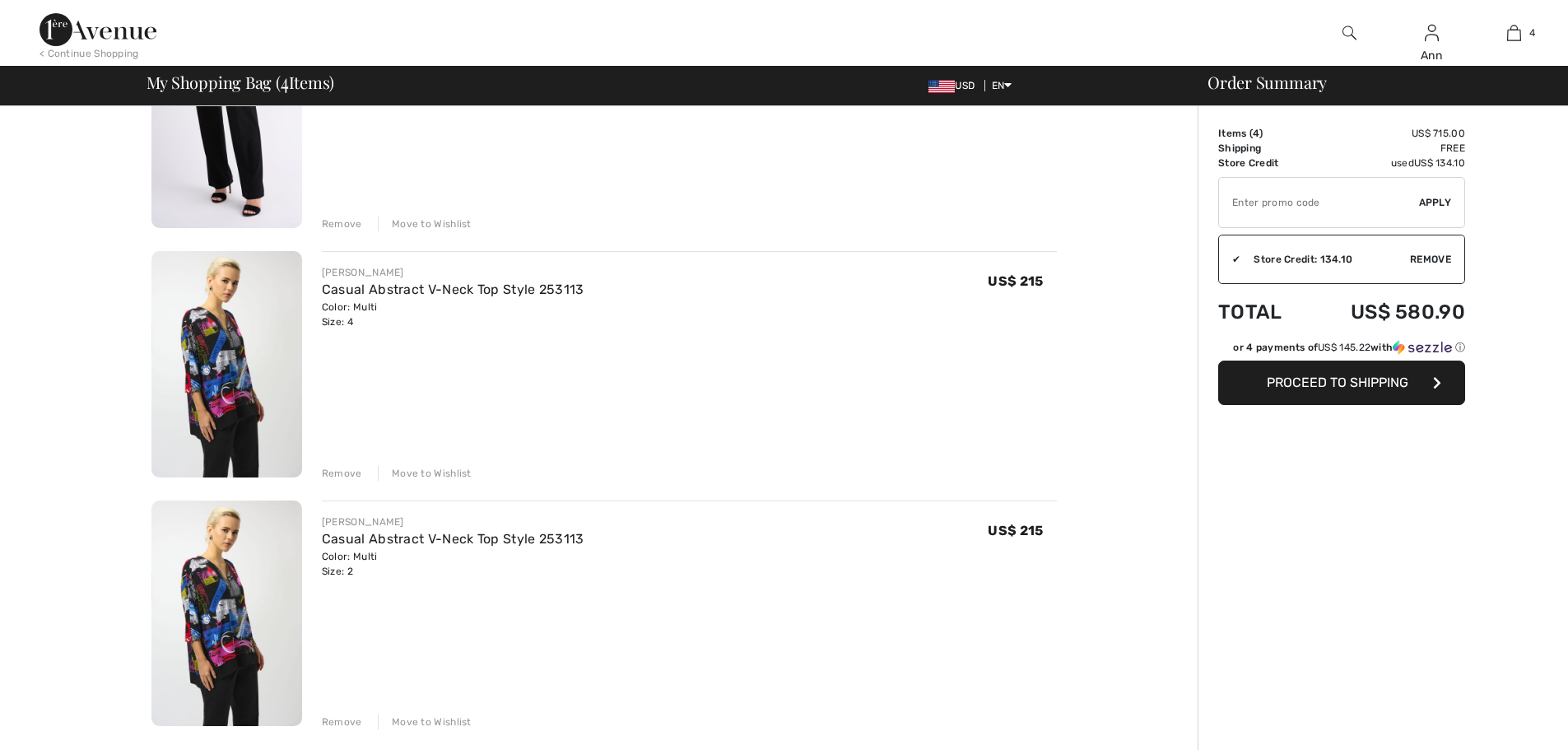
scroll to position [493, 0]
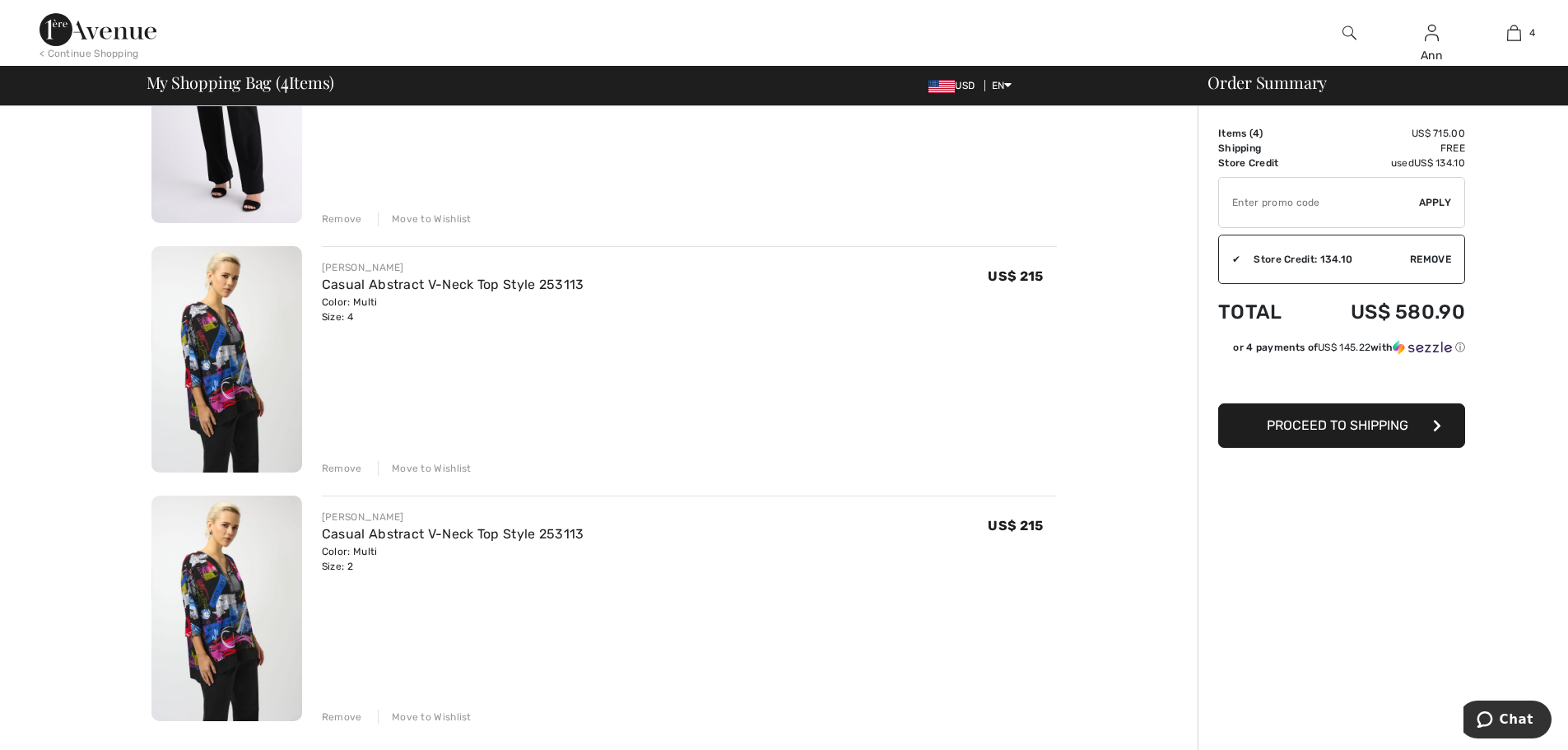
click at [220, 370] on img at bounding box center [227, 360] width 151 height 227
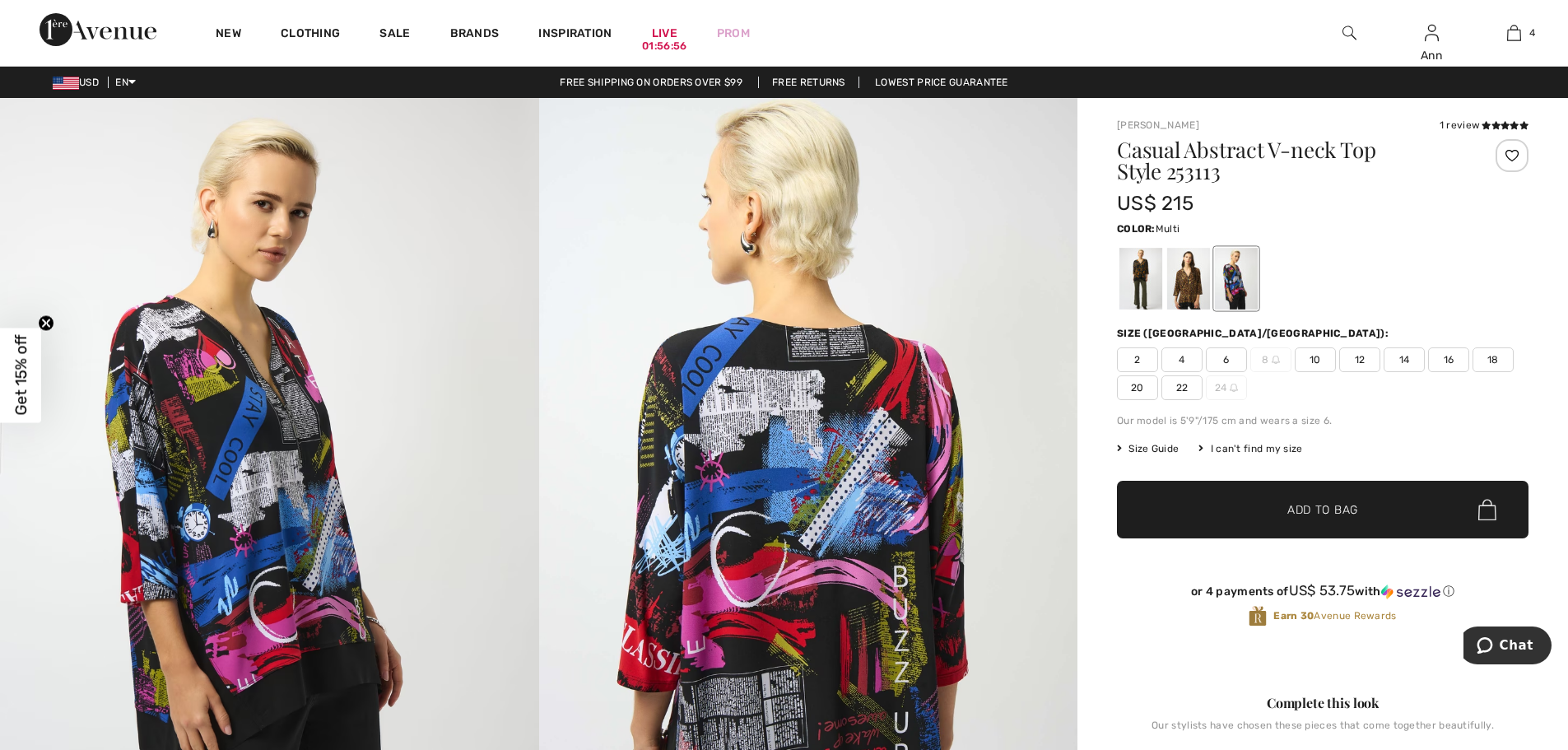
click at [1237, 287] on div at bounding box center [1237, 279] width 43 height 62
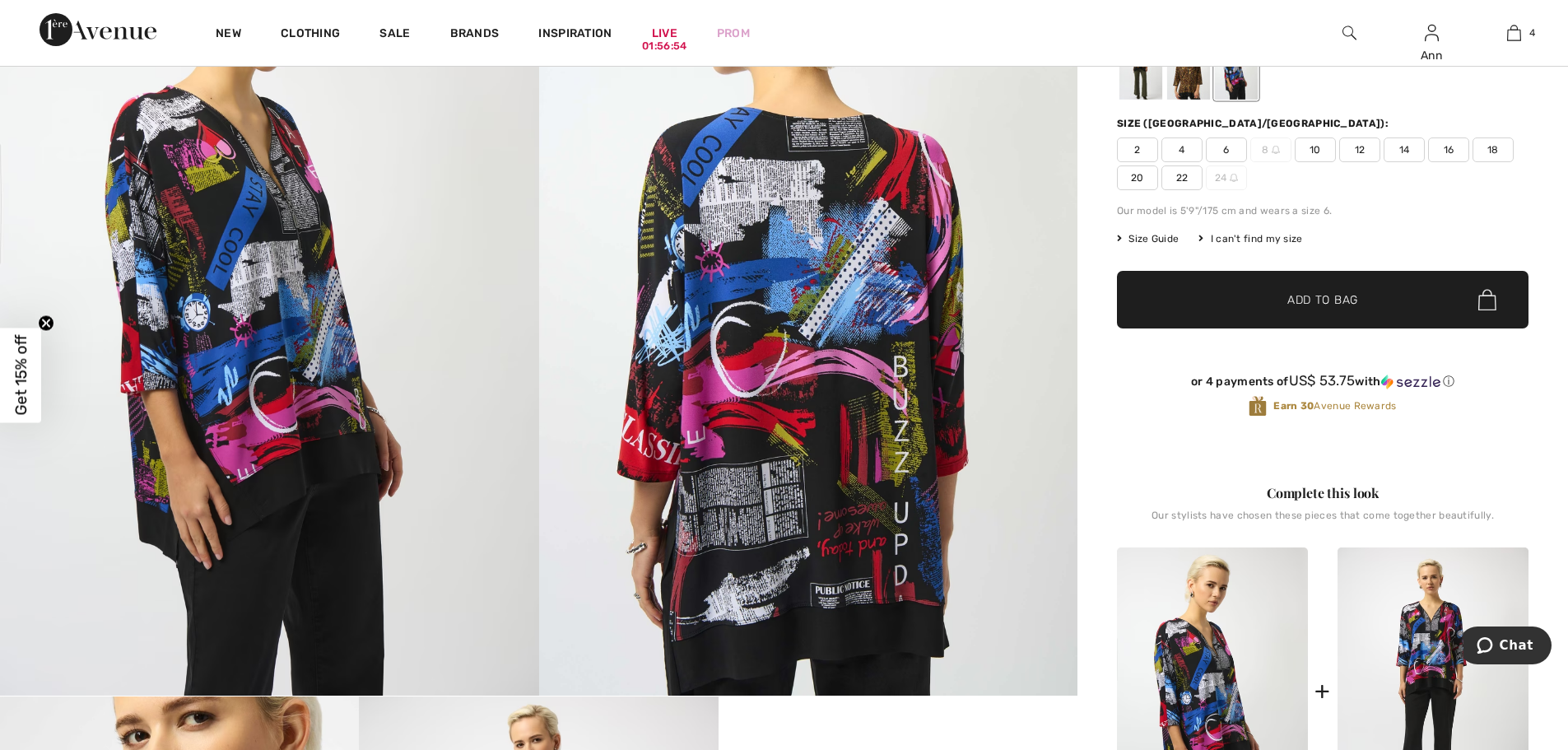
scroll to position [247, 0]
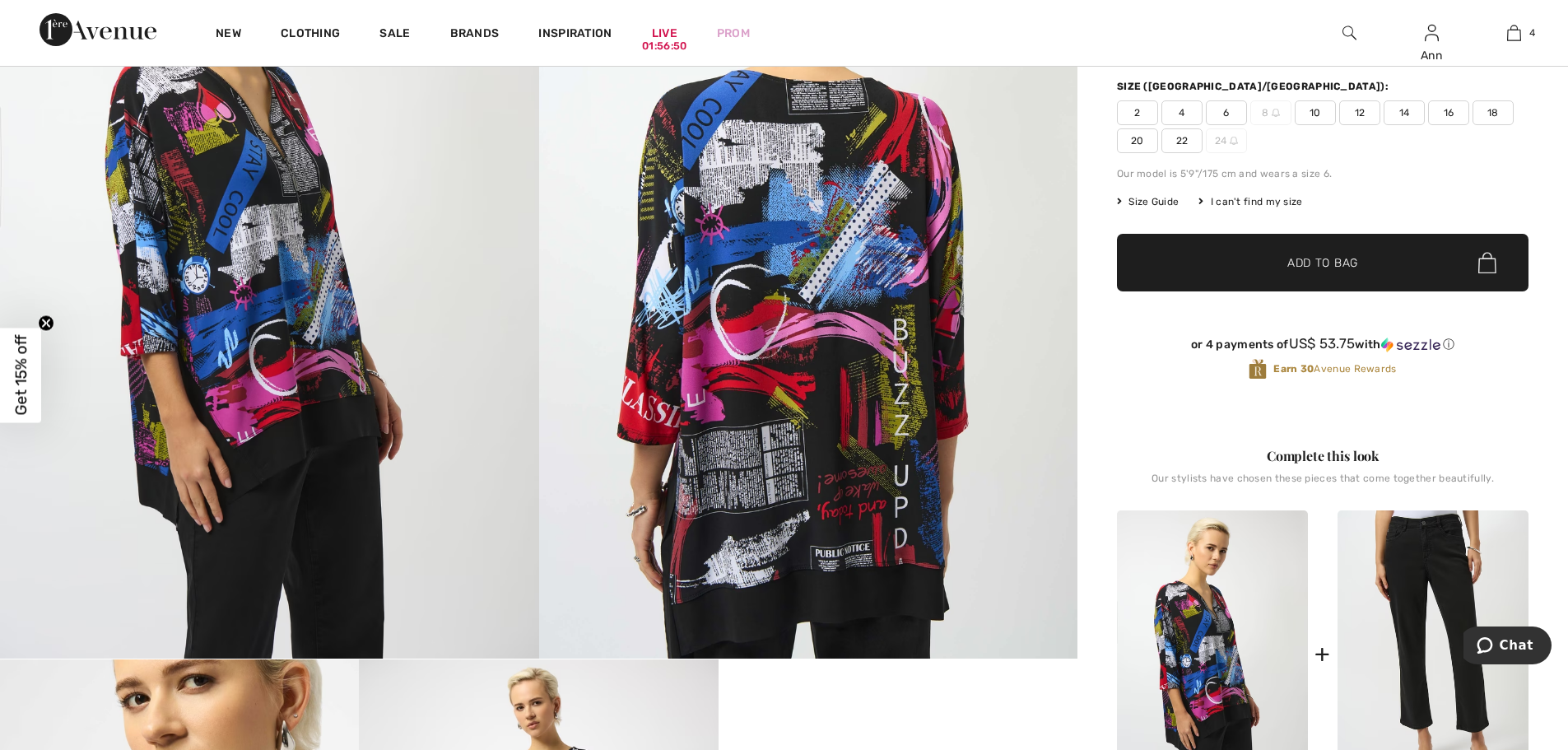
click at [1433, 582] on img at bounding box center [1433, 654] width 191 height 287
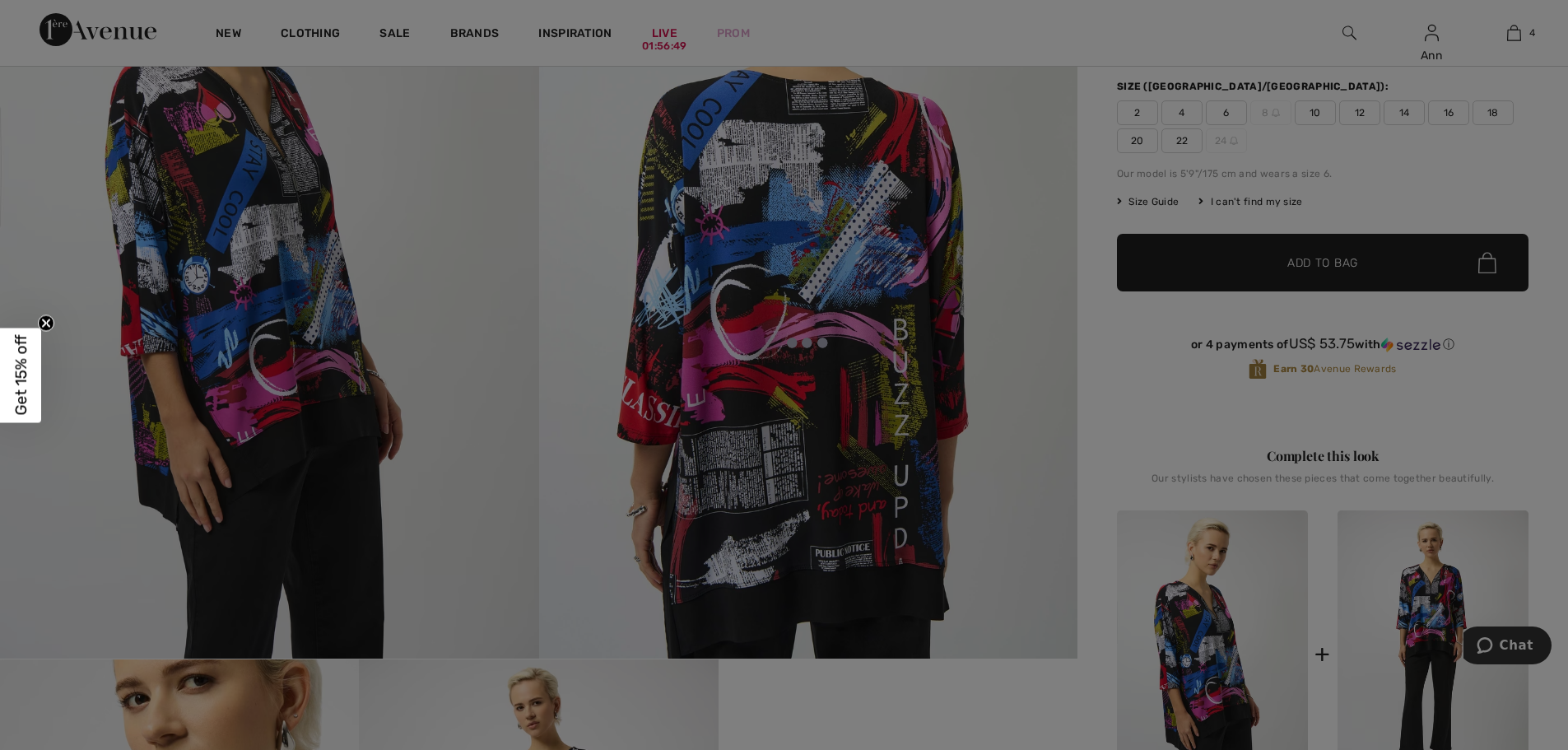
click at [1399, 598] on div at bounding box center [784, 375] width 1568 height 750
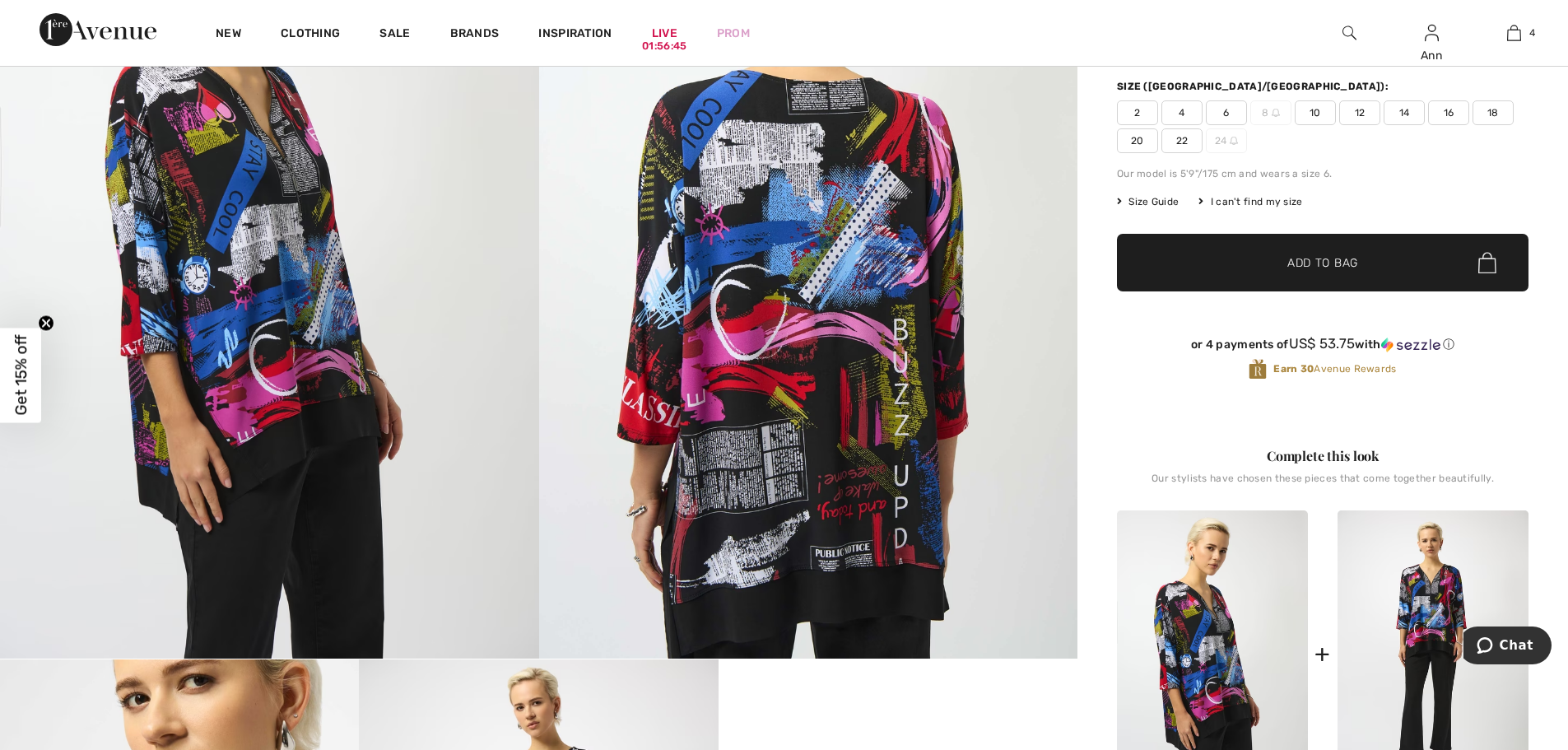
click at [1331, 619] on div "+" at bounding box center [1323, 654] width 412 height 287
click at [1196, 640] on img at bounding box center [1212, 654] width 191 height 287
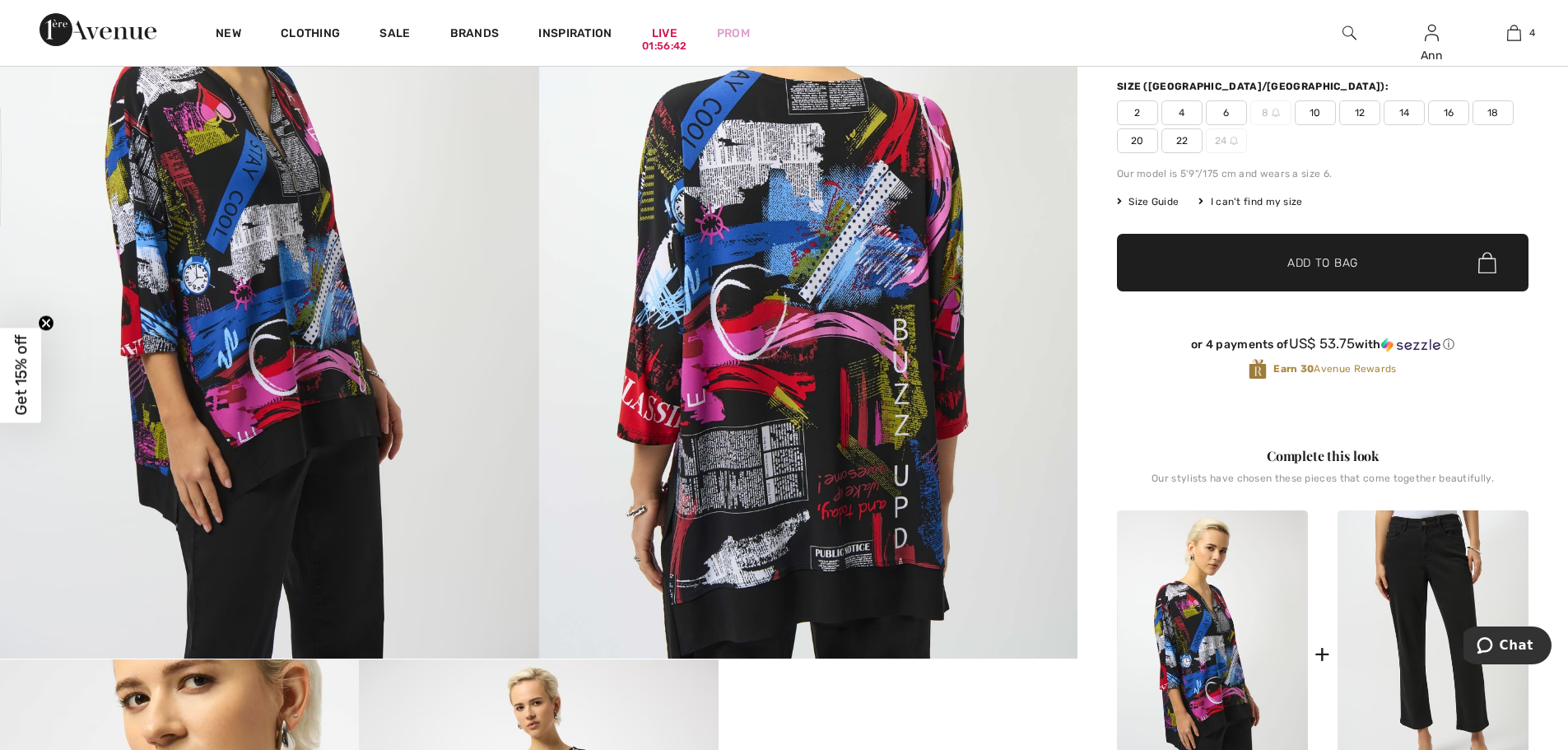
click at [1434, 598] on img at bounding box center [1433, 654] width 191 height 287
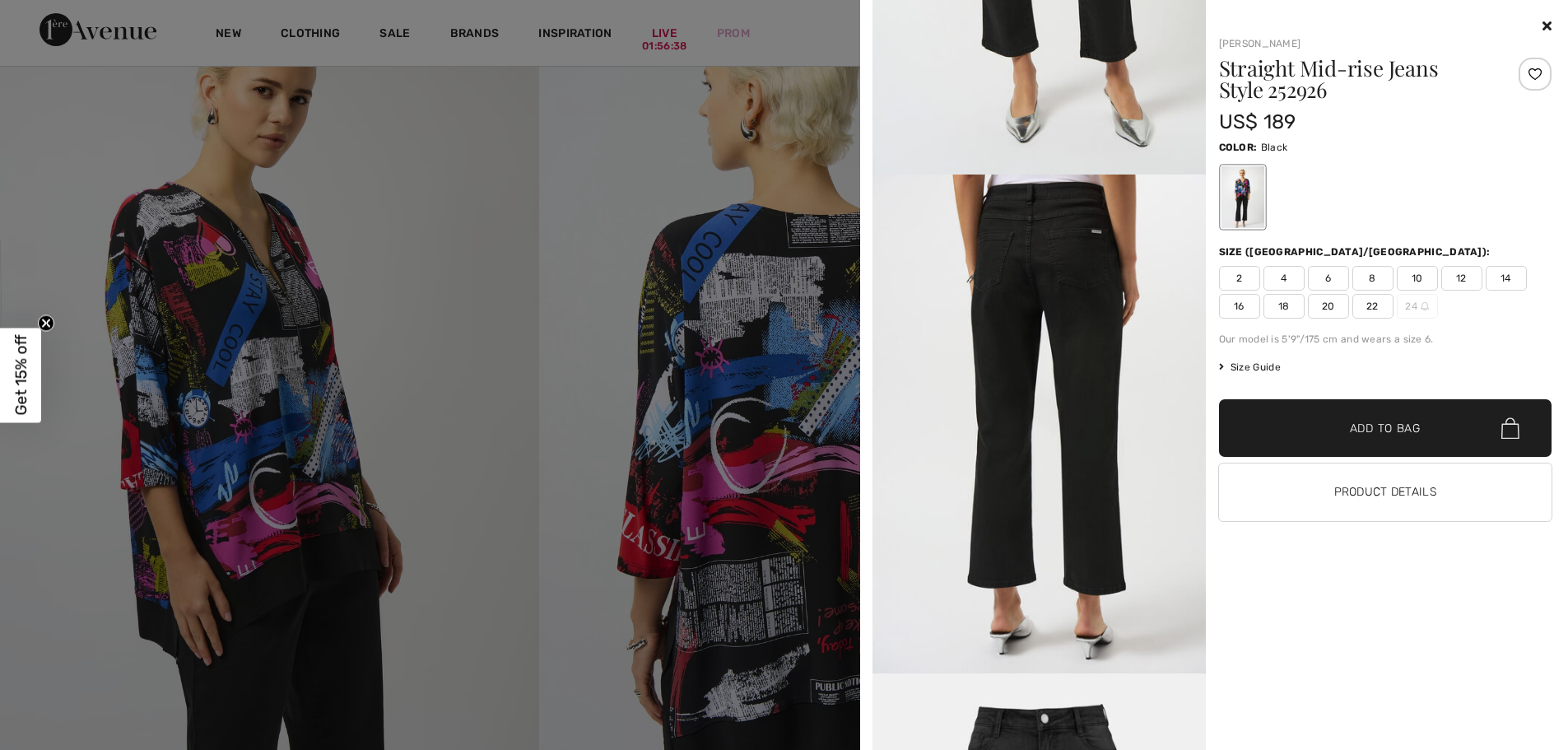
scroll to position [0, 0]
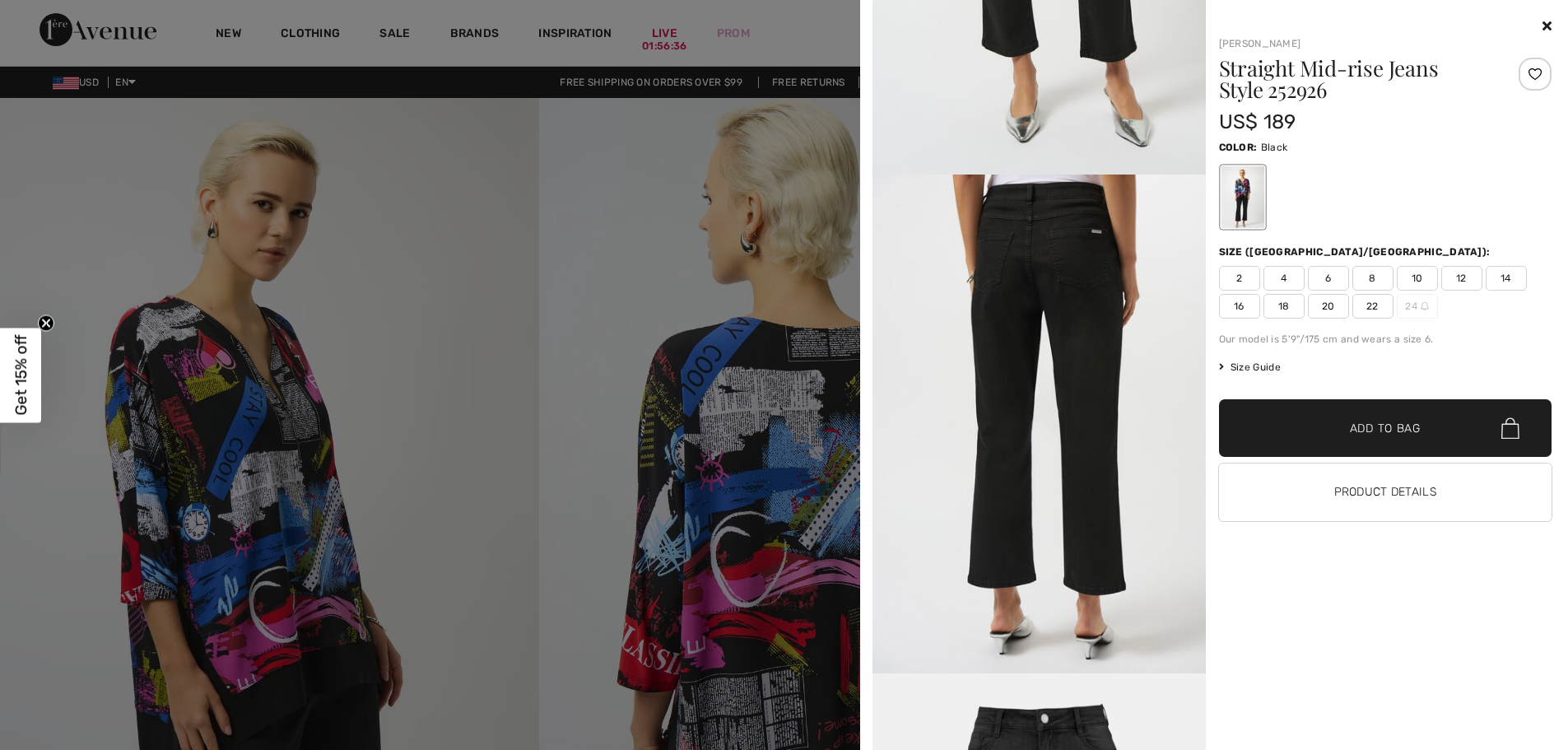
click at [521, 270] on div at bounding box center [784, 375] width 1568 height 750
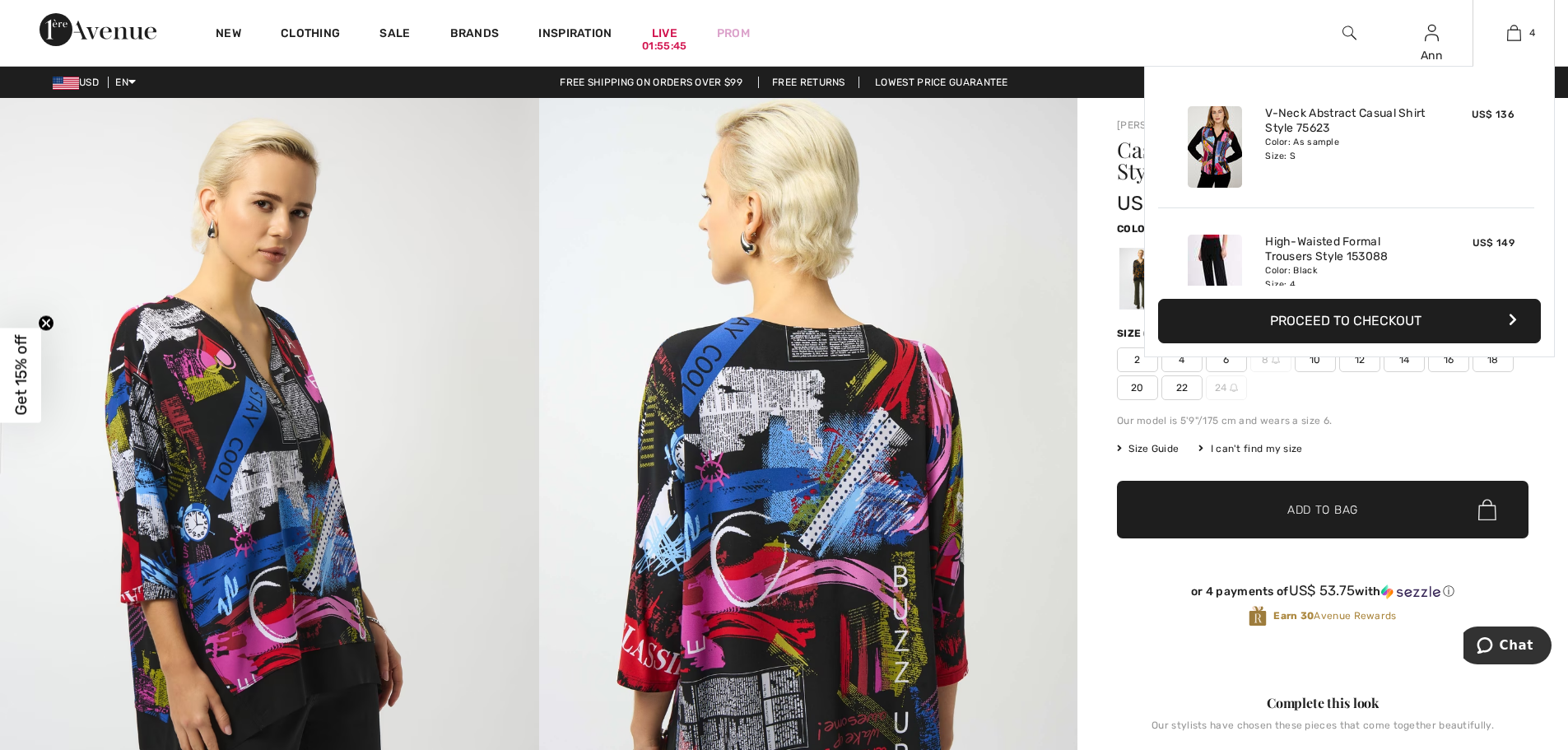
click at [1520, 13] on div "4 Added to Bag Dolcezza V-neck Abstract Casual Shirt Style 75623 US$ 136 Color:…" at bounding box center [1514, 33] width 82 height 66
click at [1357, 323] on button "Proceed to Checkout" at bounding box center [1349, 320] width 383 height 44
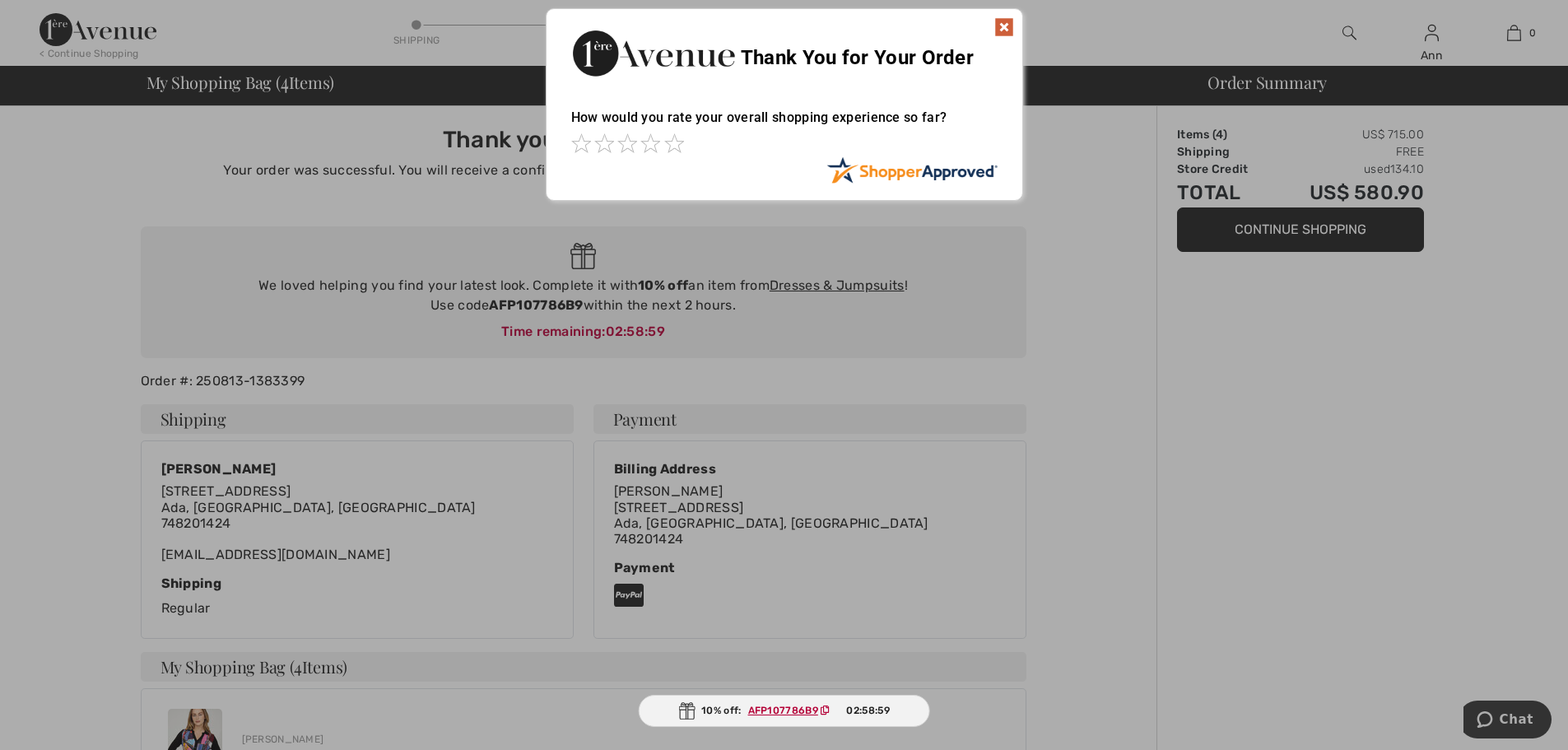
click at [1004, 29] on img at bounding box center [1004, 26] width 20 height 20
